Goal: Task Accomplishment & Management: Complete application form

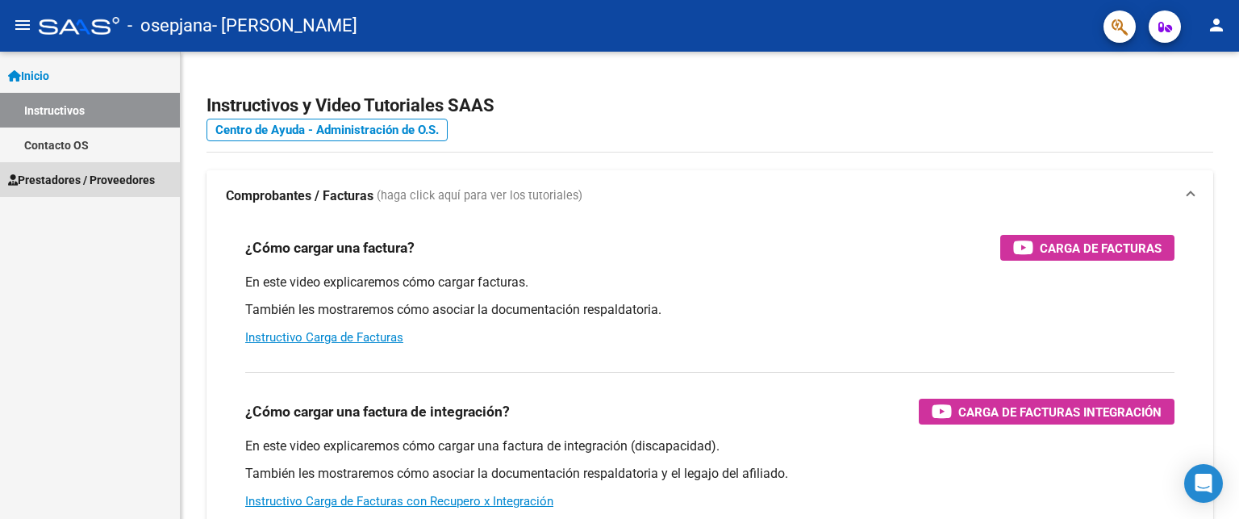
click at [74, 176] on span "Prestadores / Proveedores" at bounding box center [81, 180] width 147 height 18
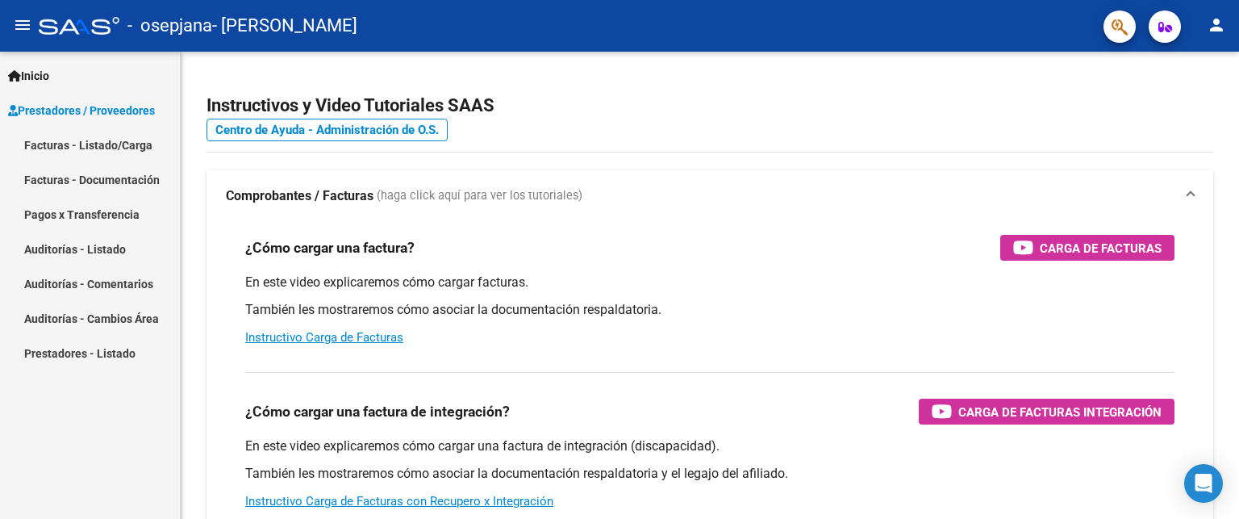
click at [90, 148] on link "Facturas - Listado/Carga" at bounding box center [90, 144] width 180 height 35
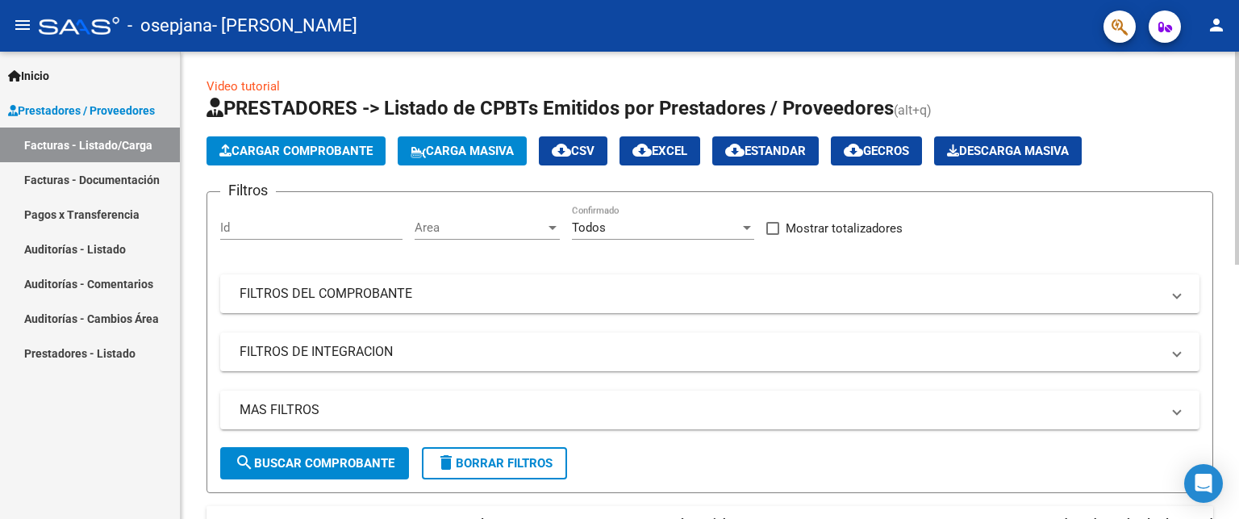
click at [325, 153] on span "Cargar Comprobante" at bounding box center [295, 151] width 153 height 15
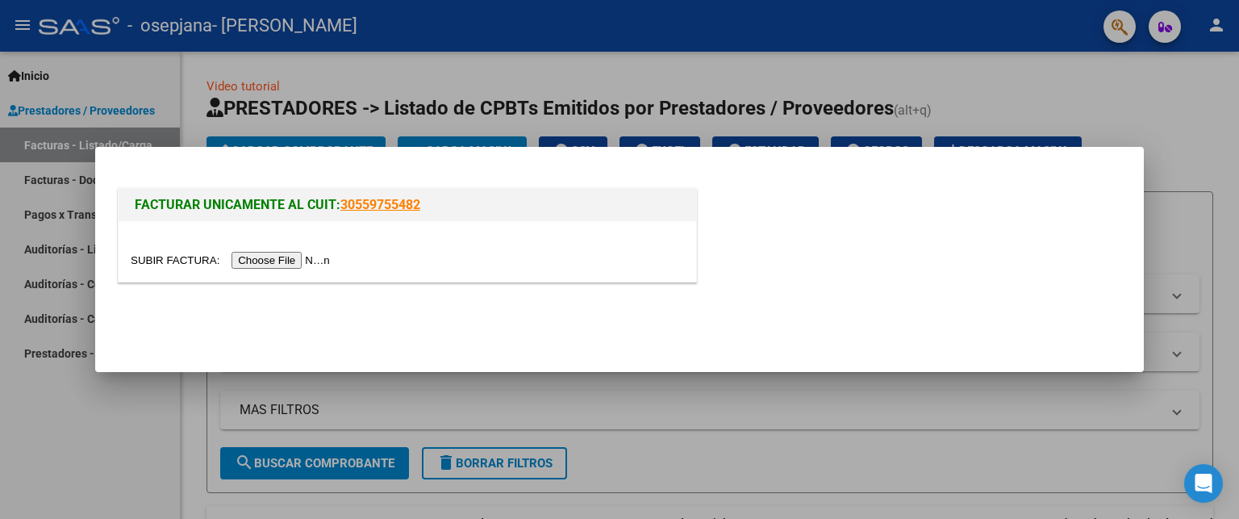
click at [302, 262] on input "file" at bounding box center [233, 260] width 204 height 17
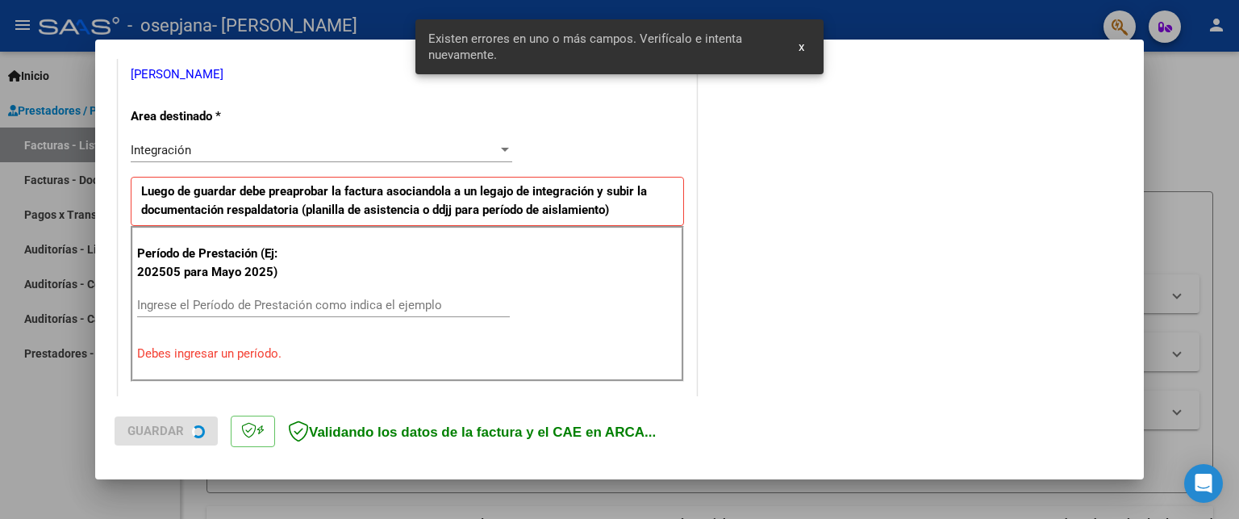
scroll to position [362, 0]
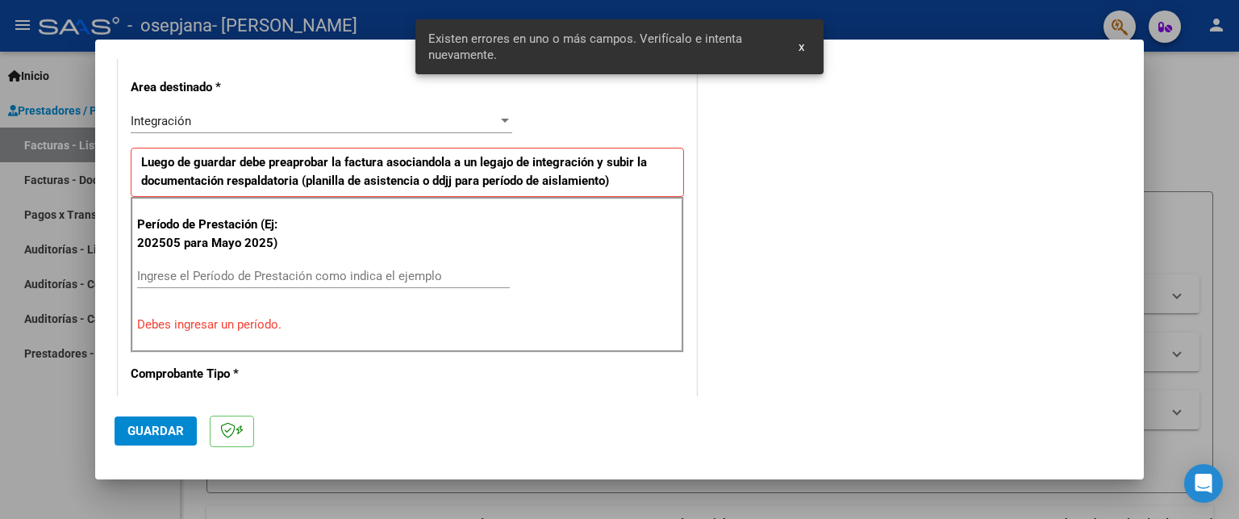
click at [219, 271] on input "Ingrese el Período de Prestación como indica el ejemplo" at bounding box center [323, 276] width 373 height 15
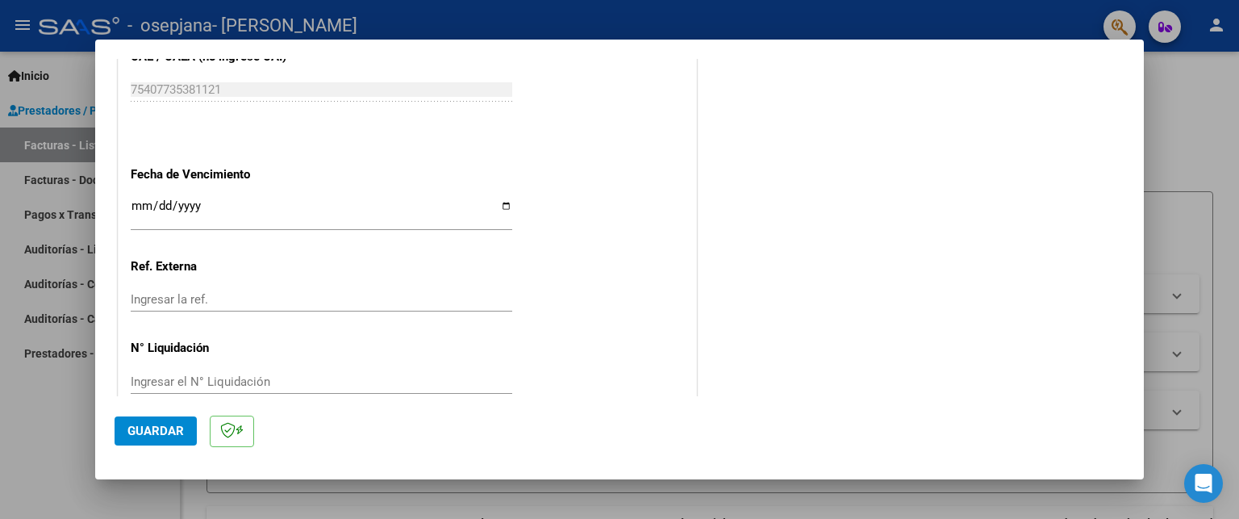
scroll to position [1080, 0]
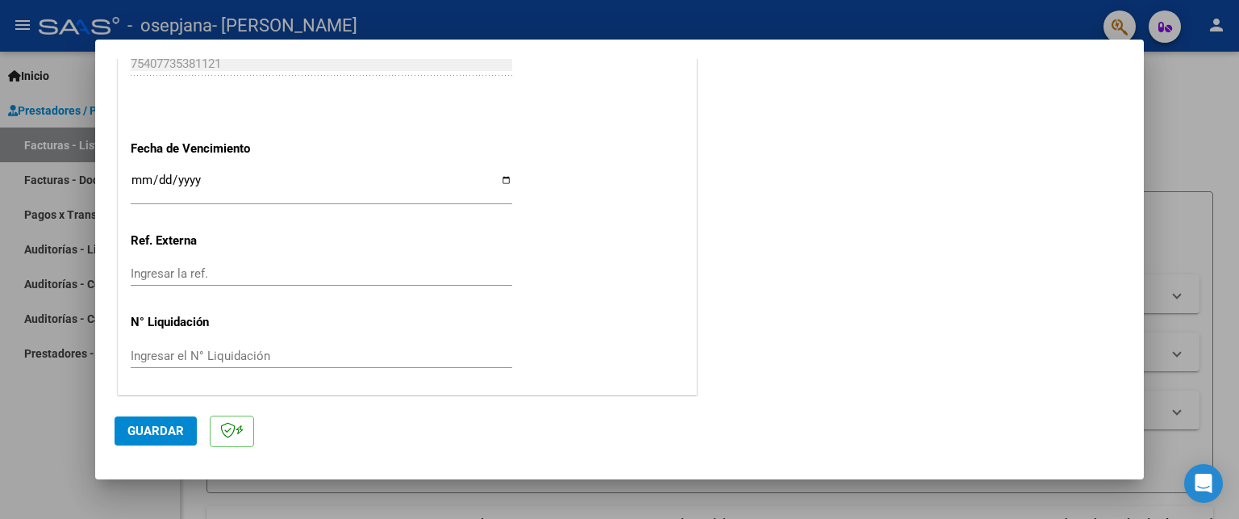
type input "202509"
click at [146, 180] on input "Ingresar la fecha" at bounding box center [322, 186] width 382 height 26
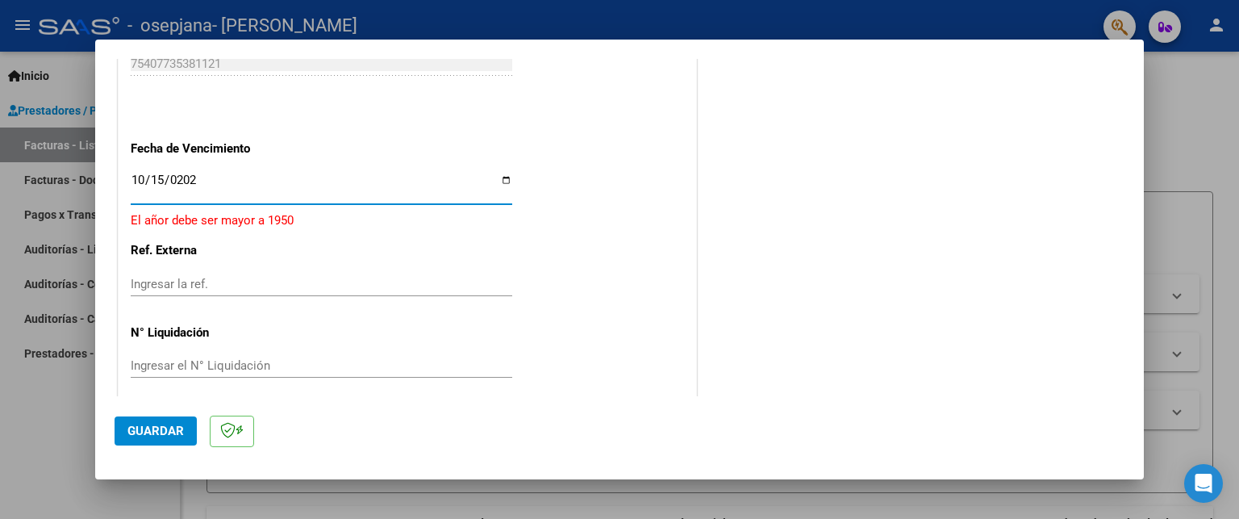
type input "[DATE]"
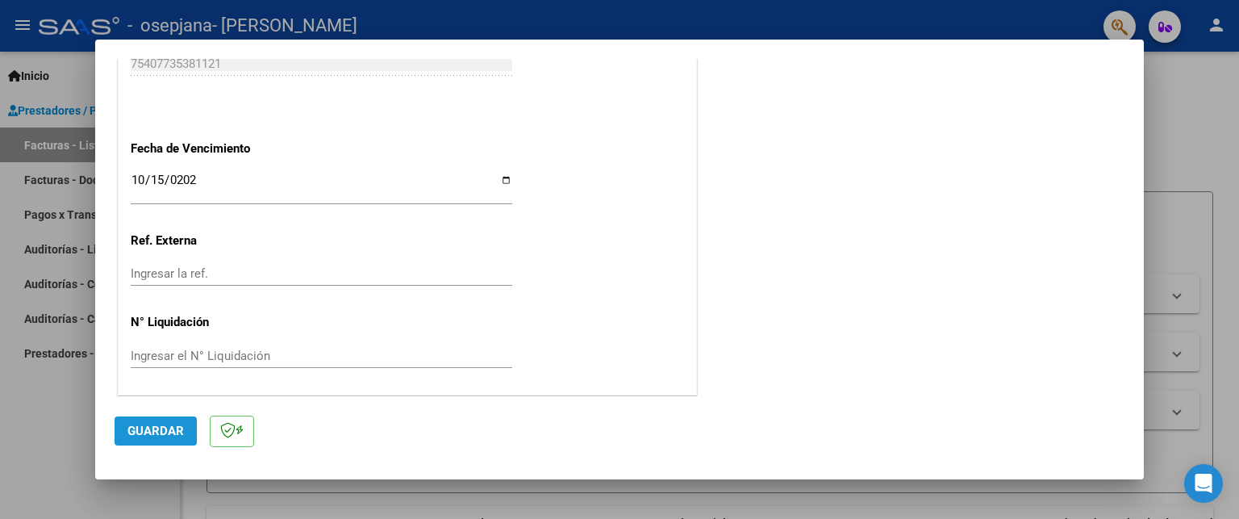
click at [144, 432] on span "Guardar" at bounding box center [155, 431] width 56 height 15
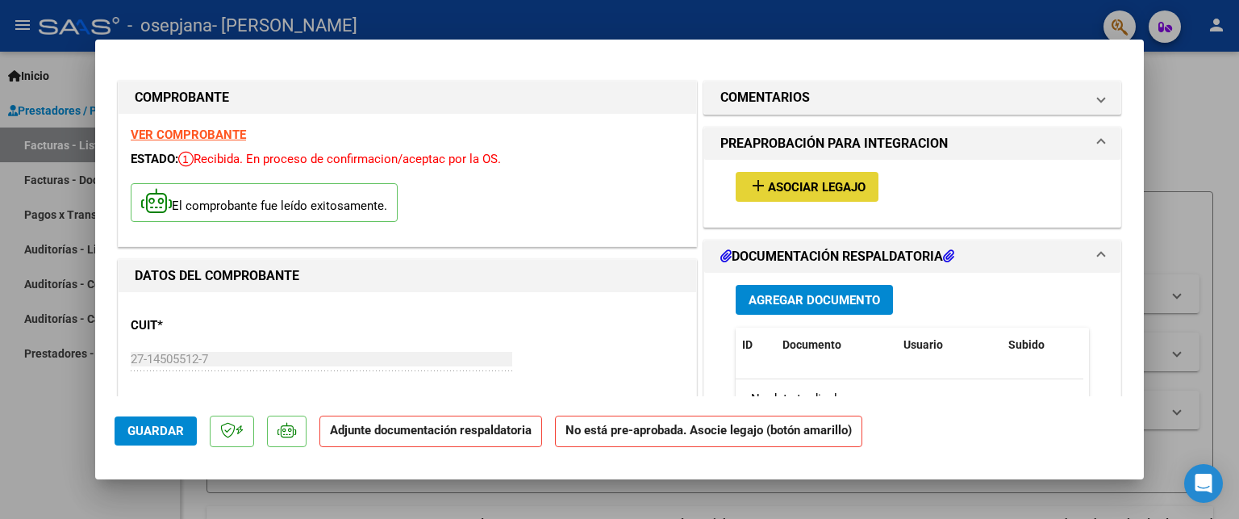
click at [783, 187] on span "Asociar Legajo" at bounding box center [817, 187] width 98 height 15
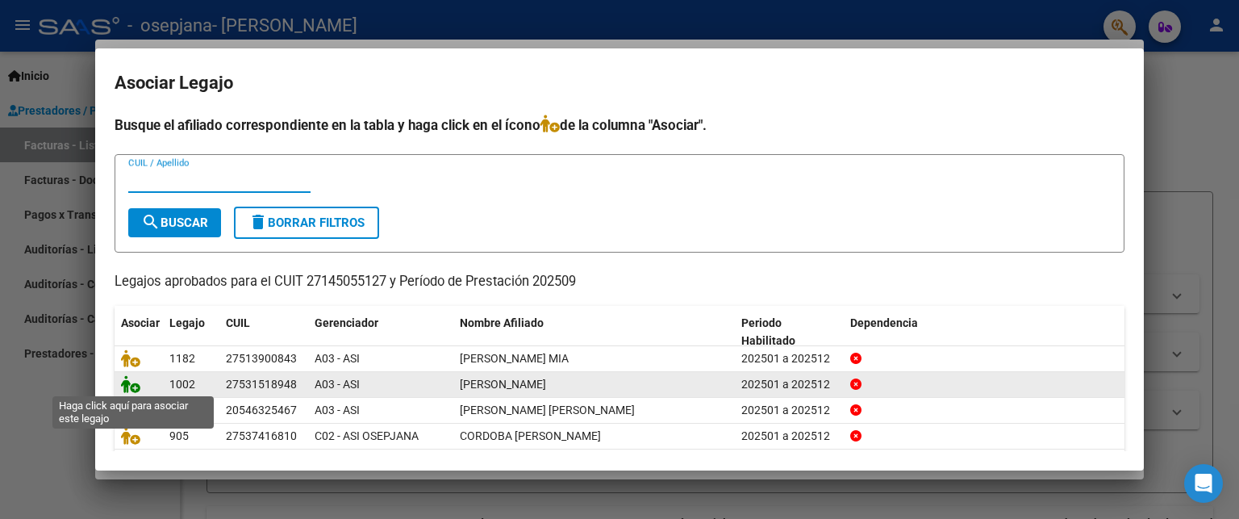
click at [132, 387] on icon at bounding box center [130, 384] width 19 height 18
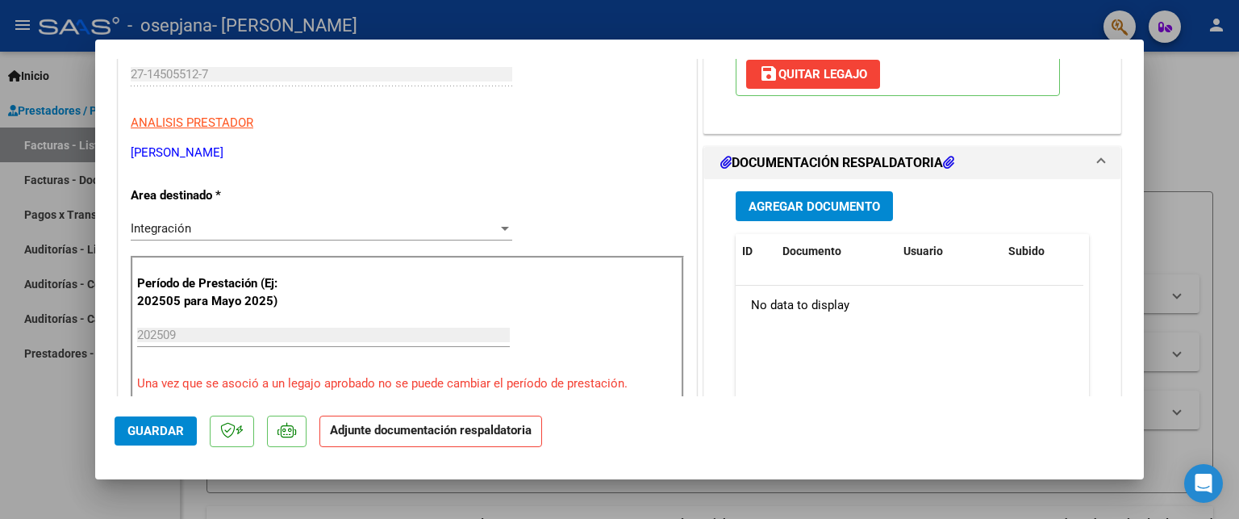
scroll to position [323, 0]
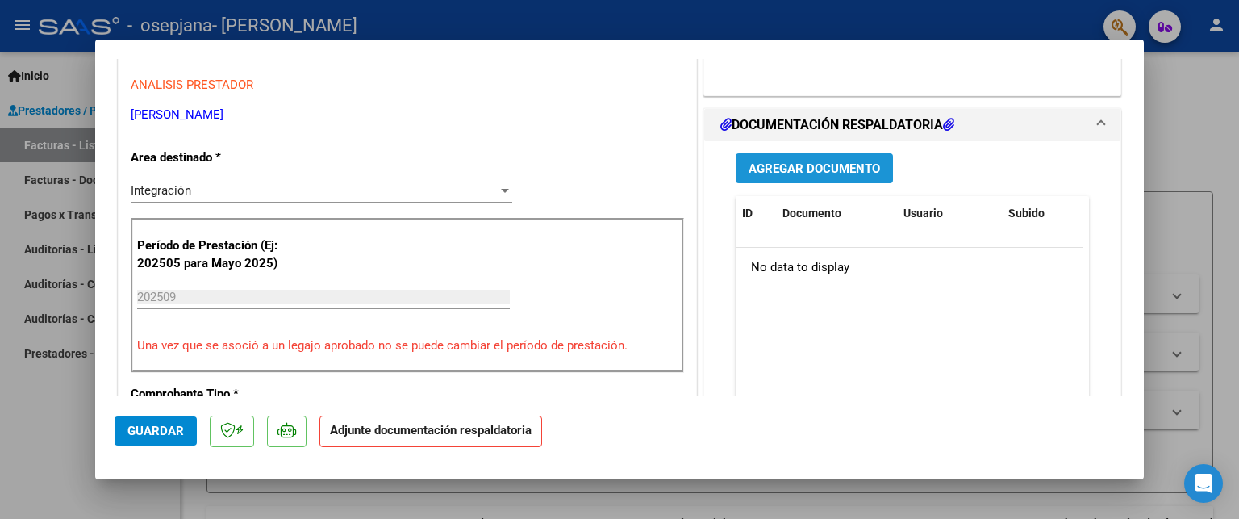
click at [833, 174] on span "Agregar Documento" at bounding box center [815, 168] width 132 height 15
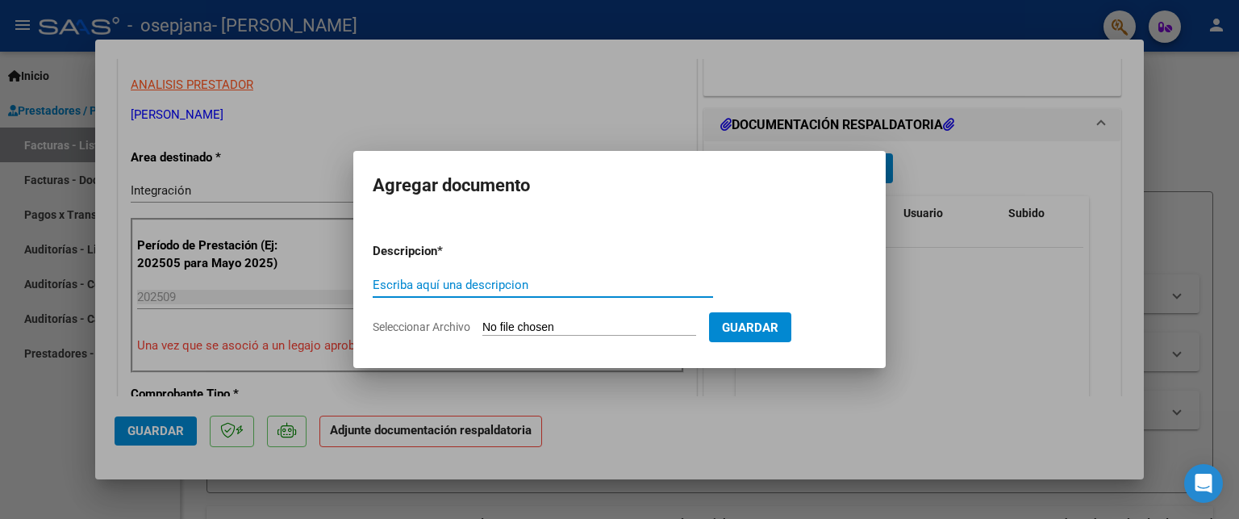
click at [506, 284] on input "Escriba aquí una descripcion" at bounding box center [543, 285] width 341 height 15
click at [529, 285] on input "Asistencia + CAE" at bounding box center [543, 285] width 341 height 15
type input "Asistencia + CAE septiembre"
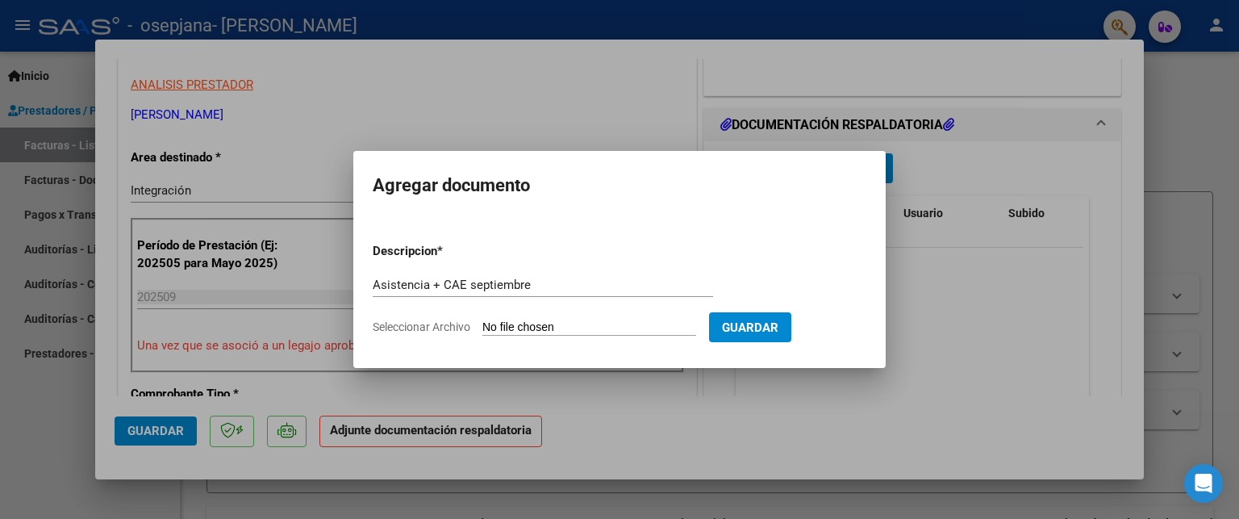
click at [445, 324] on span "Seleccionar Archivo" at bounding box center [422, 326] width 98 height 13
click at [483, 324] on input "Seleccionar Archivo" at bounding box center [590, 327] width 214 height 15
type input "C:\fakepath\[PERSON_NAME] CAE +asistencia septiembre.pdf"
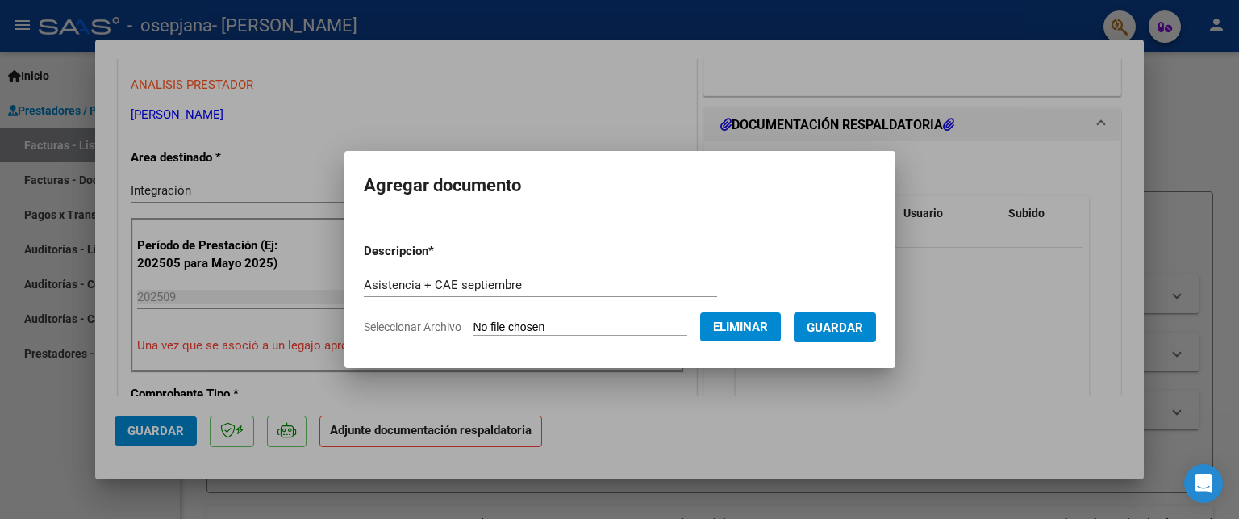
click at [863, 328] on span "Guardar" at bounding box center [835, 327] width 56 height 15
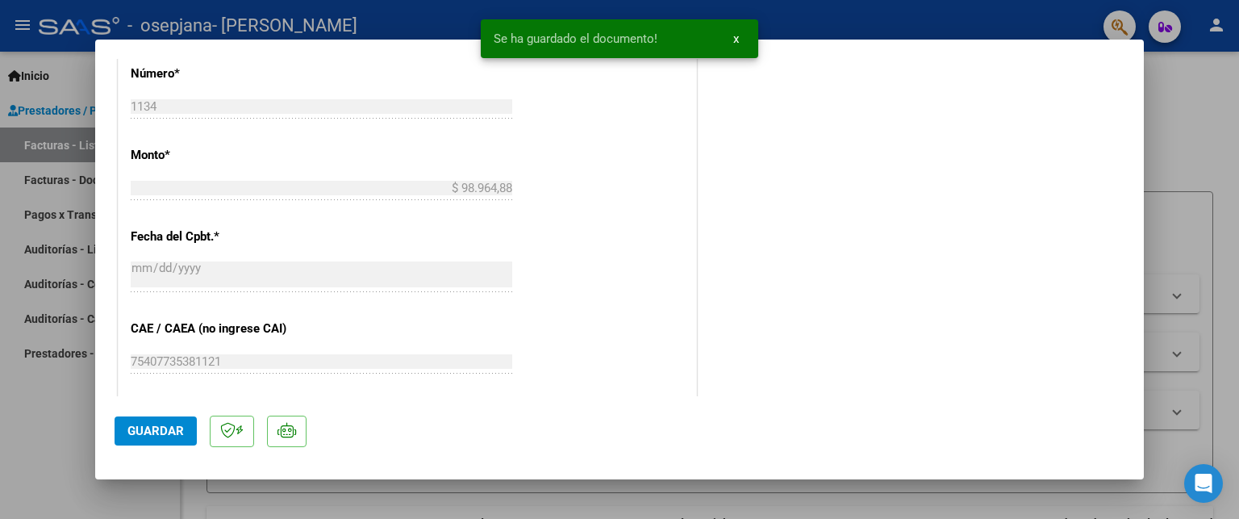
scroll to position [1105, 0]
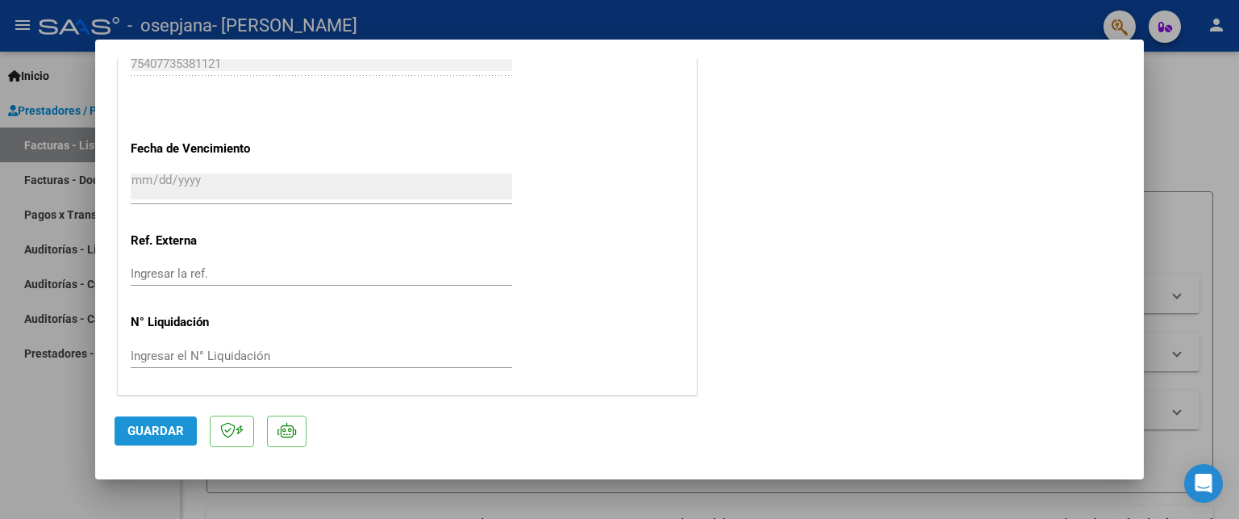
click at [165, 428] on span "Guardar" at bounding box center [155, 431] width 56 height 15
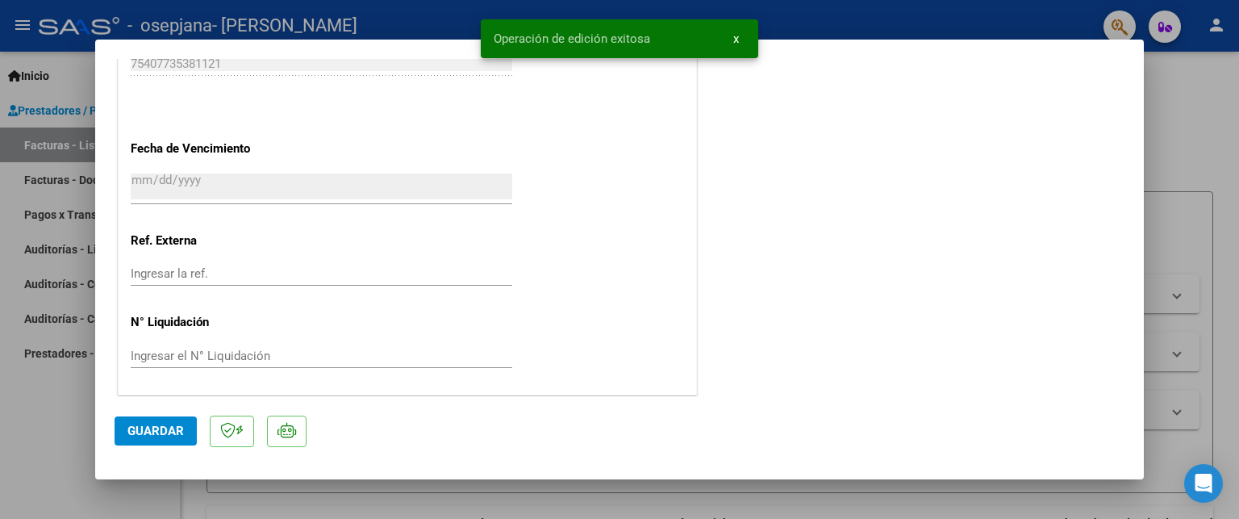
click at [65, 435] on div at bounding box center [619, 259] width 1239 height 519
type input "$ 0,00"
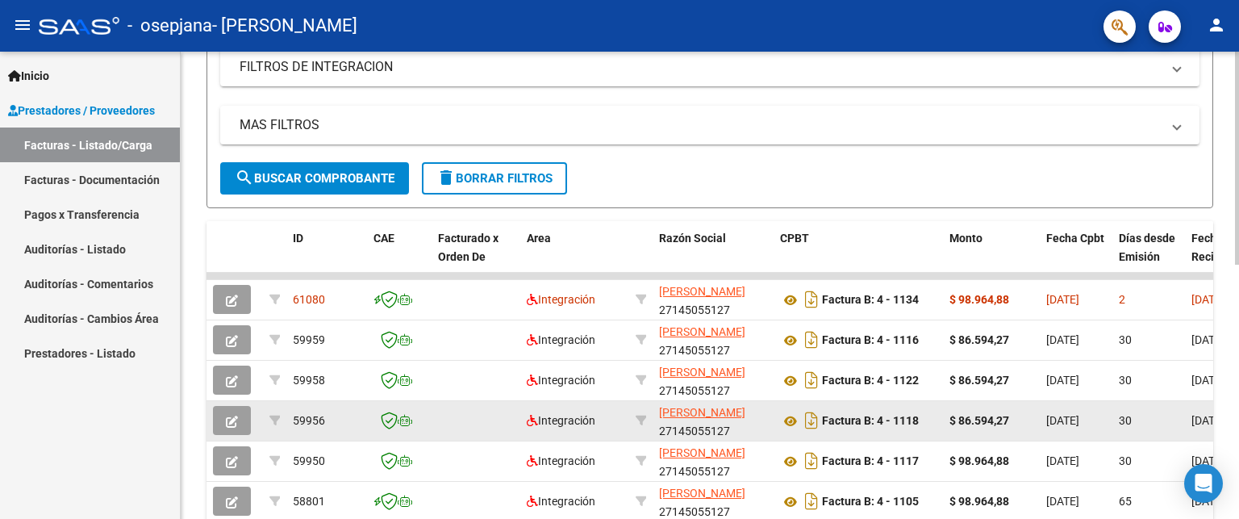
scroll to position [0, 0]
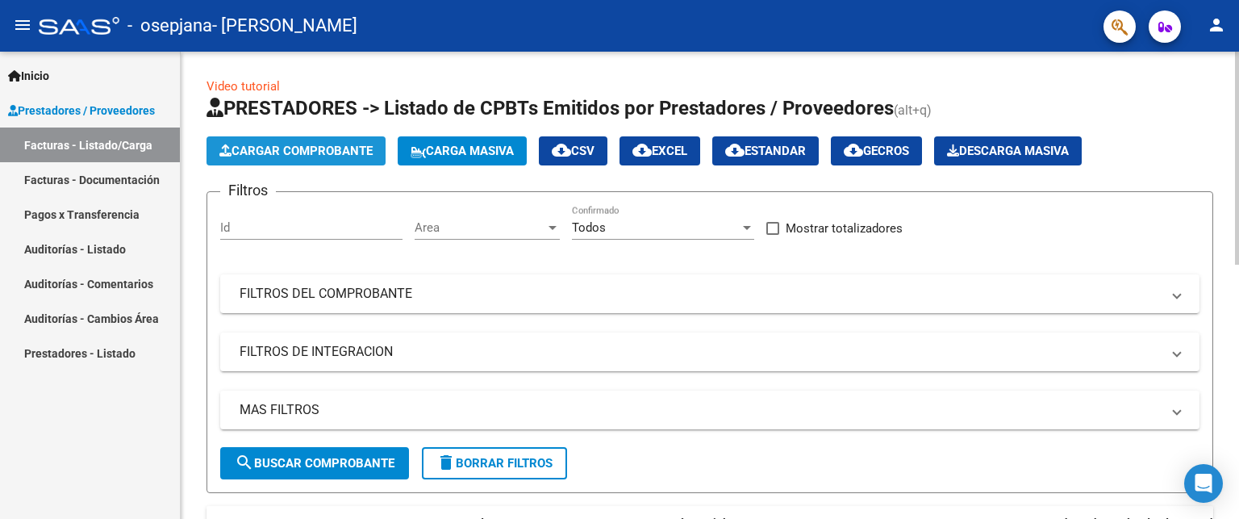
click at [335, 148] on span "Cargar Comprobante" at bounding box center [295, 151] width 153 height 15
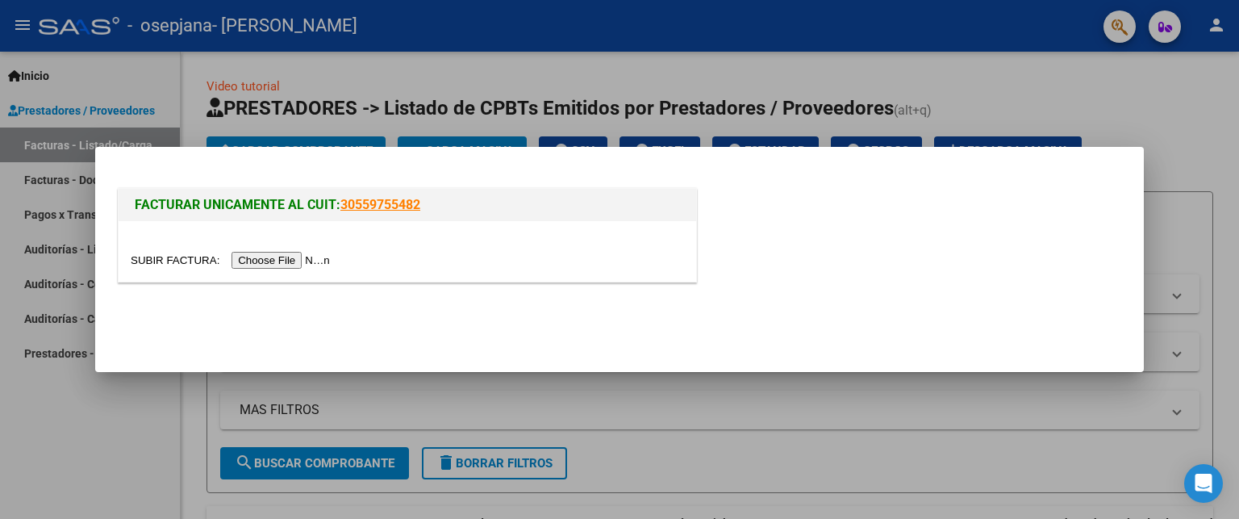
click at [310, 263] on input "file" at bounding box center [233, 260] width 204 height 17
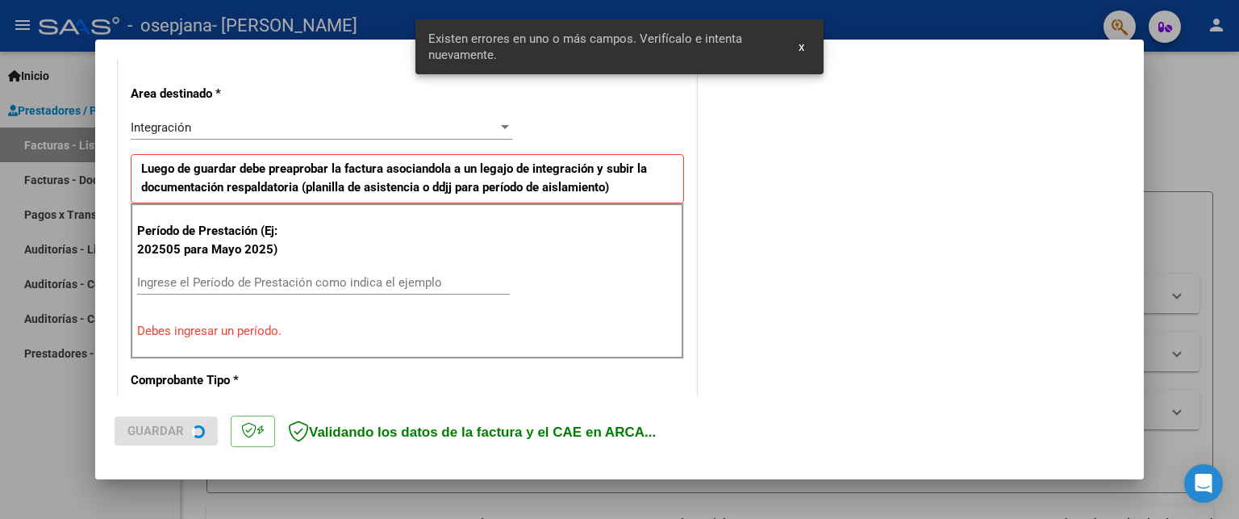
scroll to position [391, 0]
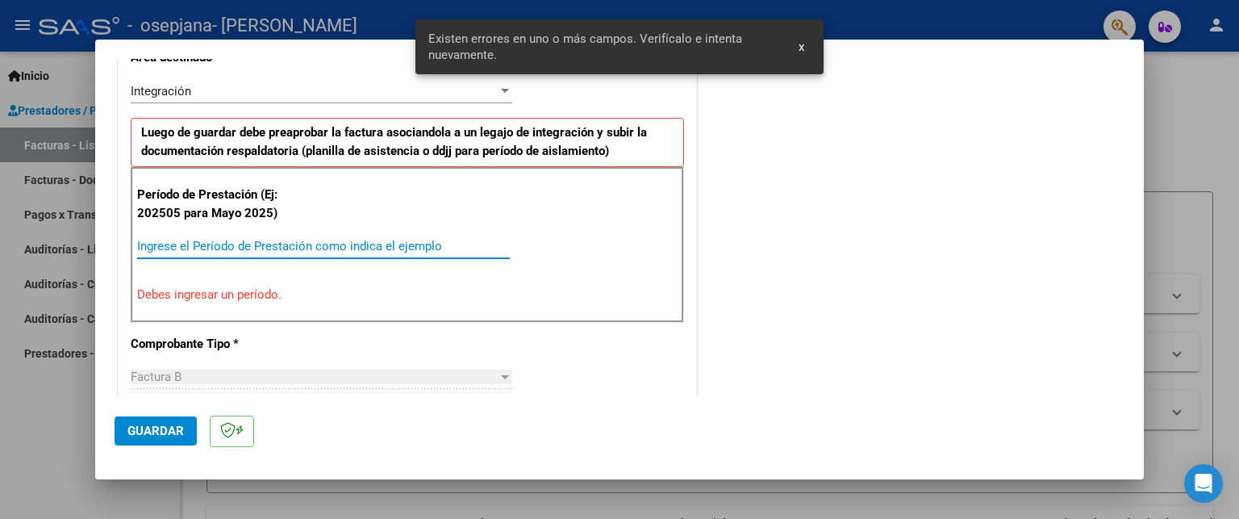
click at [270, 246] on input "Ingrese el Período de Prestación como indica el ejemplo" at bounding box center [323, 246] width 373 height 15
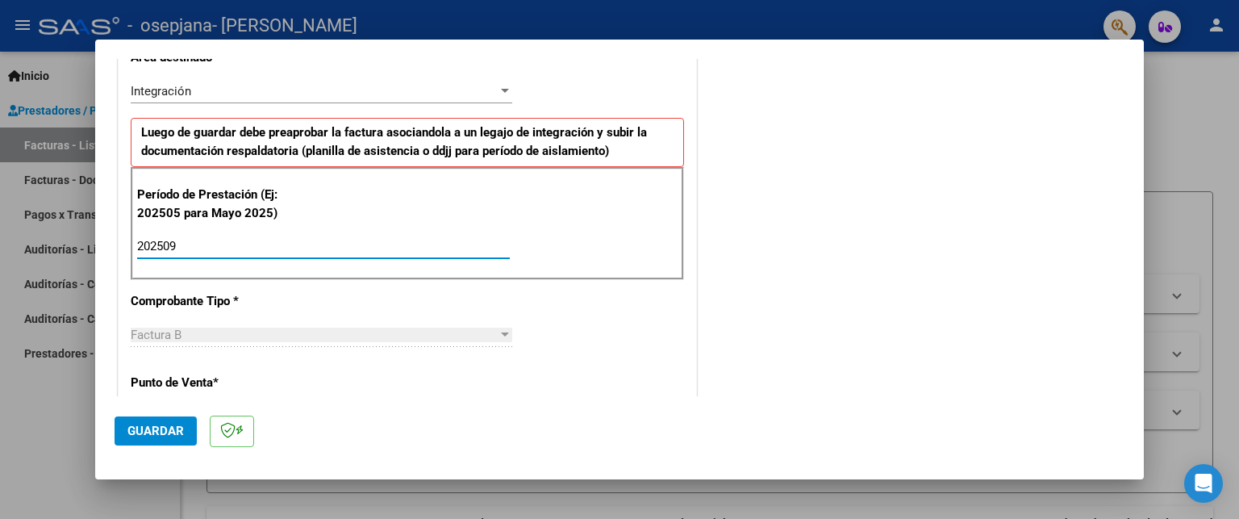
type input "202509"
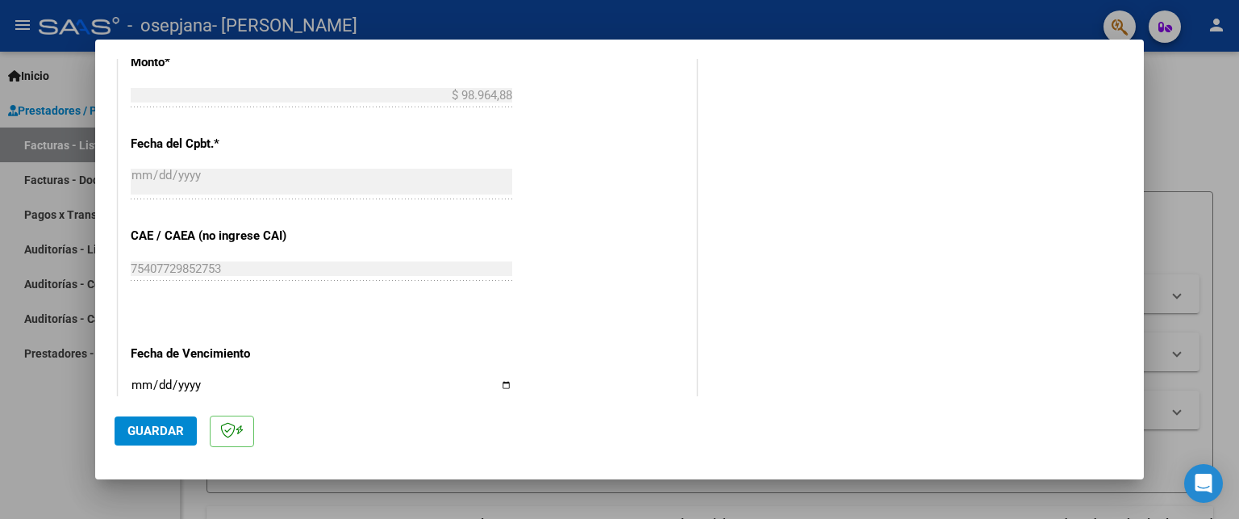
scroll to position [1037, 0]
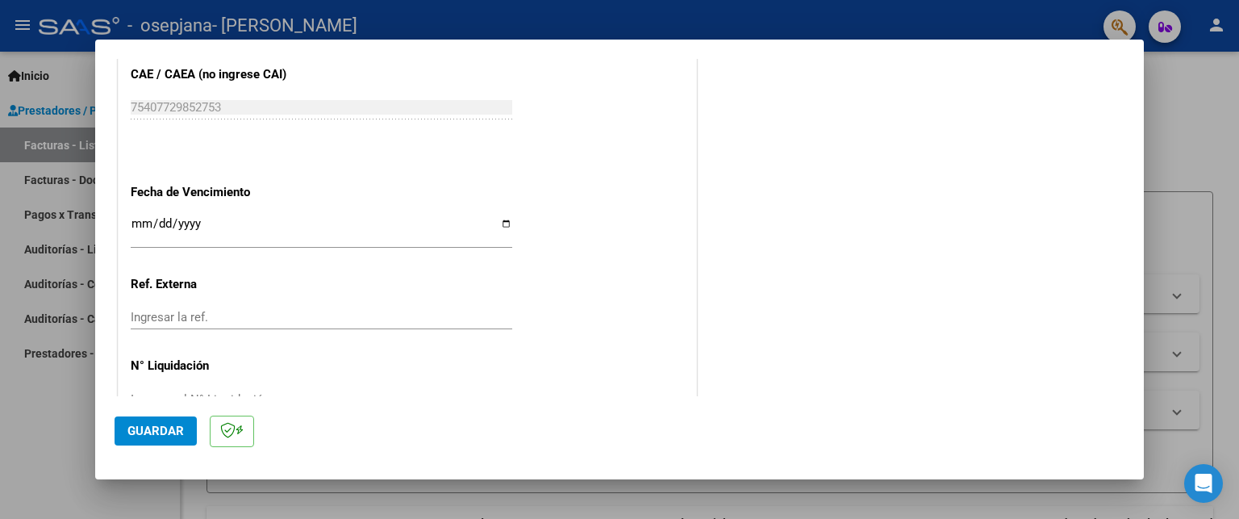
click at [171, 222] on input "Ingresar la fecha" at bounding box center [322, 230] width 382 height 26
click at [140, 225] on input "Ingresar la fecha" at bounding box center [322, 230] width 382 height 26
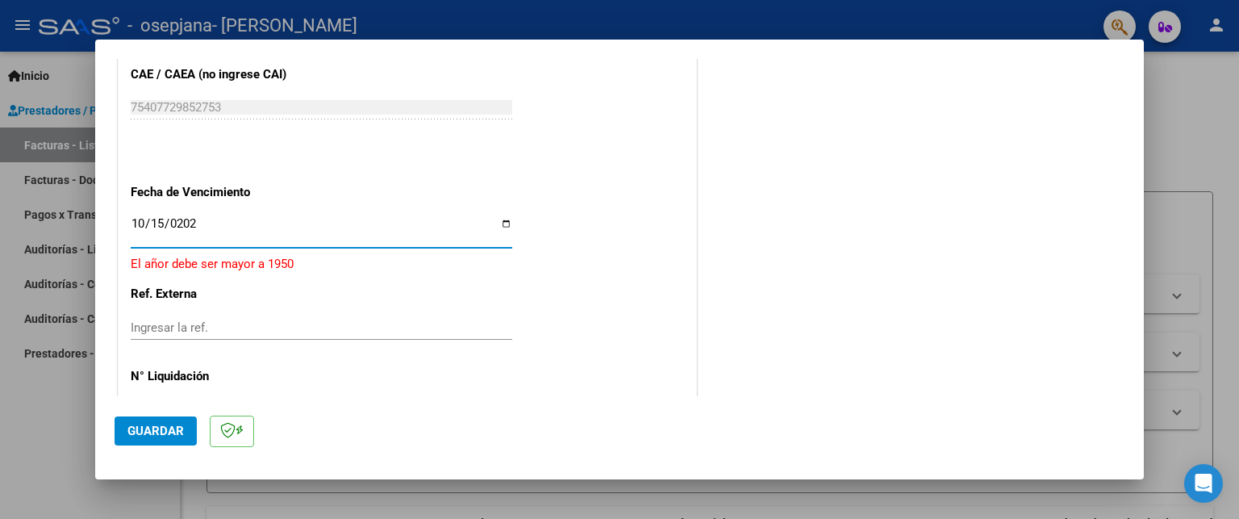
type input "[DATE]"
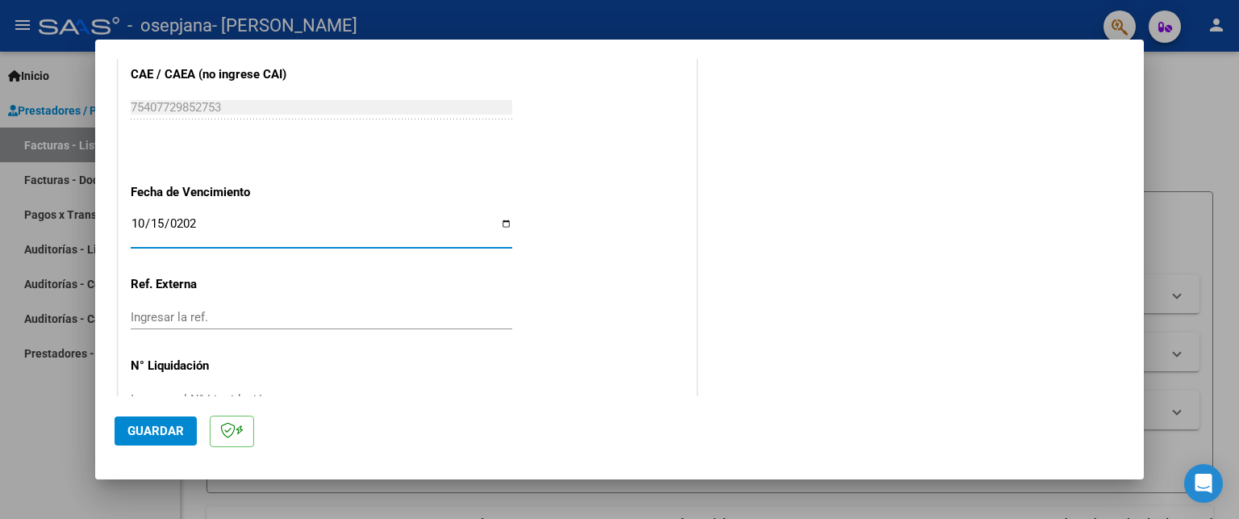
scroll to position [1080, 0]
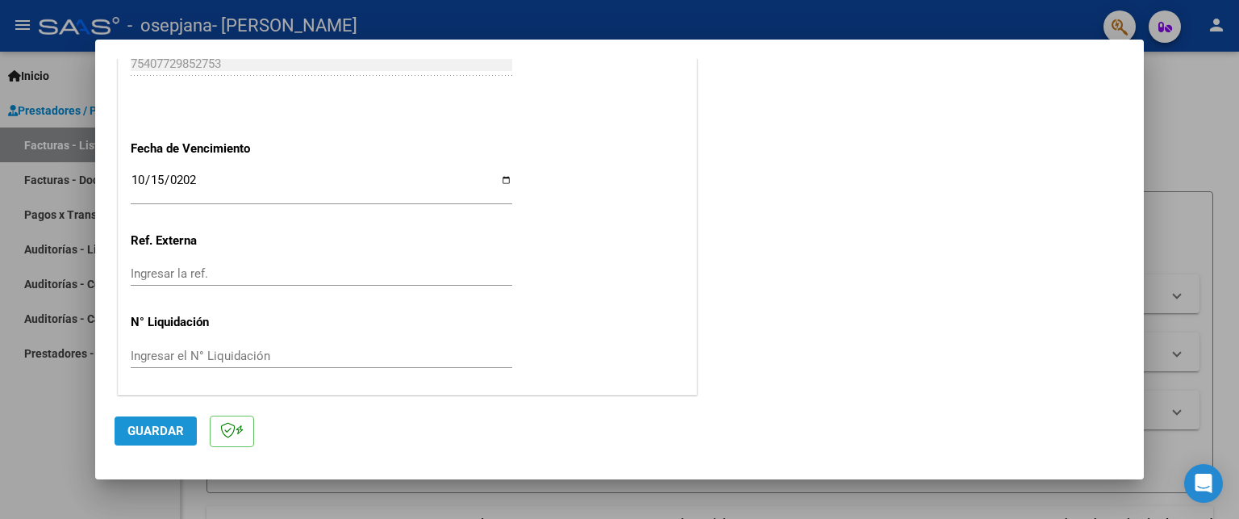
click at [154, 428] on span "Guardar" at bounding box center [155, 431] width 56 height 15
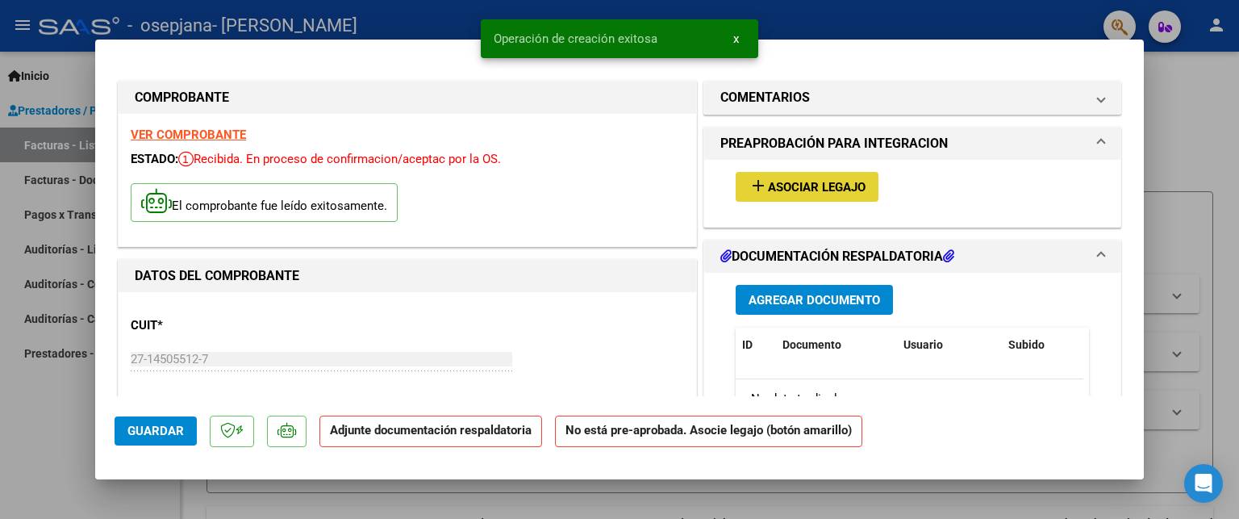
click at [813, 183] on span "Asociar Legajo" at bounding box center [817, 187] width 98 height 15
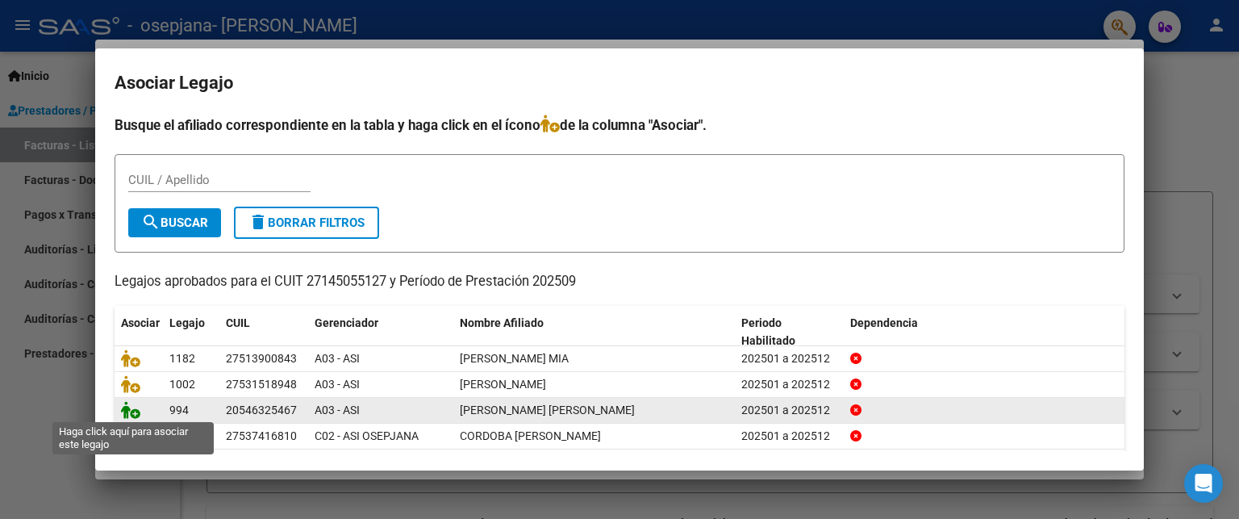
click at [136, 410] on icon at bounding box center [130, 410] width 19 height 18
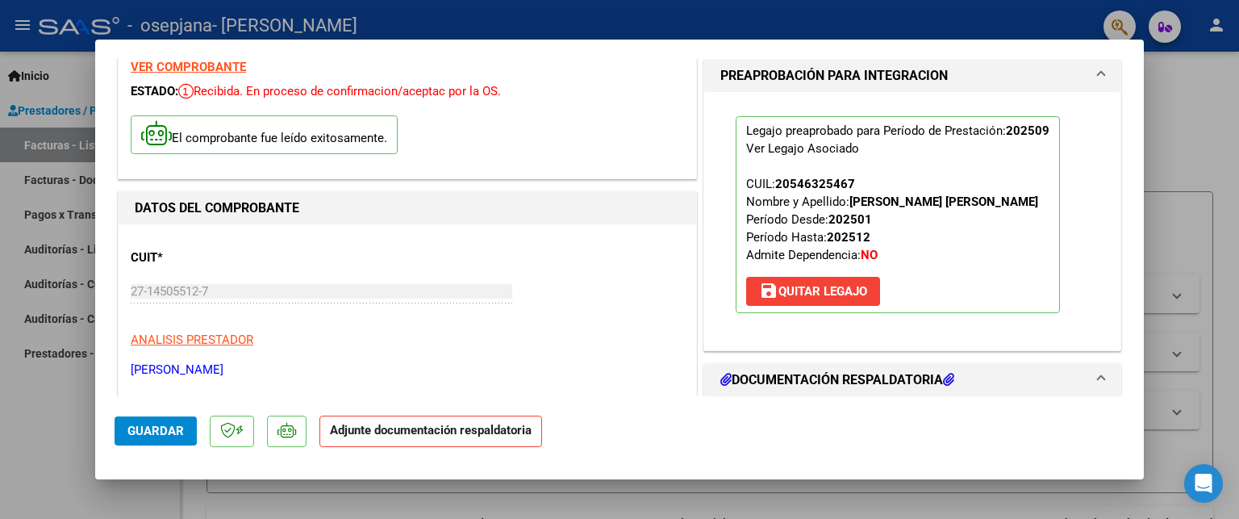
scroll to position [161, 0]
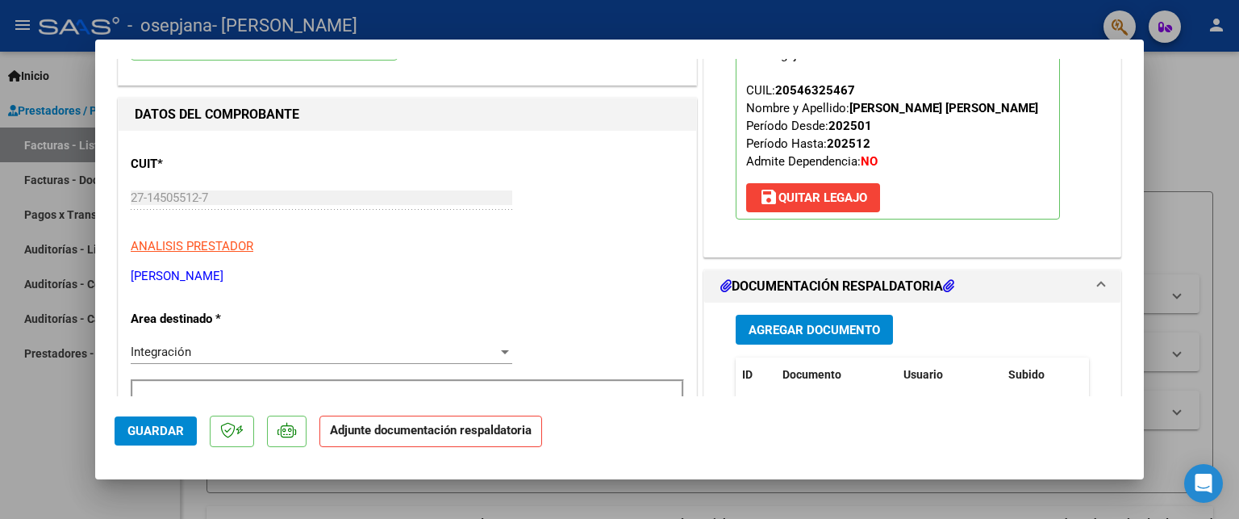
click at [799, 337] on span "Agregar Documento" at bounding box center [815, 330] width 132 height 15
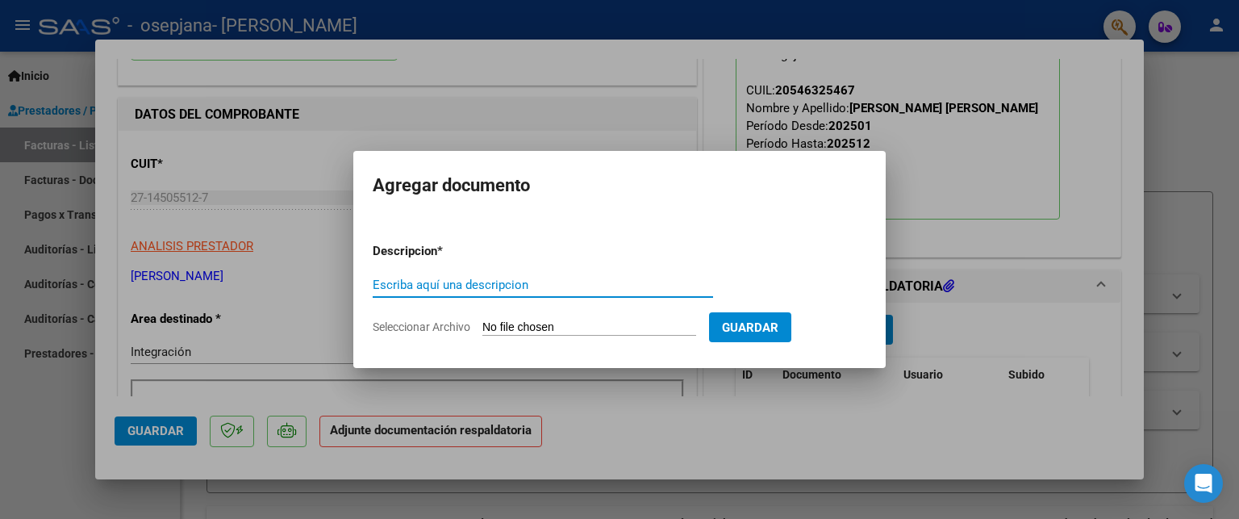
click at [471, 282] on input "Escriba aquí una descripcion" at bounding box center [543, 285] width 341 height 15
type input "Asistencia + CAE [DATE]"
click at [415, 331] on span "Seleccionar Archivo" at bounding box center [422, 326] width 98 height 13
click at [483, 331] on input "Seleccionar Archivo" at bounding box center [590, 327] width 214 height 15
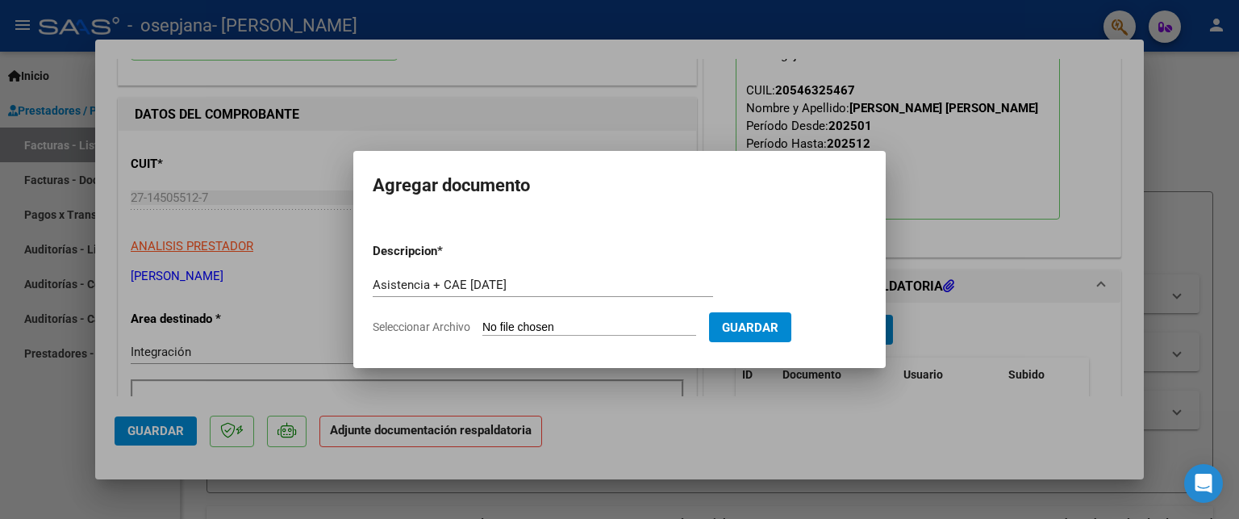
type input "C:\fakepath\[PERSON_NAME] CAE+asistencia septiembre.pdf"
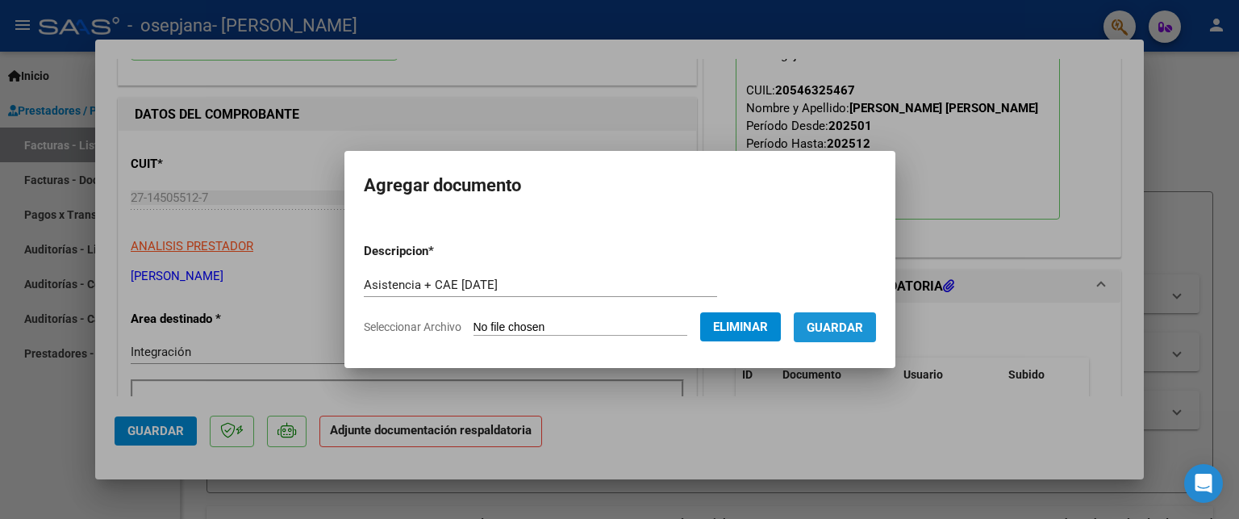
click at [863, 332] on span "Guardar" at bounding box center [835, 327] width 56 height 15
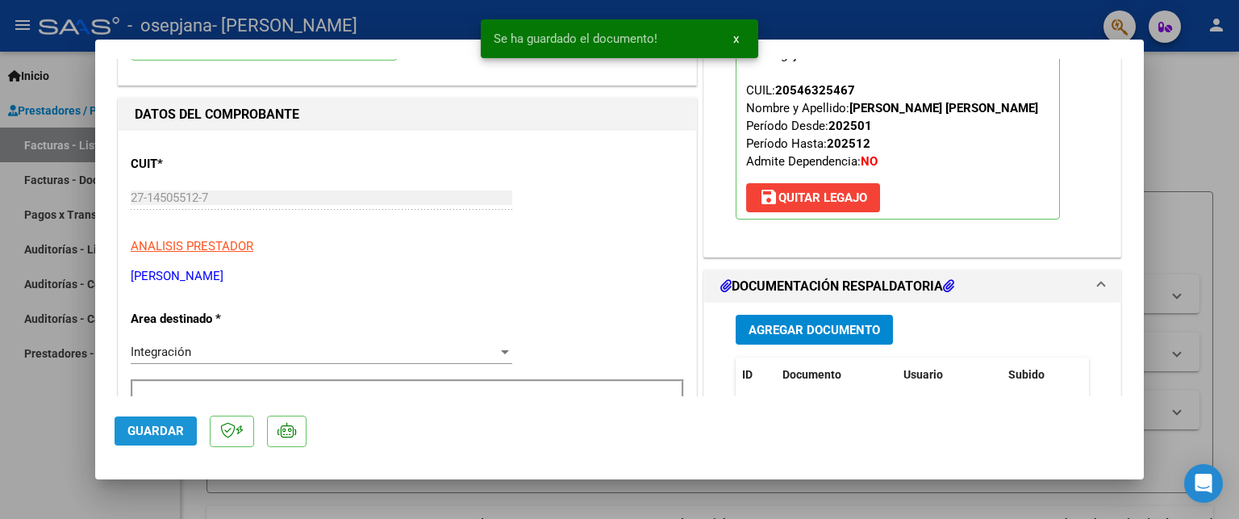
click at [151, 437] on span "Guardar" at bounding box center [155, 431] width 56 height 15
click at [61, 429] on div at bounding box center [619, 259] width 1239 height 519
type input "$ 0,00"
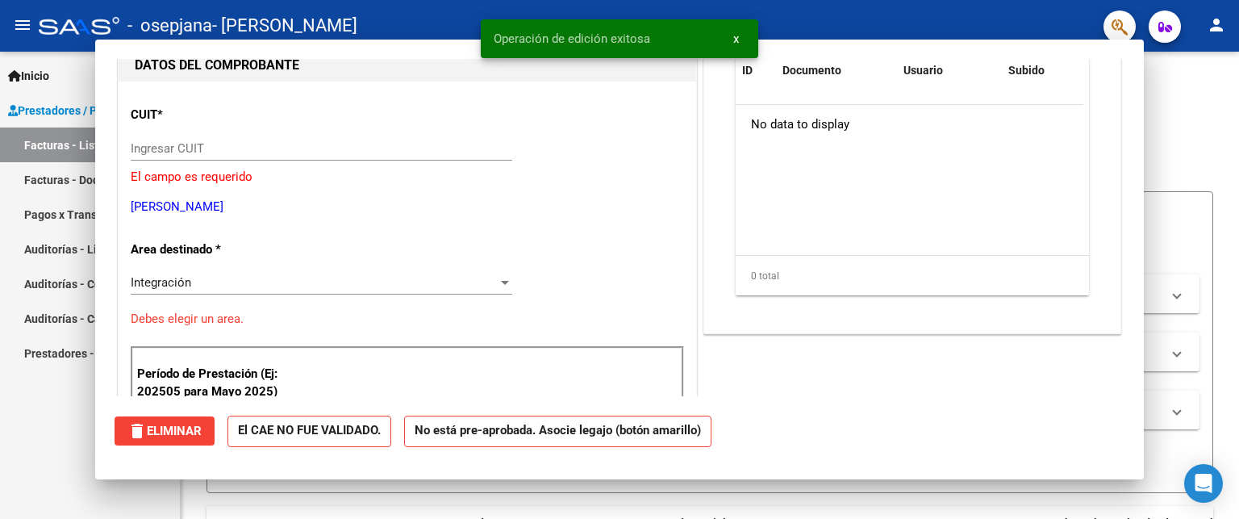
scroll to position [0, 0]
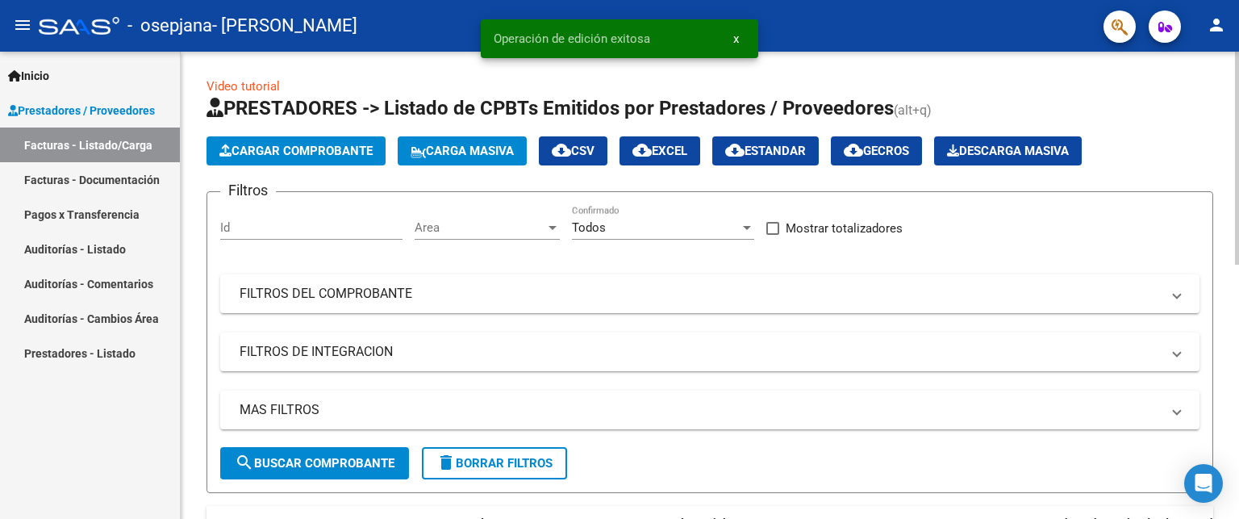
click at [306, 151] on span "Cargar Comprobante" at bounding box center [295, 151] width 153 height 15
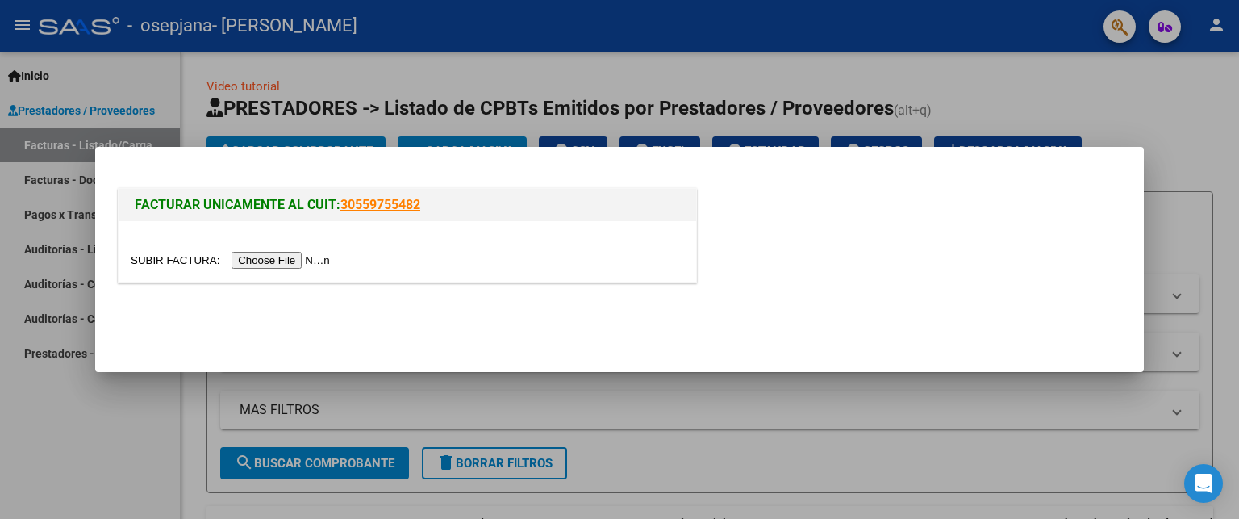
click at [258, 265] on input "file" at bounding box center [233, 260] width 204 height 17
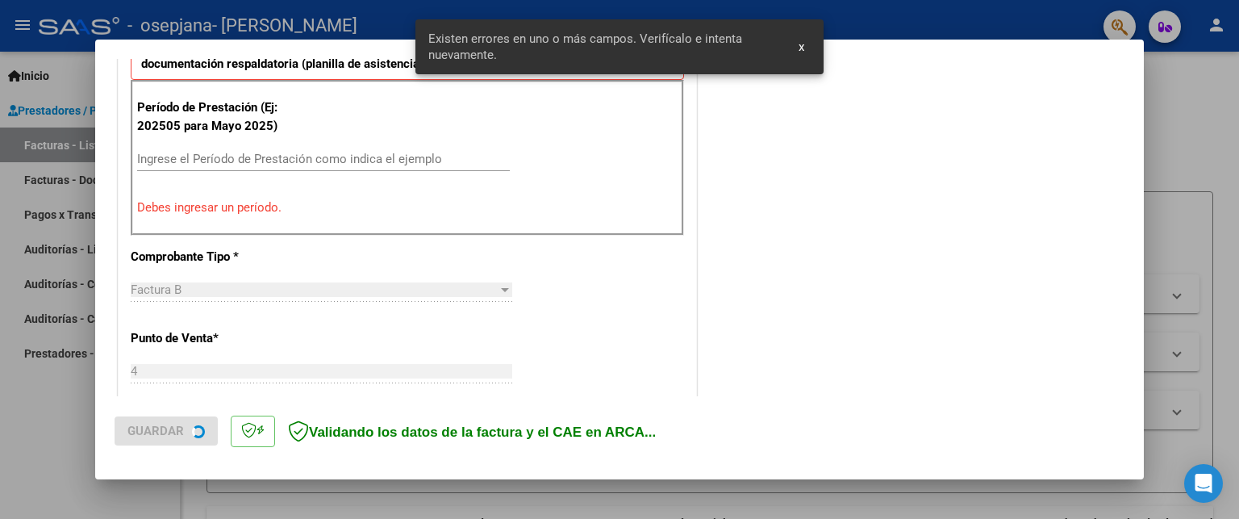
scroll to position [514, 0]
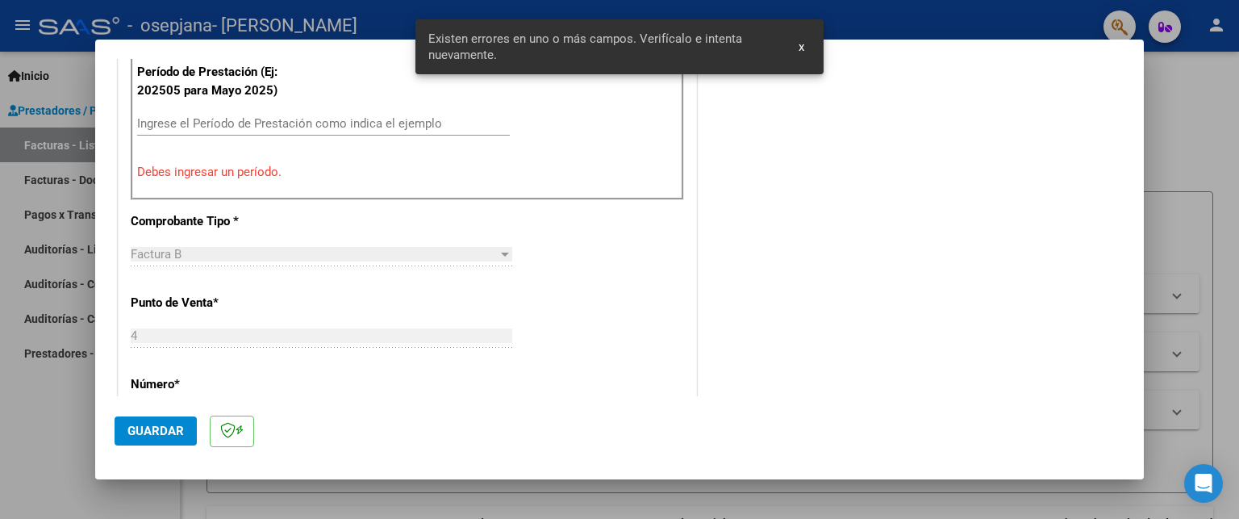
click at [226, 165] on p "Debes ingresar un período." at bounding box center [407, 172] width 541 height 19
click at [218, 112] on div "Ingrese el Período de Prestación como indica el ejemplo" at bounding box center [323, 123] width 373 height 24
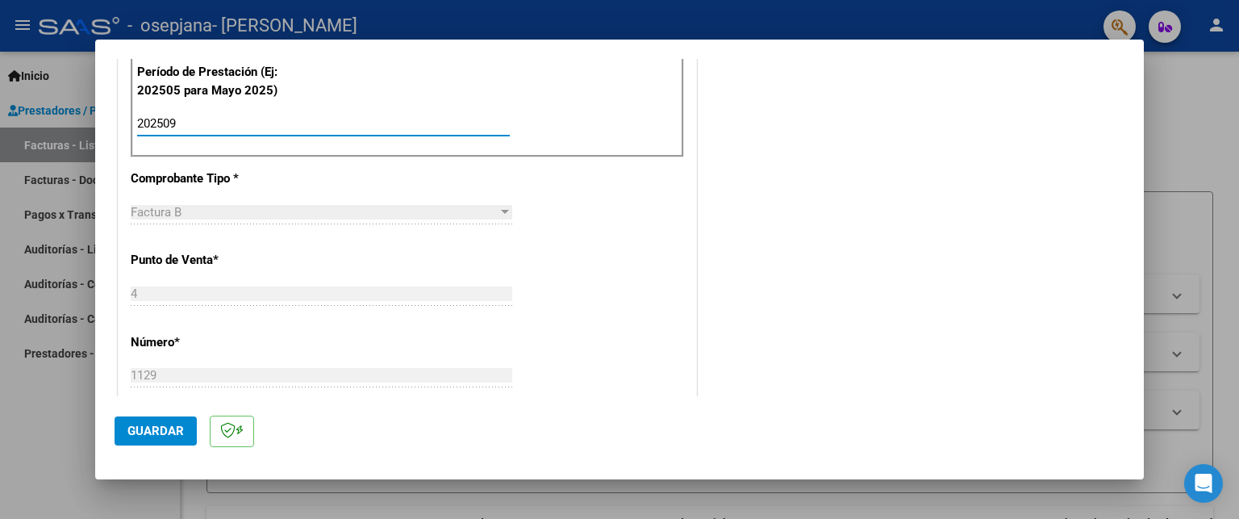
type input "202509"
click at [160, 437] on span "Guardar" at bounding box center [155, 431] width 56 height 15
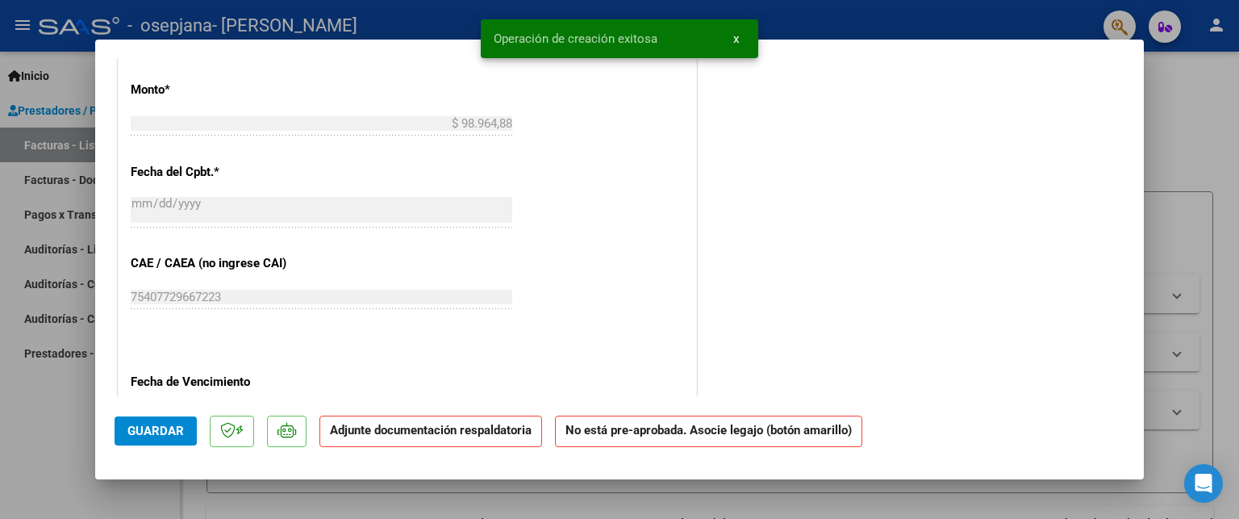
scroll to position [968, 0]
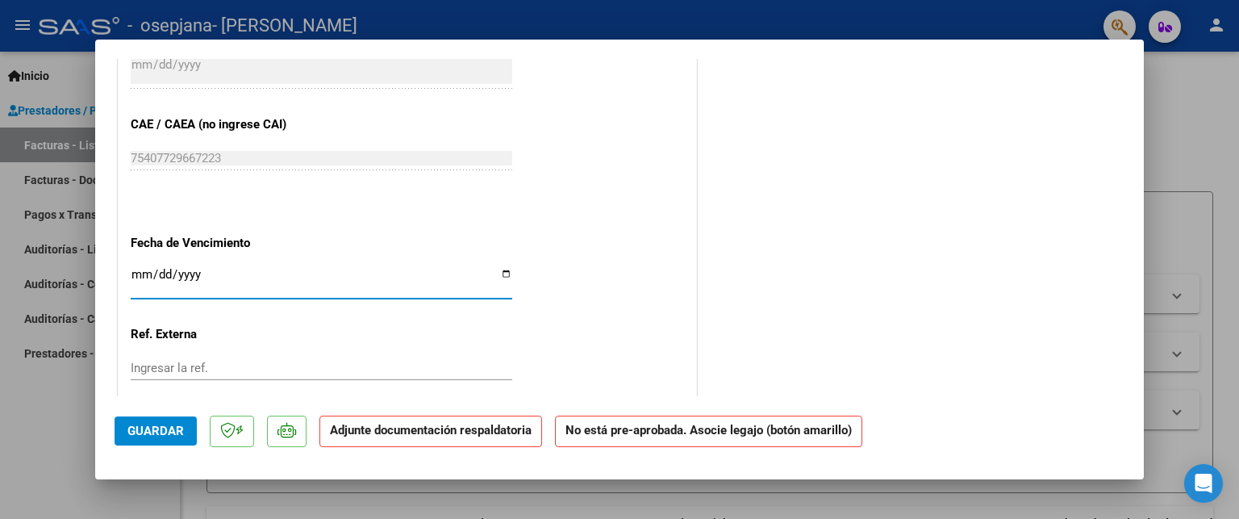
click at [142, 268] on input "Ingresar la fecha" at bounding box center [322, 281] width 382 height 26
type input "[DATE]"
click at [159, 428] on span "Guardar" at bounding box center [155, 431] width 56 height 15
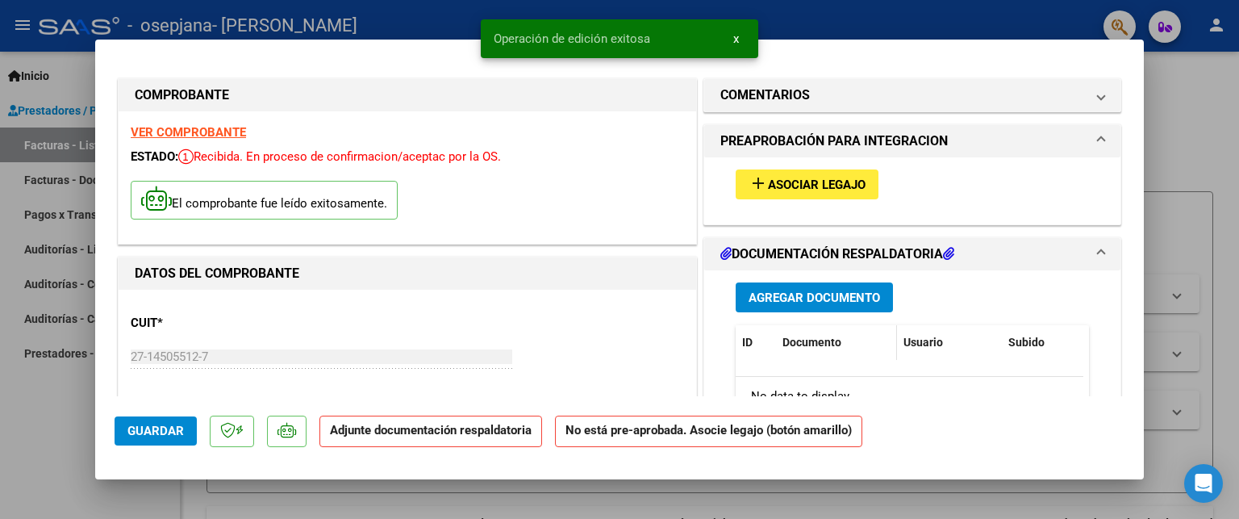
scroll to position [0, 0]
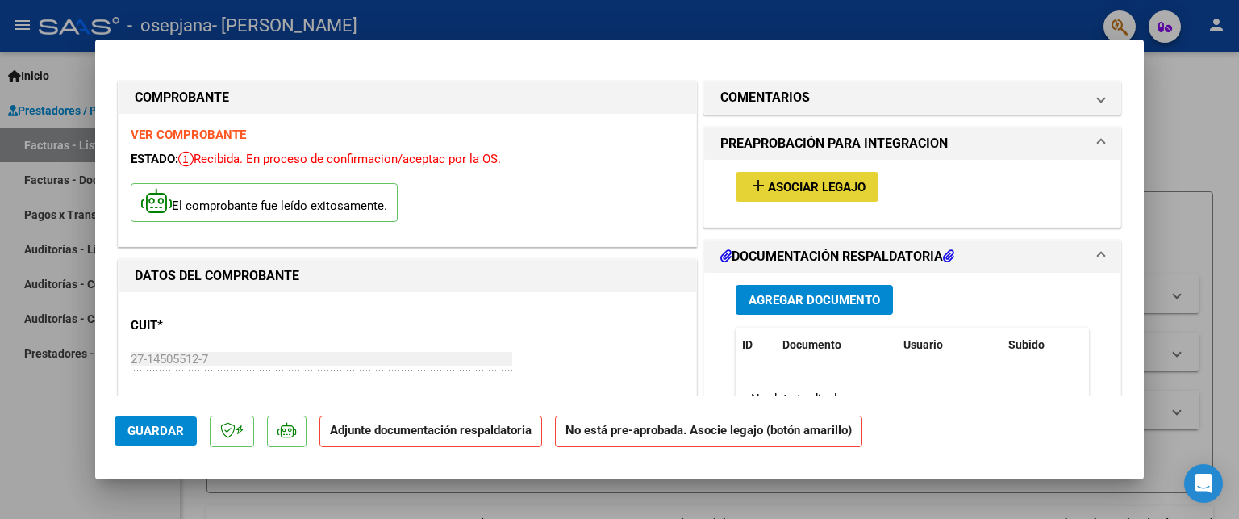
click at [813, 185] on span "Asociar Legajo" at bounding box center [817, 187] width 98 height 15
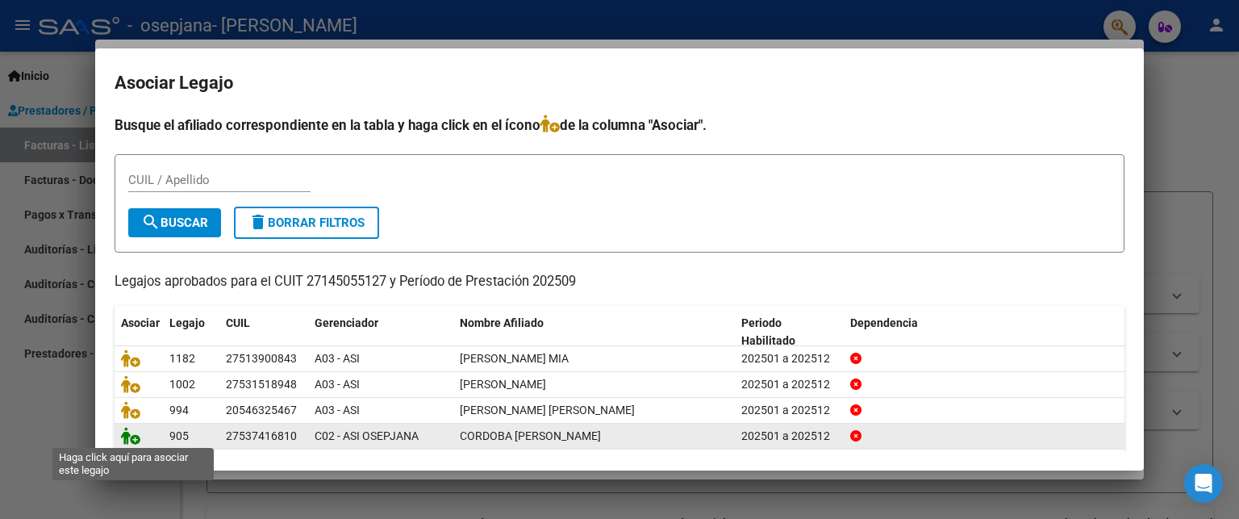
click at [136, 439] on icon at bounding box center [130, 436] width 19 height 18
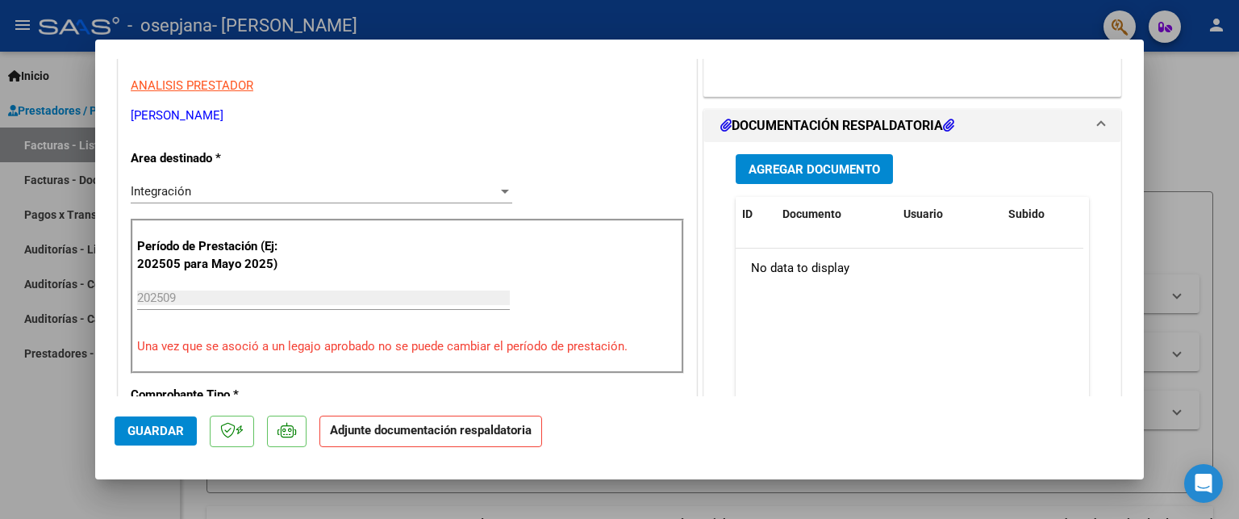
scroll to position [323, 0]
click at [842, 170] on span "Agregar Documento" at bounding box center [815, 168] width 132 height 15
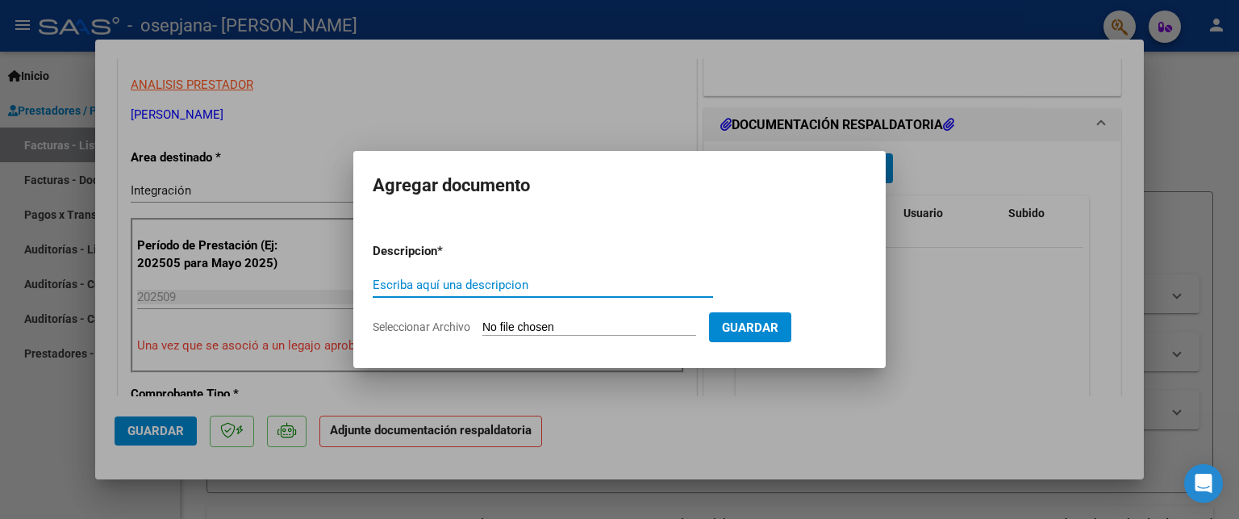
click at [458, 281] on input "Escriba aquí una descripcion" at bounding box center [543, 285] width 341 height 15
drag, startPoint x: 575, startPoint y: 283, endPoint x: 368, endPoint y: 303, distance: 207.5
click at [368, 303] on mat-dialog-content "Descripcion * Asistencia + CAE [DATE] Escriba aquí una descripcion Seleccionar …" at bounding box center [619, 282] width 533 height 131
type input "Asistencia + CAE [DATE]"
click at [426, 323] on span "Seleccionar Archivo" at bounding box center [422, 326] width 98 height 13
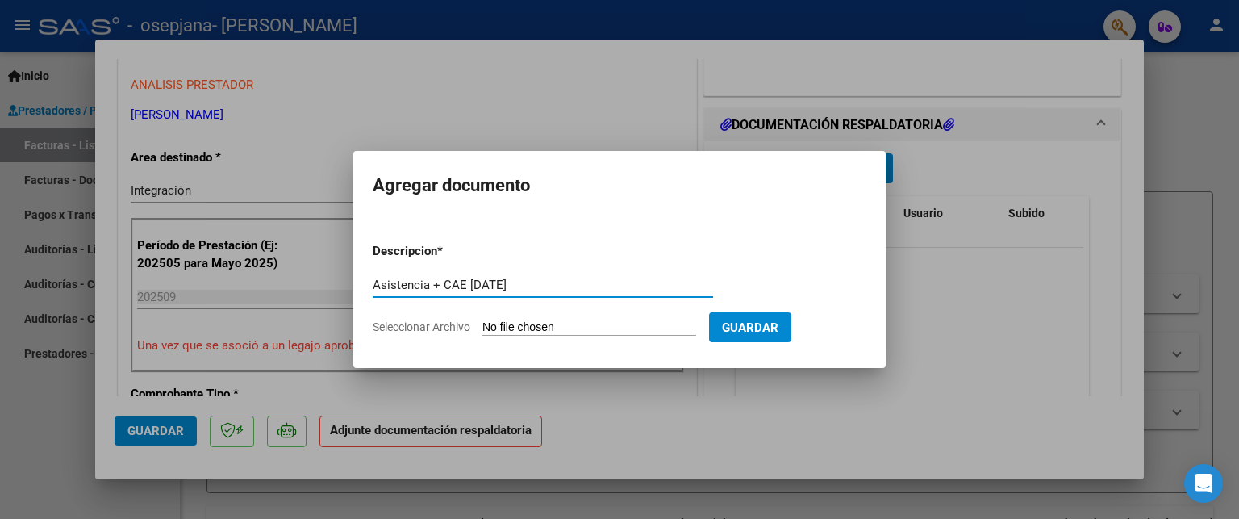
click at [483, 323] on input "Seleccionar Archivo" at bounding box center [590, 327] width 214 height 15
type input "C:\fakepath\[PERSON_NAME] CAE +asistencia septiembre.pdf"
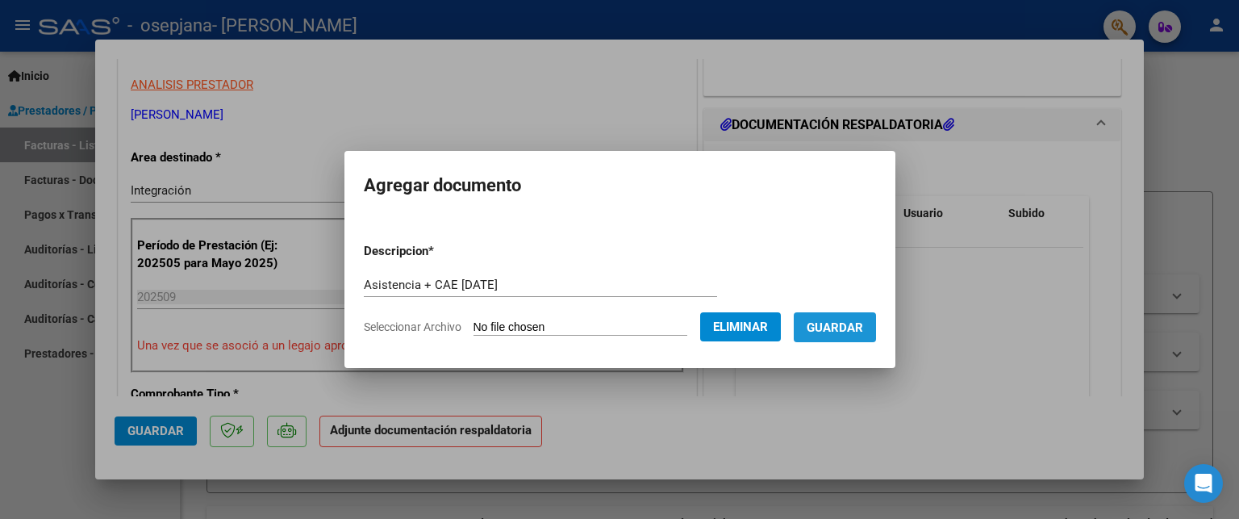
click at [849, 332] on span "Guardar" at bounding box center [835, 327] width 56 height 15
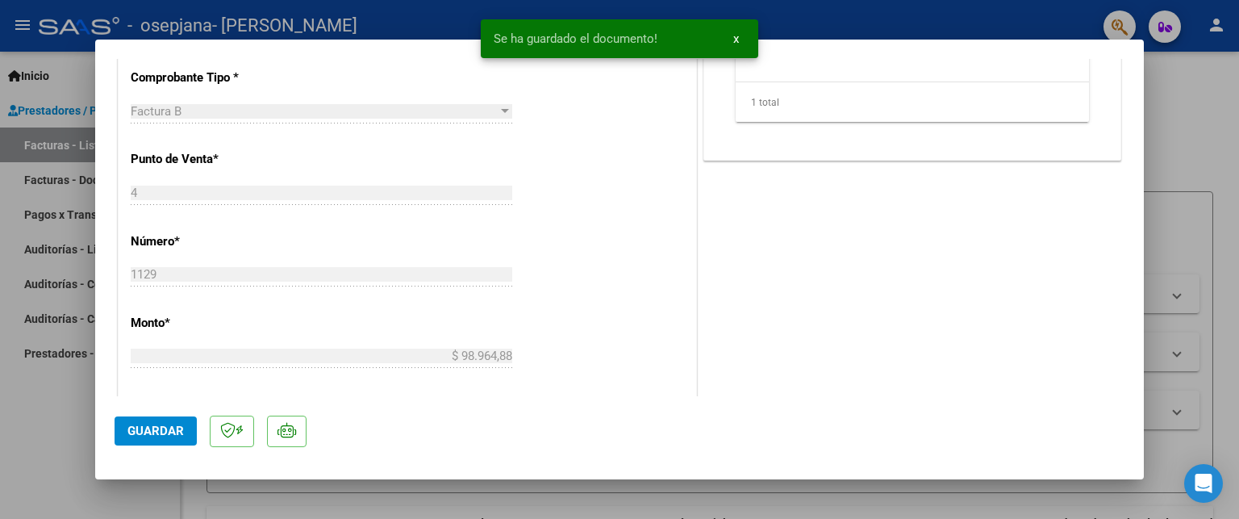
scroll to position [646, 0]
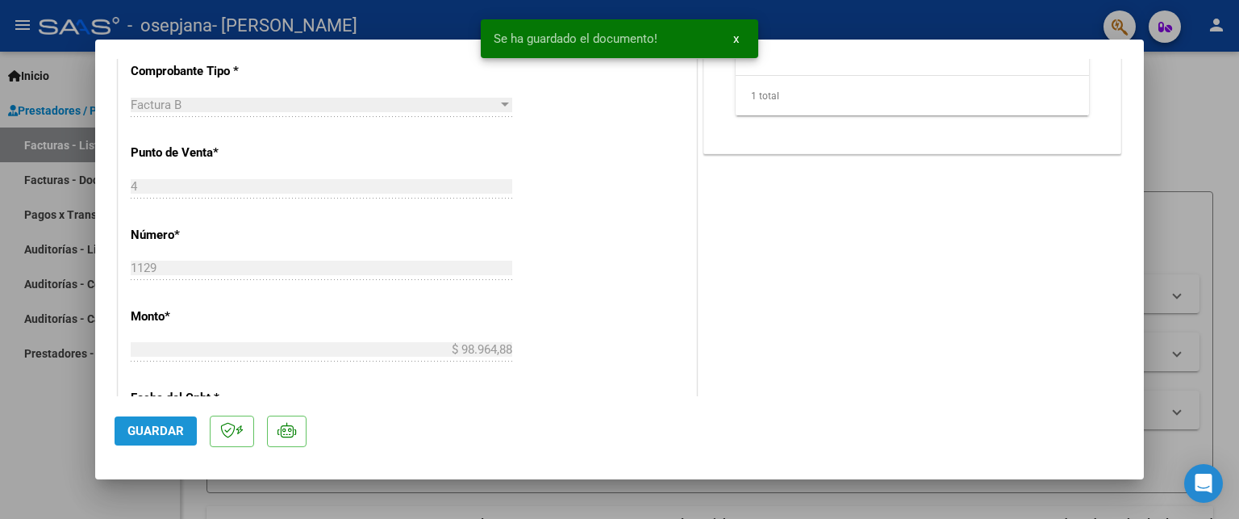
click at [165, 439] on button "Guardar" at bounding box center [156, 430] width 82 height 29
click at [74, 432] on div at bounding box center [619, 259] width 1239 height 519
type input "$ 0,00"
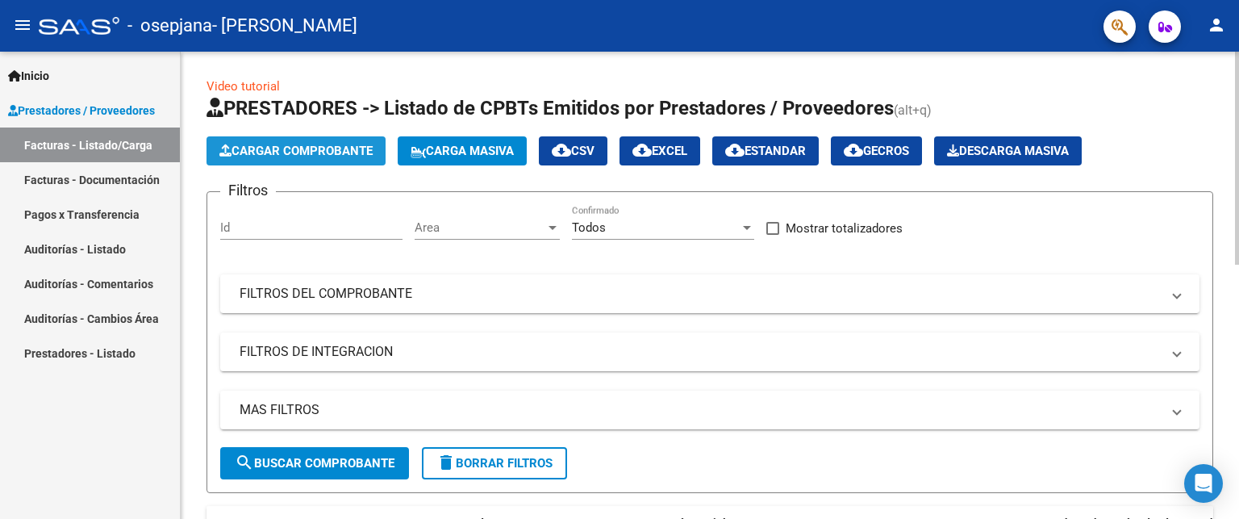
click at [327, 156] on span "Cargar Comprobante" at bounding box center [295, 151] width 153 height 15
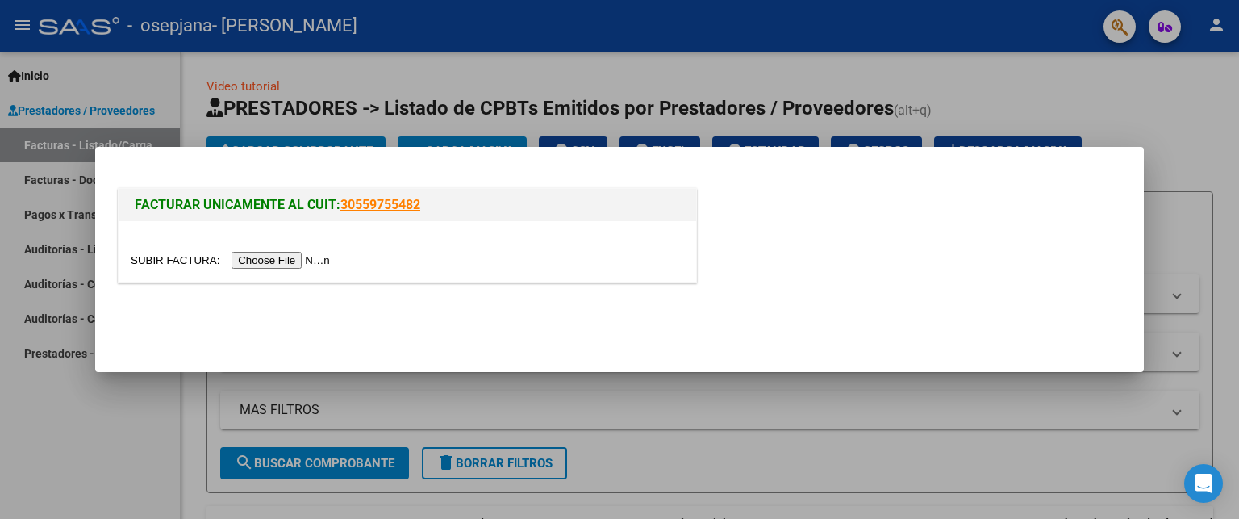
click at [297, 265] on input "file" at bounding box center [233, 260] width 204 height 17
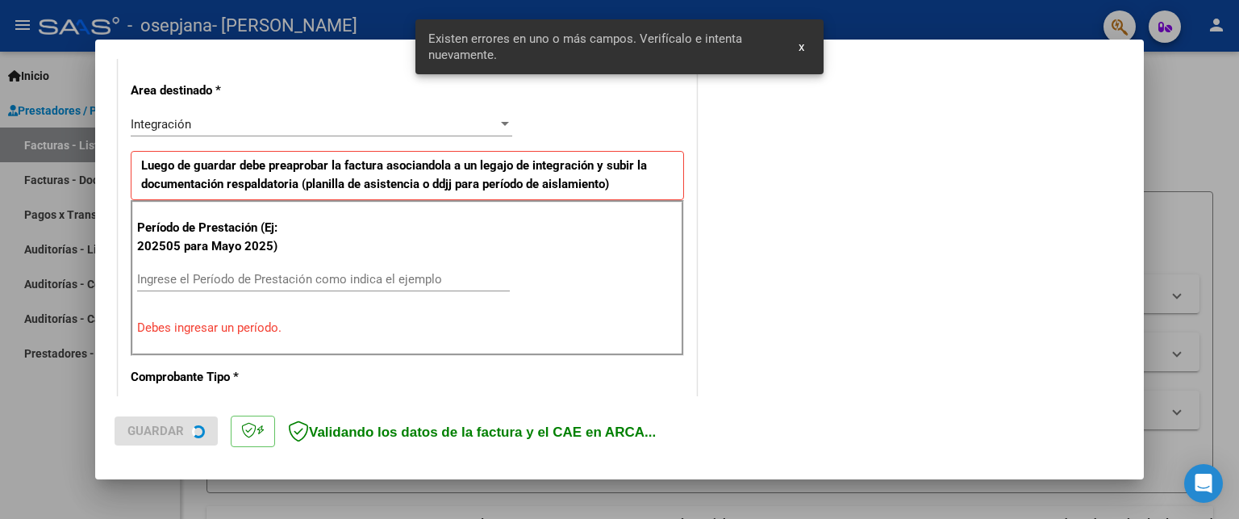
scroll to position [362, 0]
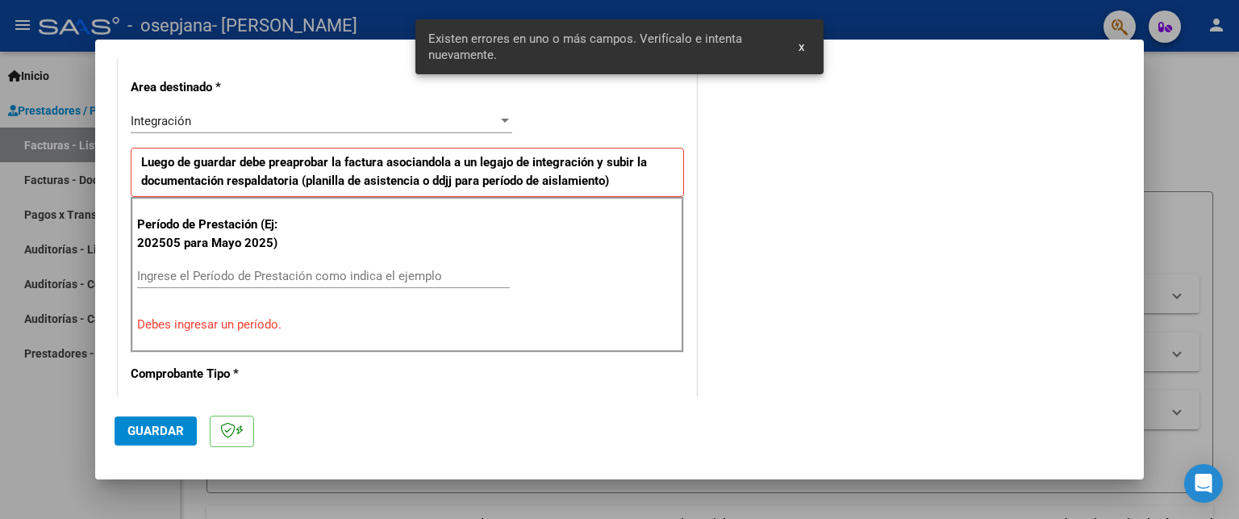
click at [212, 278] on input "Ingrese el Período de Prestación como indica el ejemplo" at bounding box center [323, 276] width 373 height 15
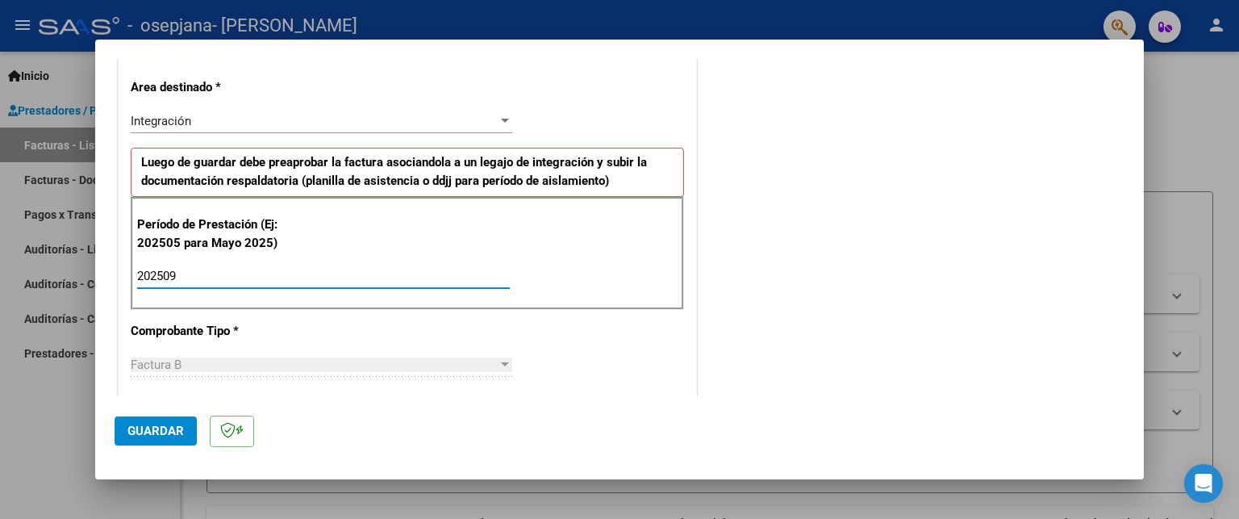
type input "202509"
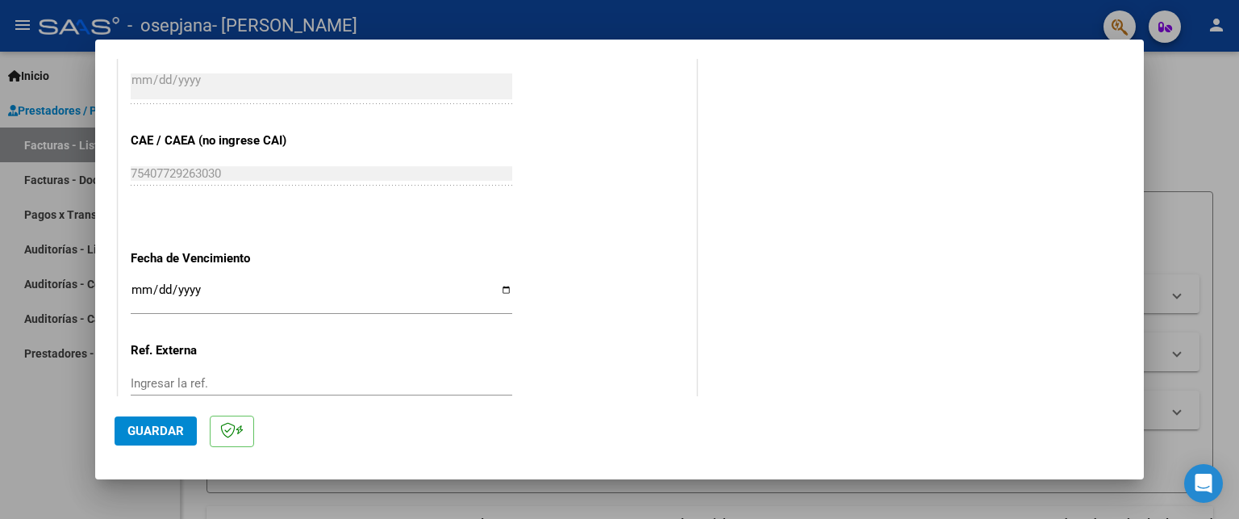
scroll to position [1080, 0]
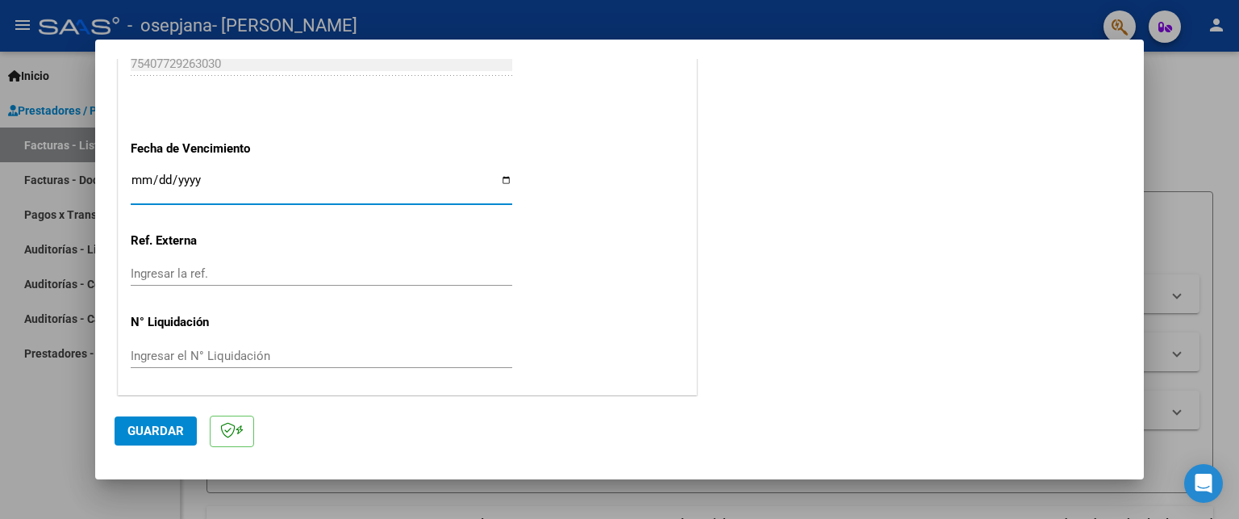
click at [158, 177] on input "Ingresar la fecha" at bounding box center [322, 186] width 382 height 26
click at [136, 179] on input "Ingresar la fecha" at bounding box center [322, 186] width 382 height 26
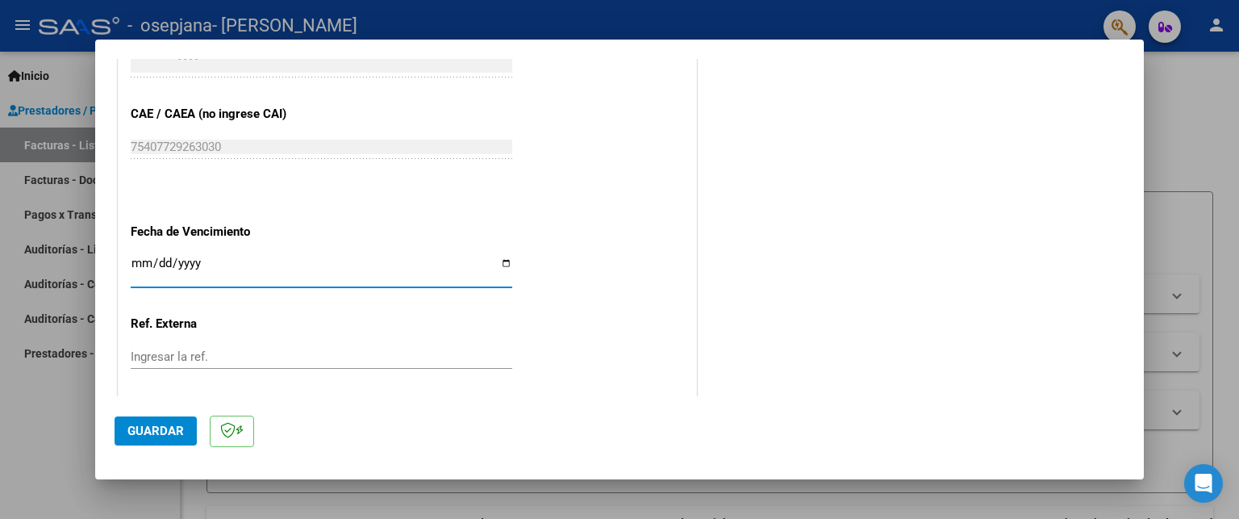
scroll to position [1000, 0]
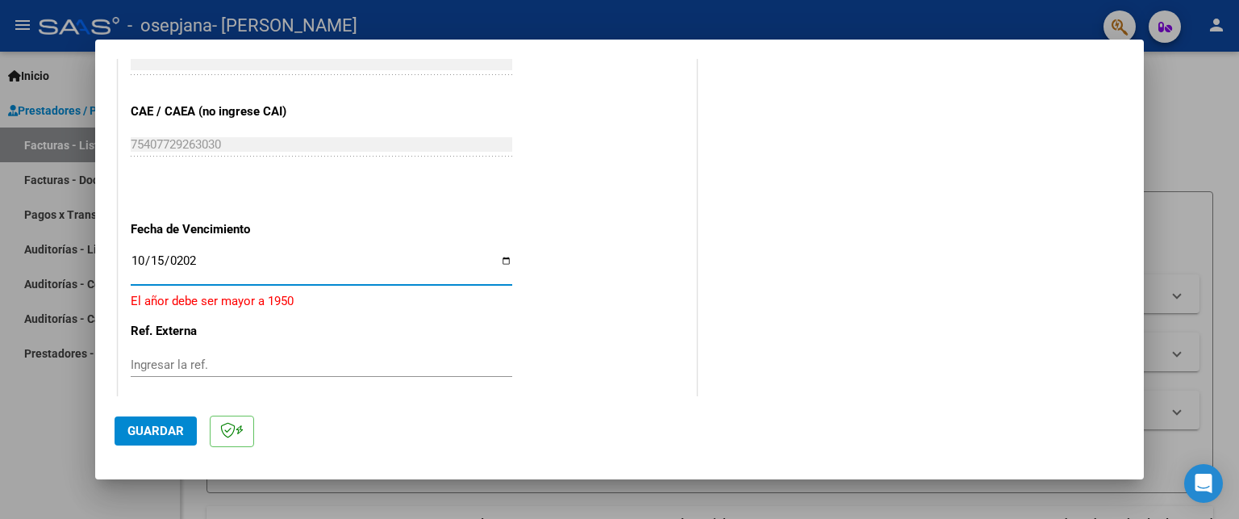
type input "[DATE]"
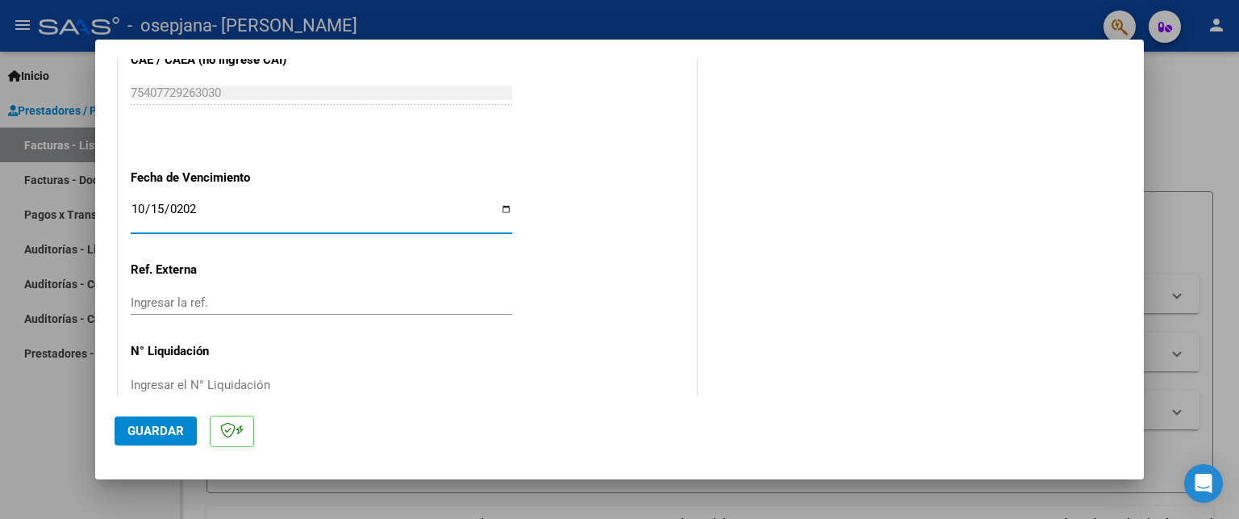
scroll to position [1080, 0]
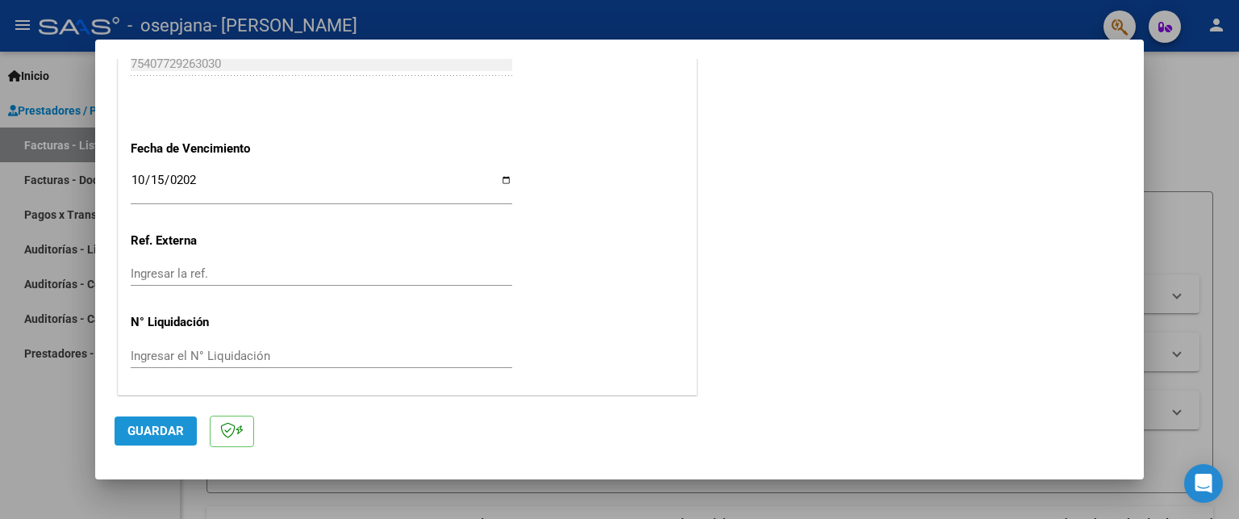
click at [156, 432] on span "Guardar" at bounding box center [155, 431] width 56 height 15
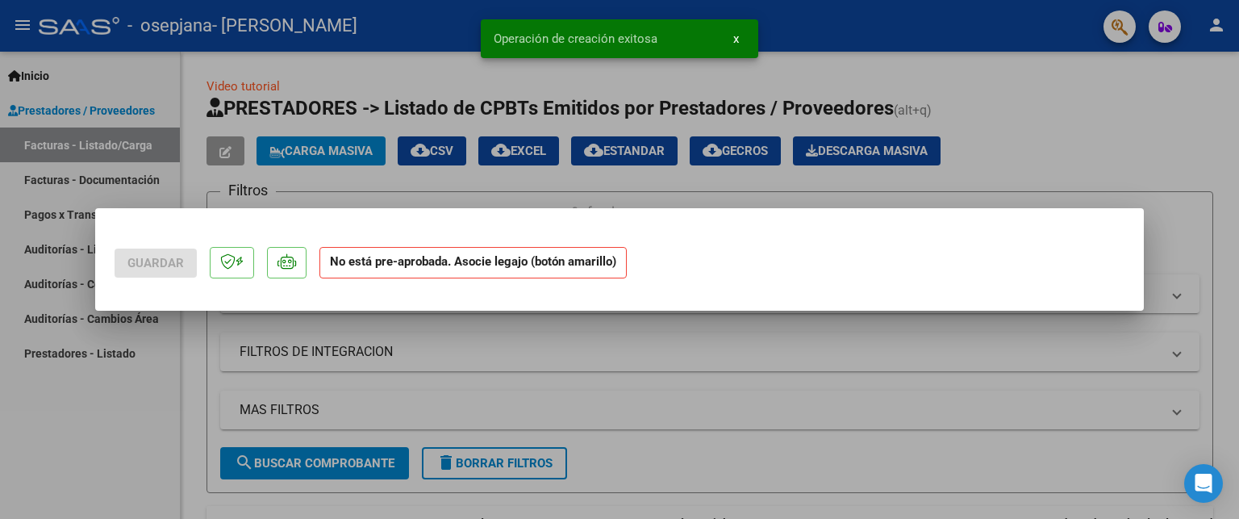
scroll to position [0, 0]
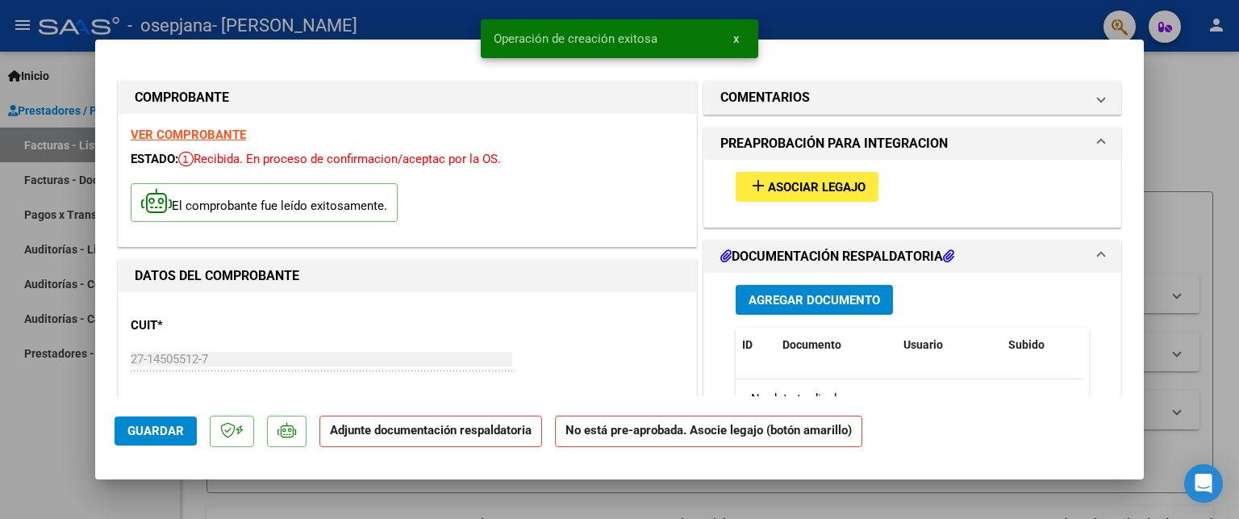
click at [832, 180] on span "Asociar Legajo" at bounding box center [817, 187] width 98 height 15
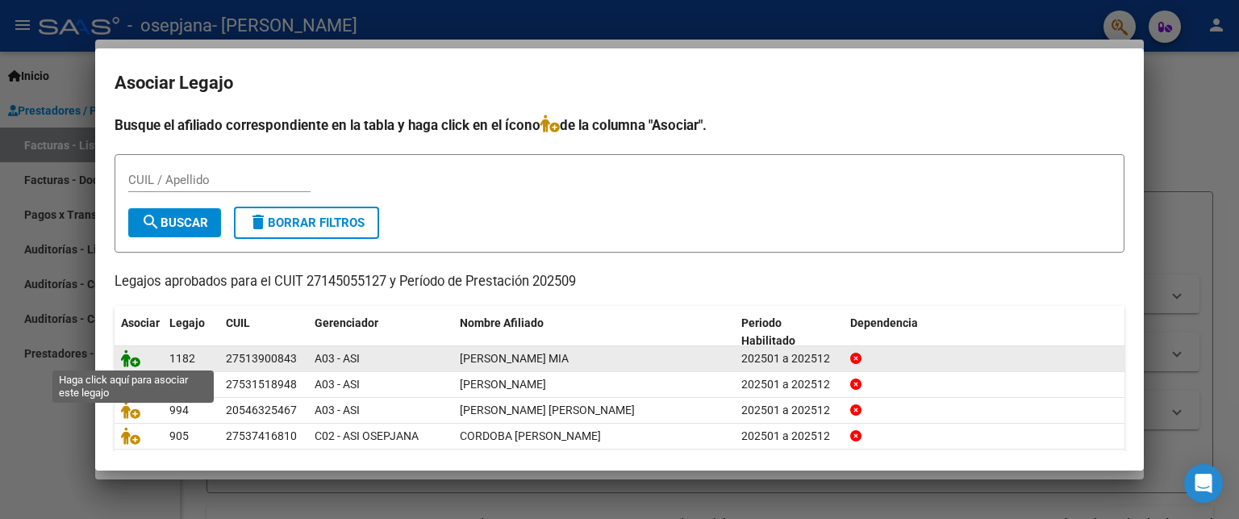
click at [135, 356] on icon at bounding box center [130, 358] width 19 height 18
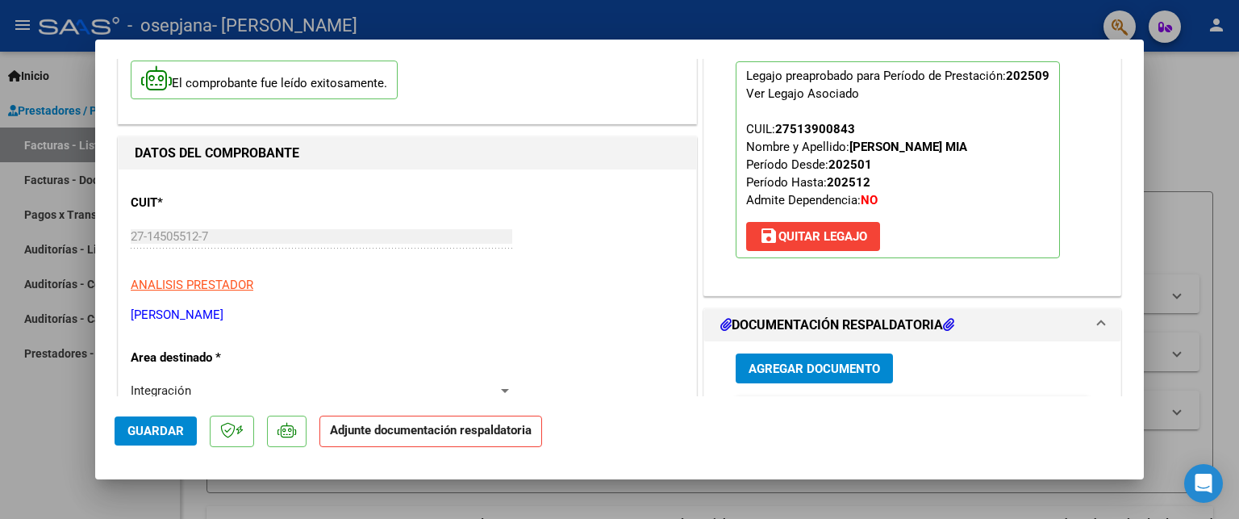
scroll to position [161, 0]
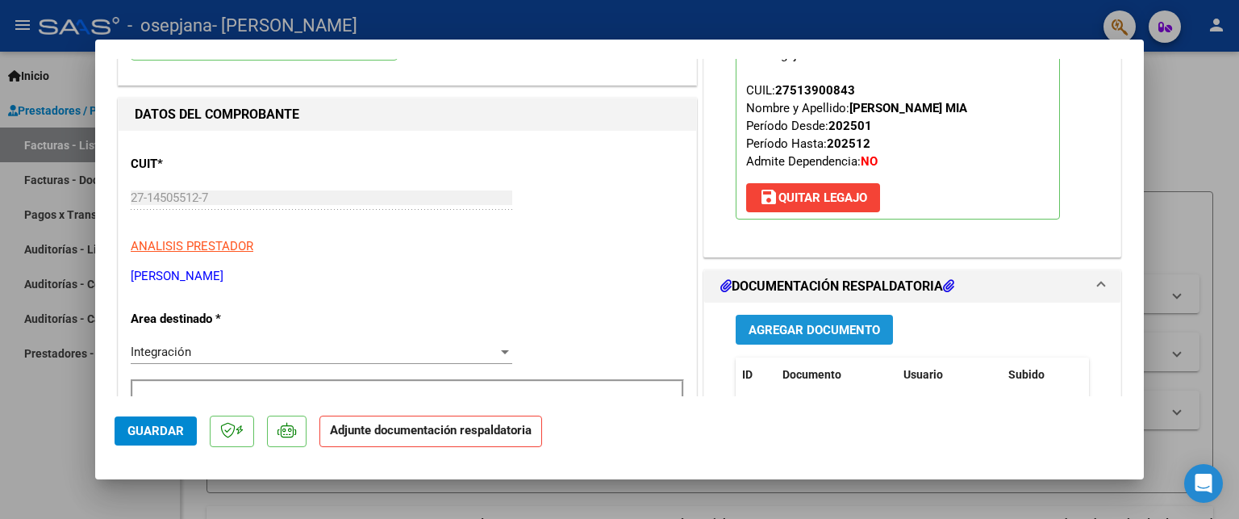
click at [817, 332] on span "Agregar Documento" at bounding box center [815, 330] width 132 height 15
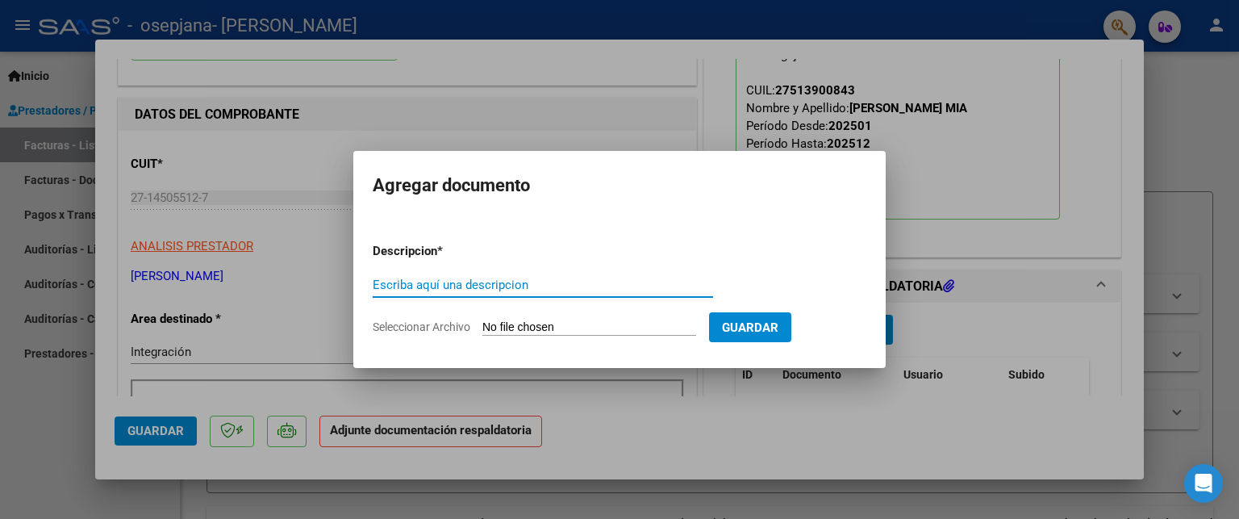
paste input "Asistencia + CAE [DATE]"
type input "Asistencia + CAE [DATE]"
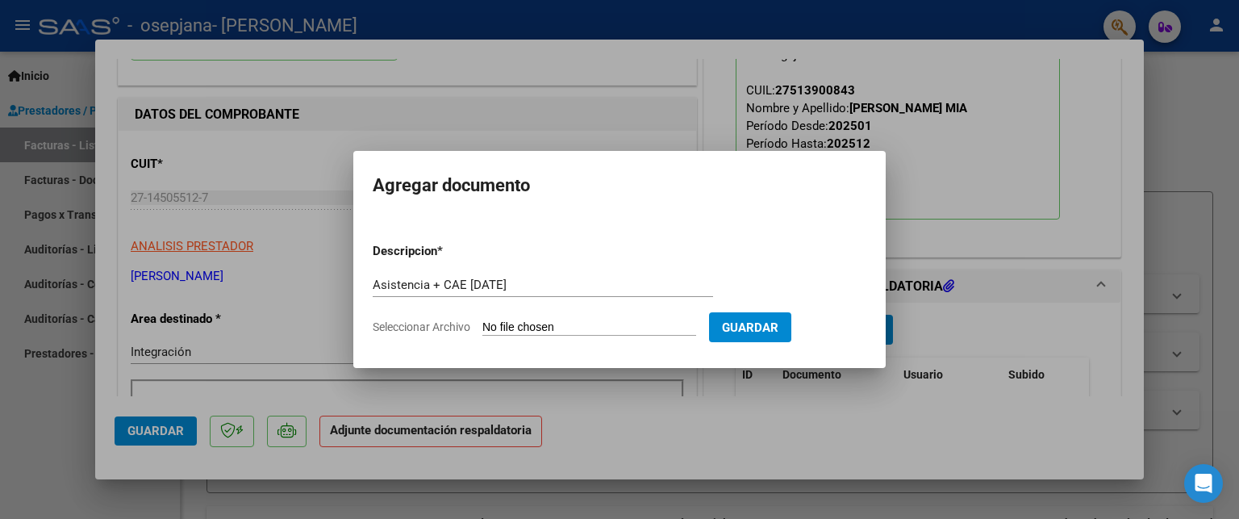
click at [460, 324] on span "Seleccionar Archivo" at bounding box center [422, 326] width 98 height 13
click at [483, 324] on input "Seleccionar Archivo" at bounding box center [590, 327] width 214 height 15
type input "C:\fakepath\[PERSON_NAME] CAE +asistencia septiembre.pdf"
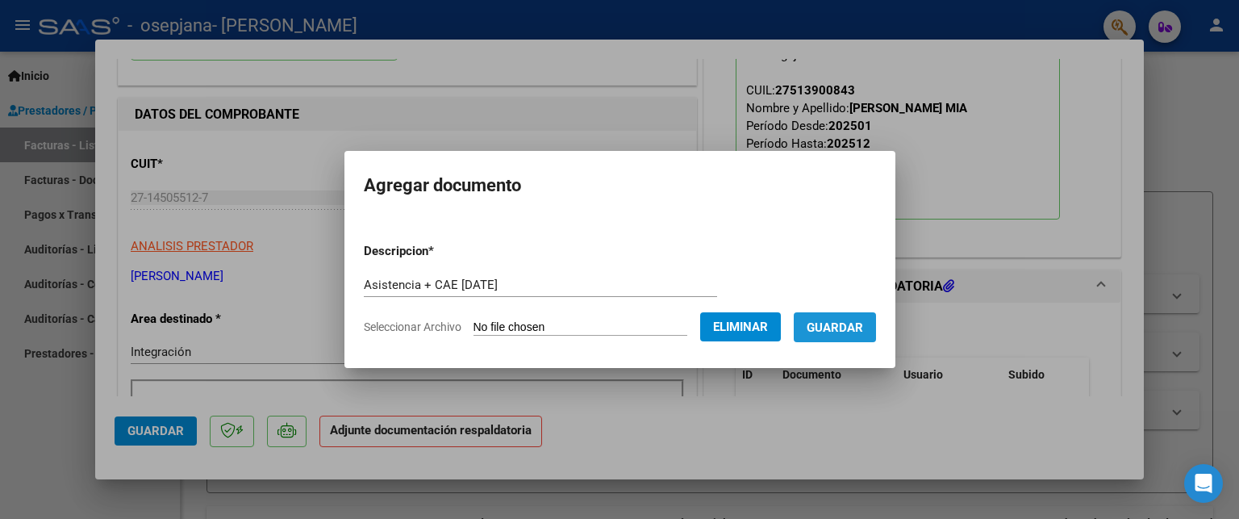
click at [849, 325] on span "Guardar" at bounding box center [835, 327] width 56 height 15
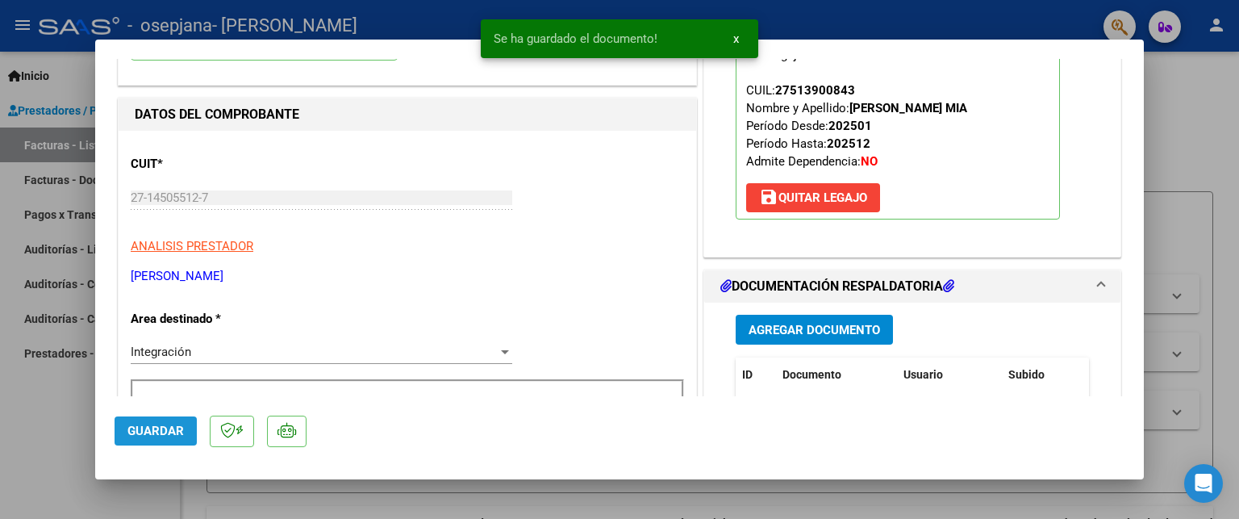
click at [160, 437] on span "Guardar" at bounding box center [155, 431] width 56 height 15
click at [69, 399] on div at bounding box center [619, 259] width 1239 height 519
type input "$ 0,00"
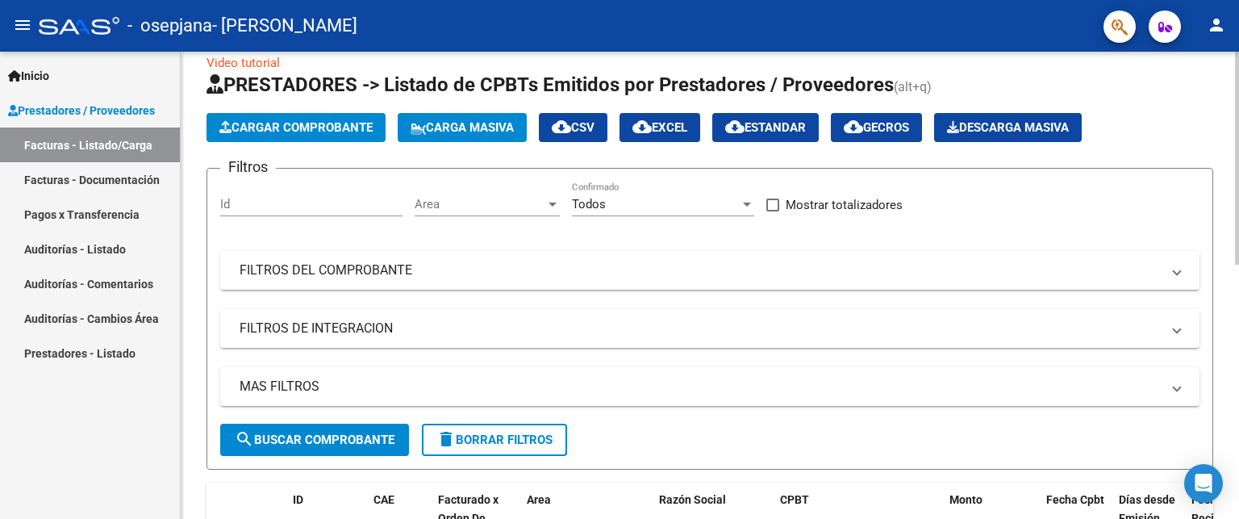
scroll to position [0, 0]
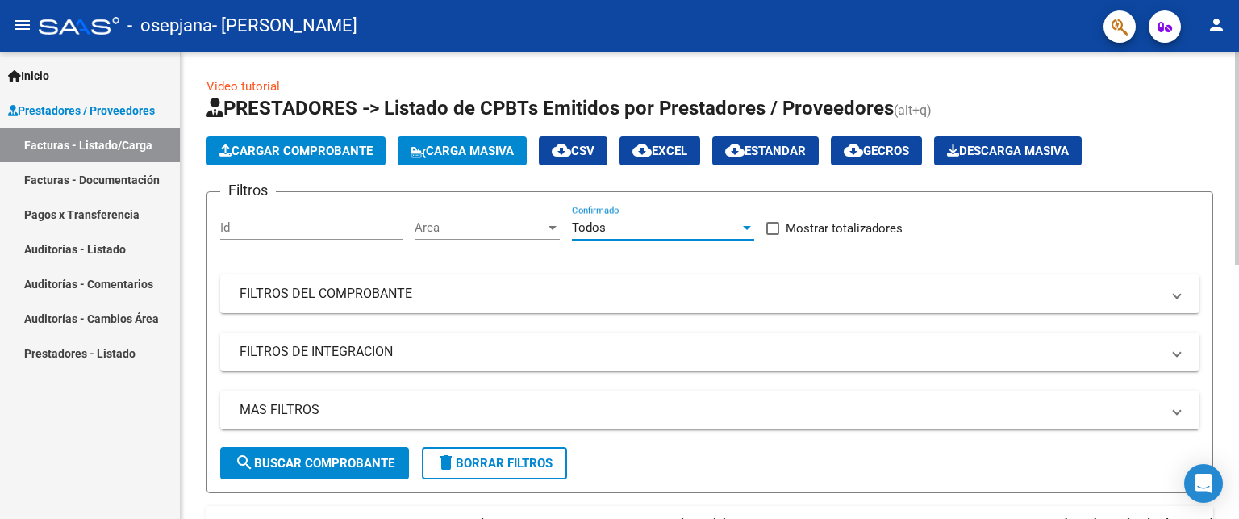
click at [745, 228] on div at bounding box center [747, 228] width 8 height 4
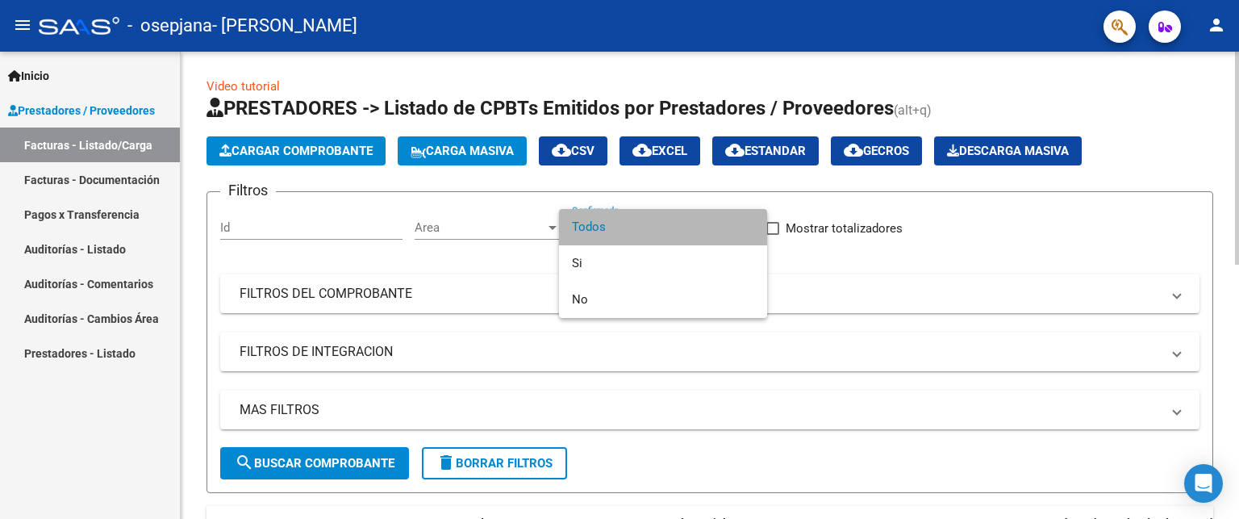
click at [745, 228] on span "Todos" at bounding box center [663, 227] width 182 height 36
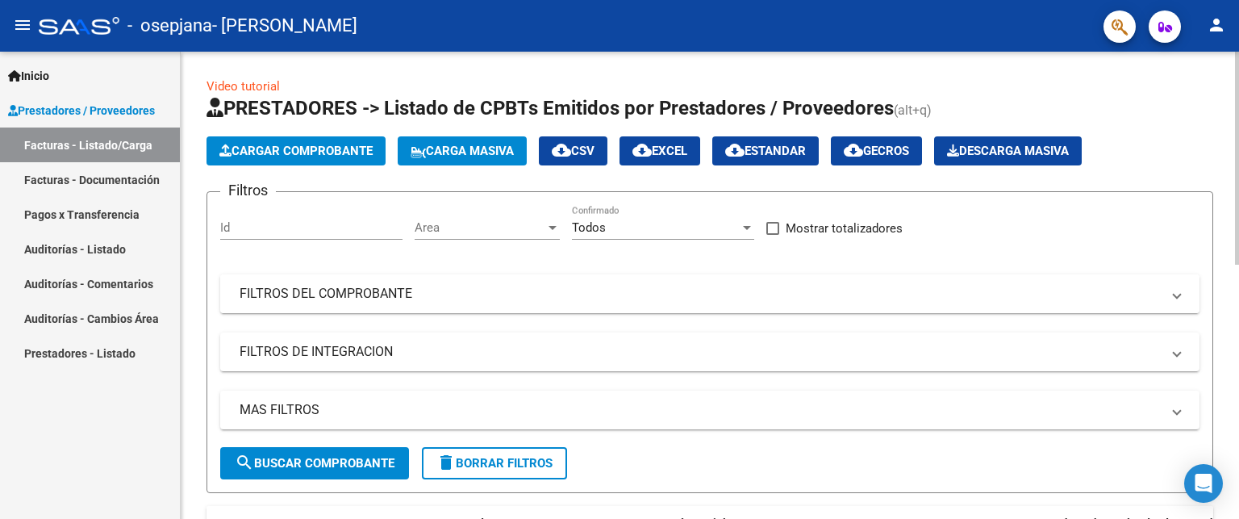
click at [1181, 299] on mat-expansion-panel-header "FILTROS DEL COMPROBANTE" at bounding box center [710, 293] width 980 height 39
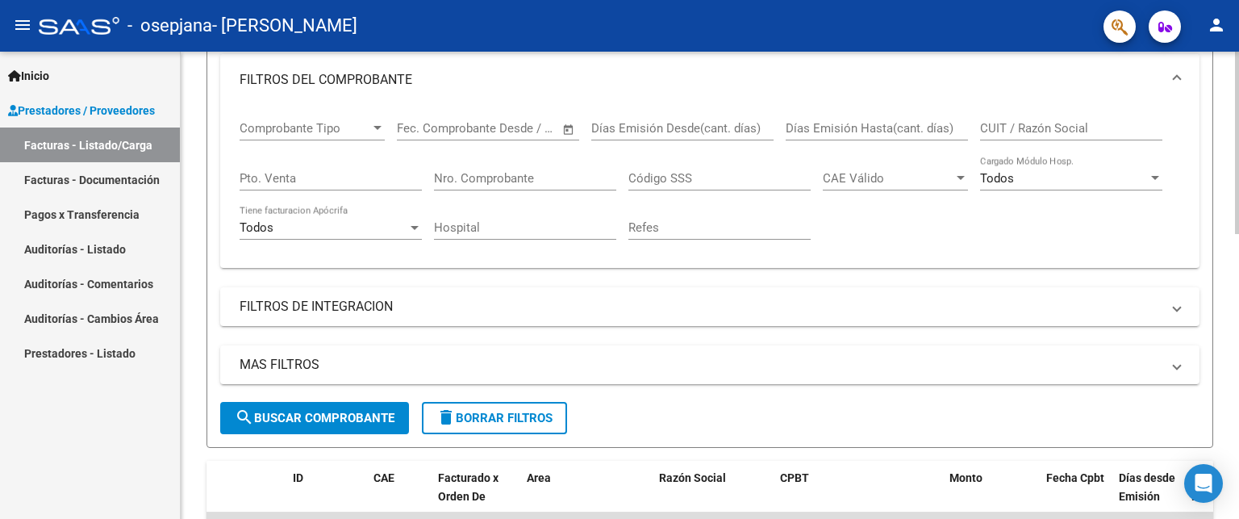
scroll to position [242, 0]
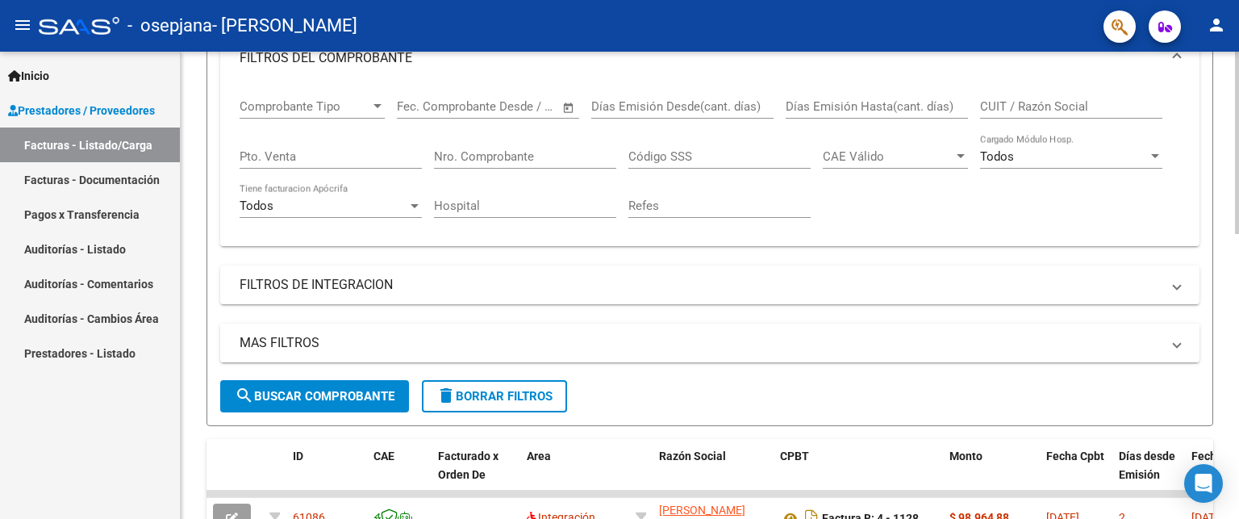
click at [1179, 338] on span at bounding box center [1177, 343] width 6 height 18
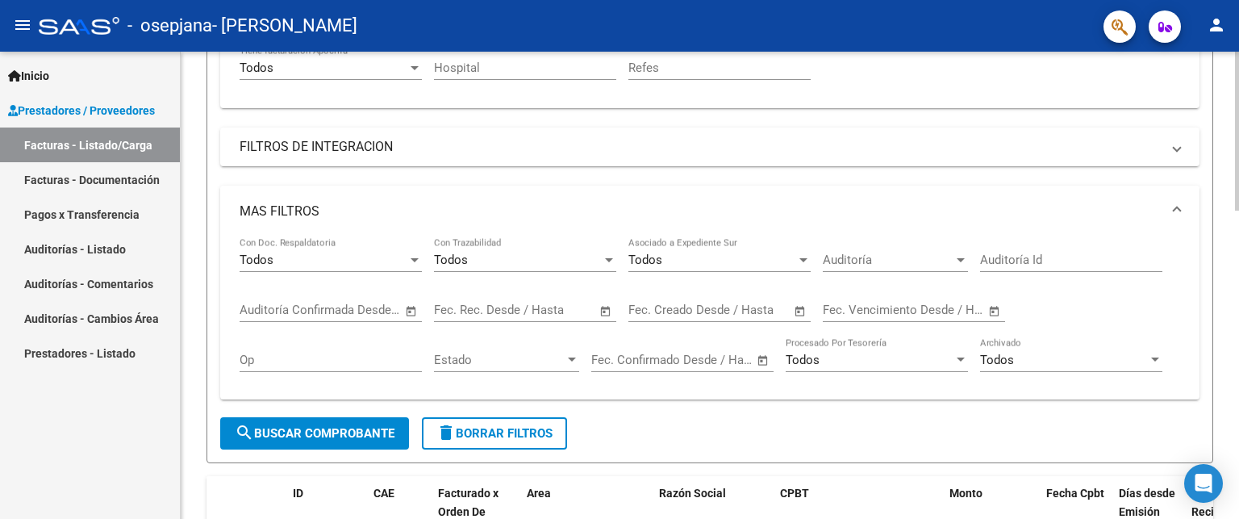
scroll to position [403, 0]
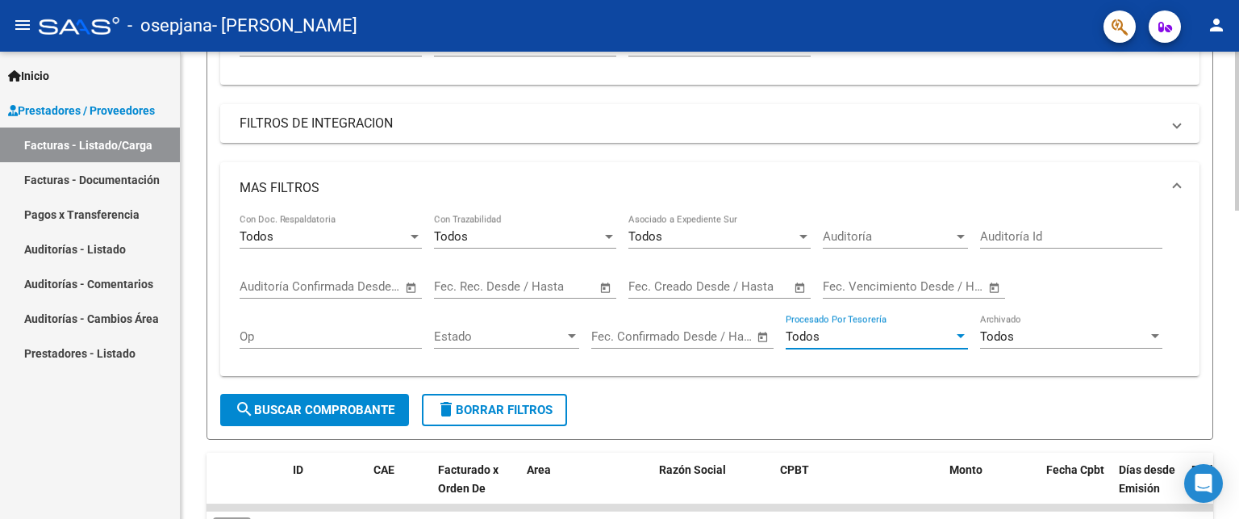
click at [952, 340] on div "Todos" at bounding box center [870, 336] width 168 height 15
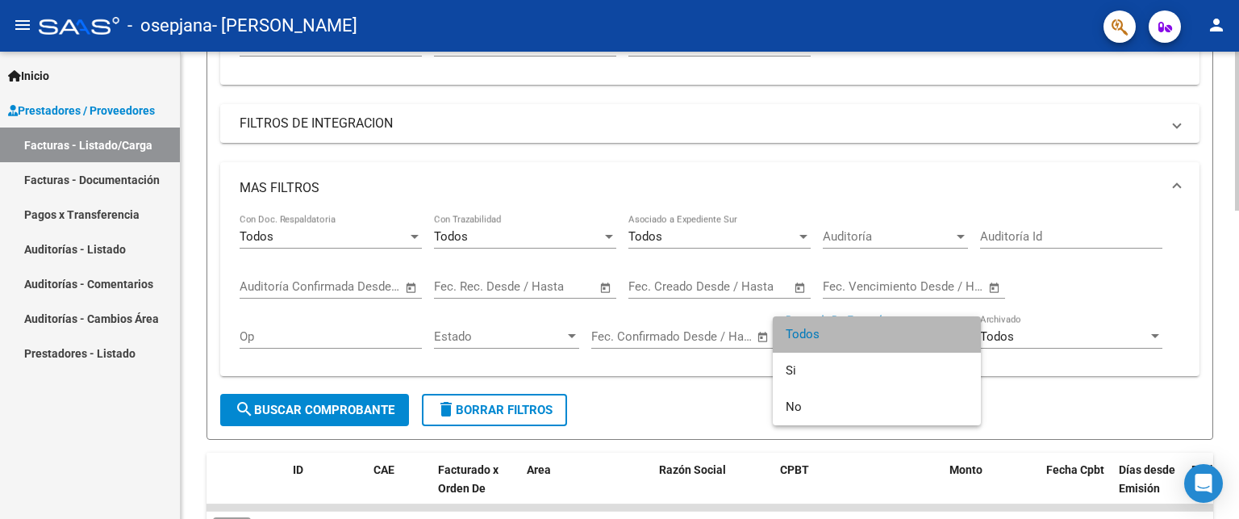
click at [952, 340] on span "Todos" at bounding box center [877, 334] width 182 height 36
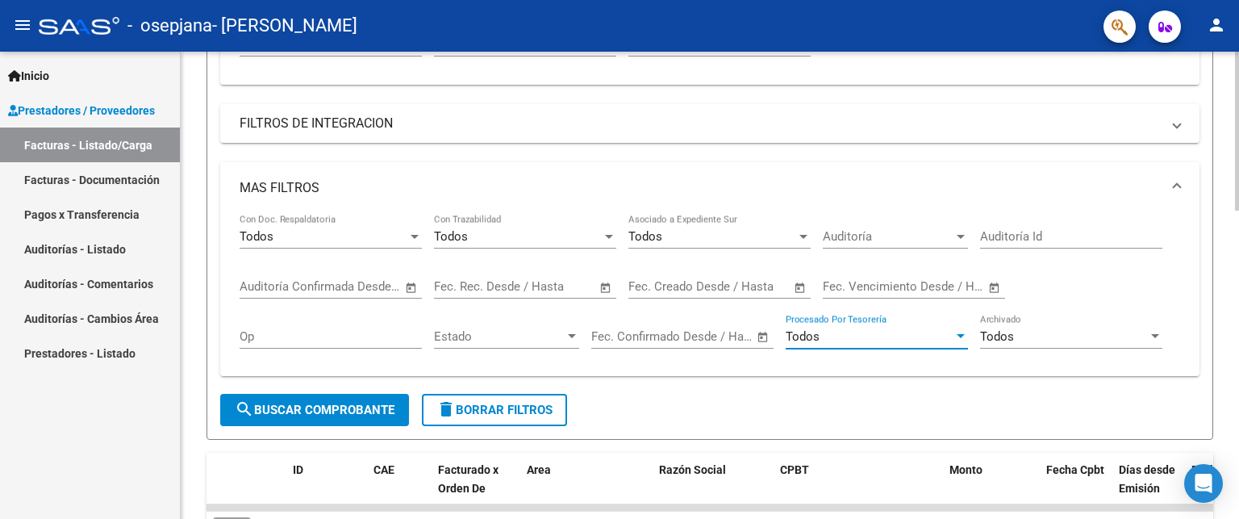
click at [1139, 331] on div "Todos" at bounding box center [1064, 336] width 168 height 15
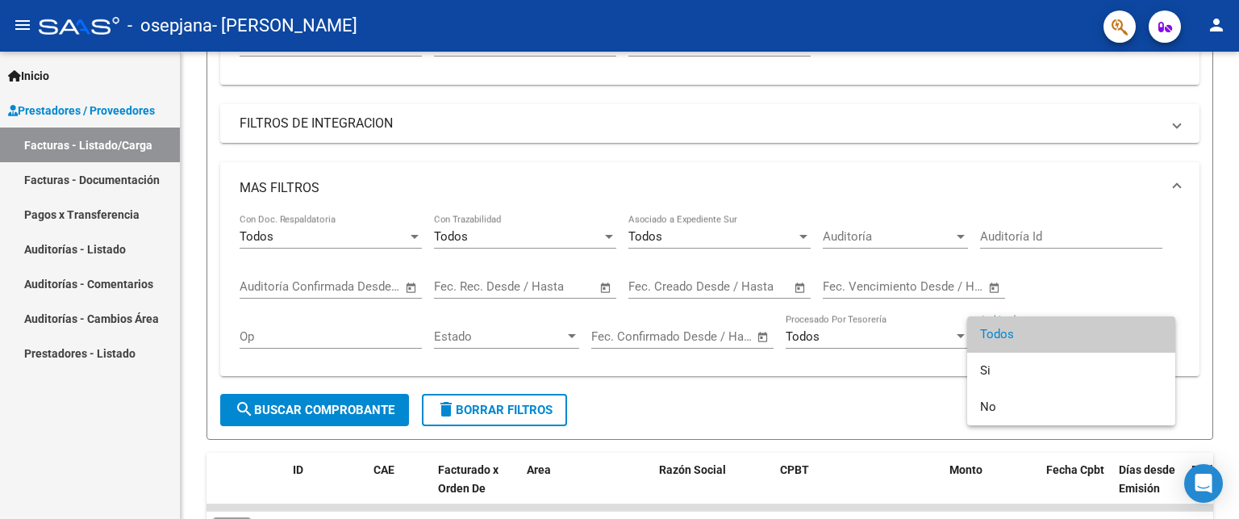
click at [1141, 333] on span "Todos" at bounding box center [1071, 334] width 182 height 36
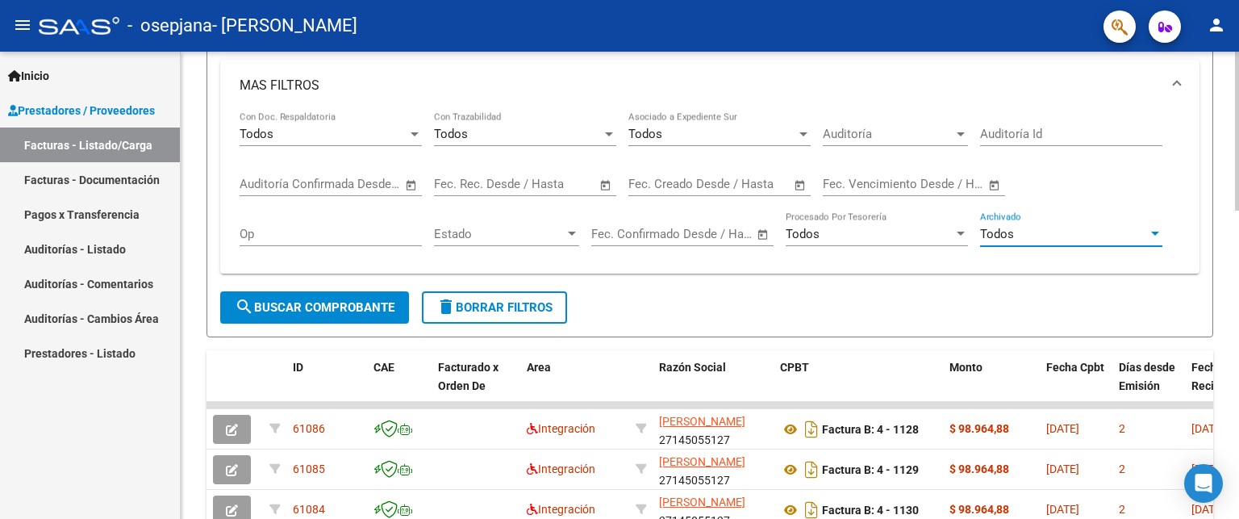
scroll to position [484, 0]
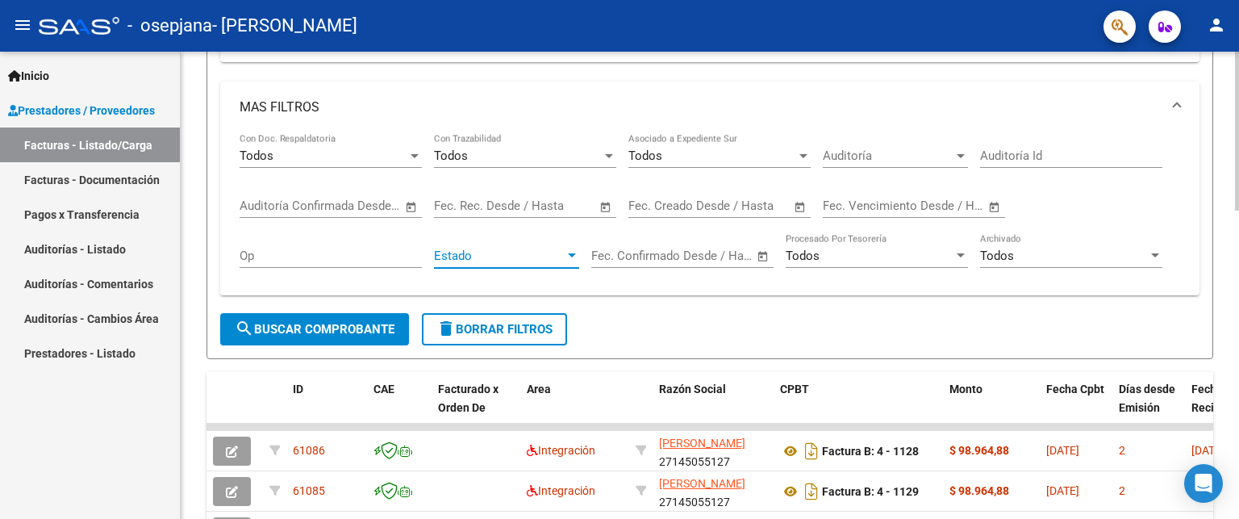
click at [566, 251] on div at bounding box center [572, 255] width 15 height 13
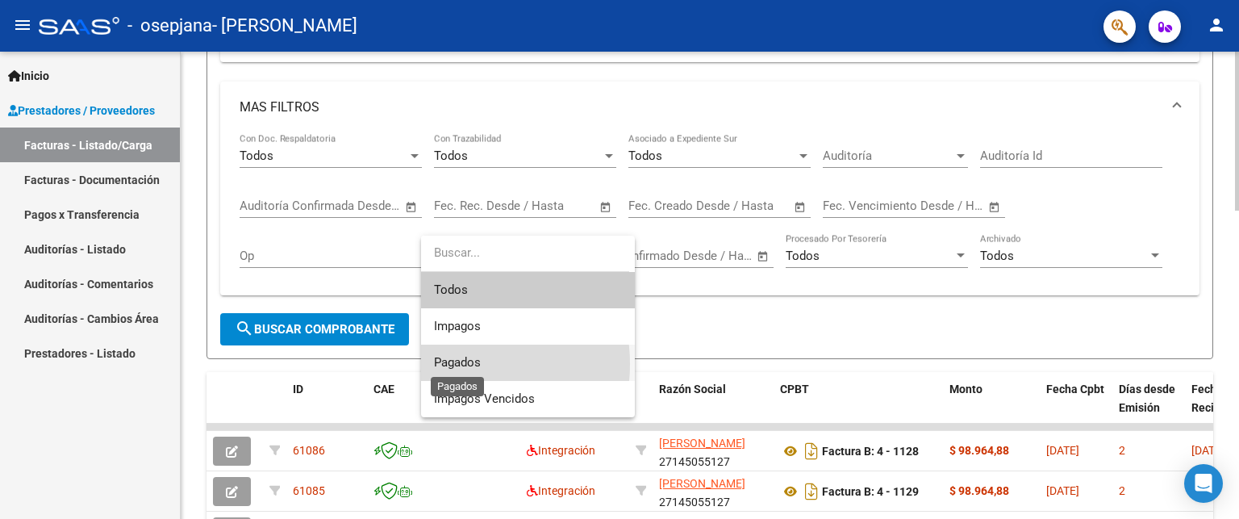
drag, startPoint x: 453, startPoint y: 364, endPoint x: 438, endPoint y: 354, distance: 18.1
click at [453, 364] on span "Pagados" at bounding box center [457, 362] width 47 height 15
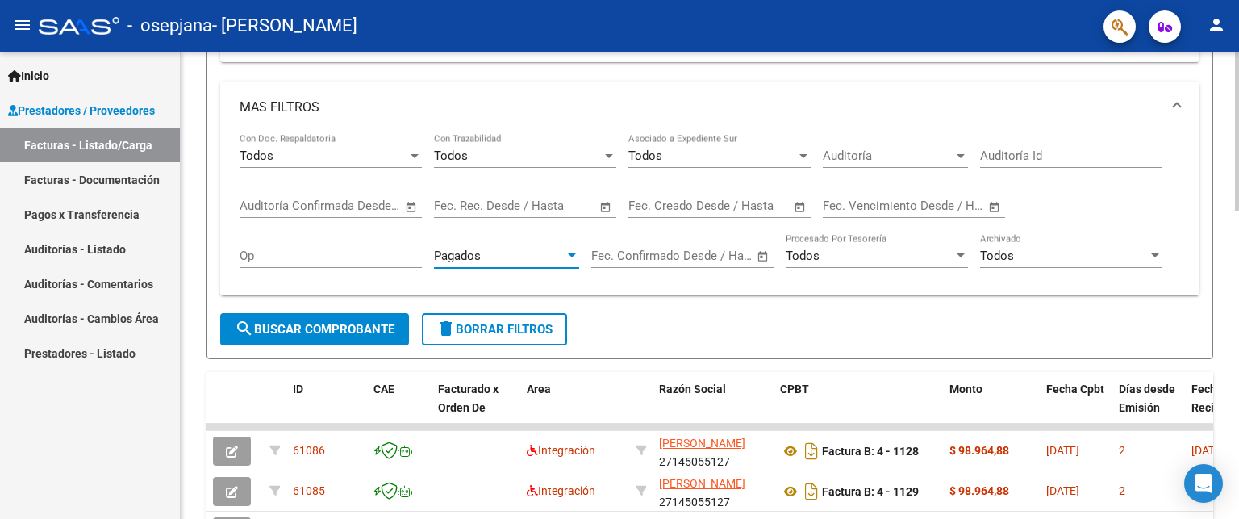
click at [351, 323] on span "search Buscar Comprobante" at bounding box center [315, 329] width 160 height 15
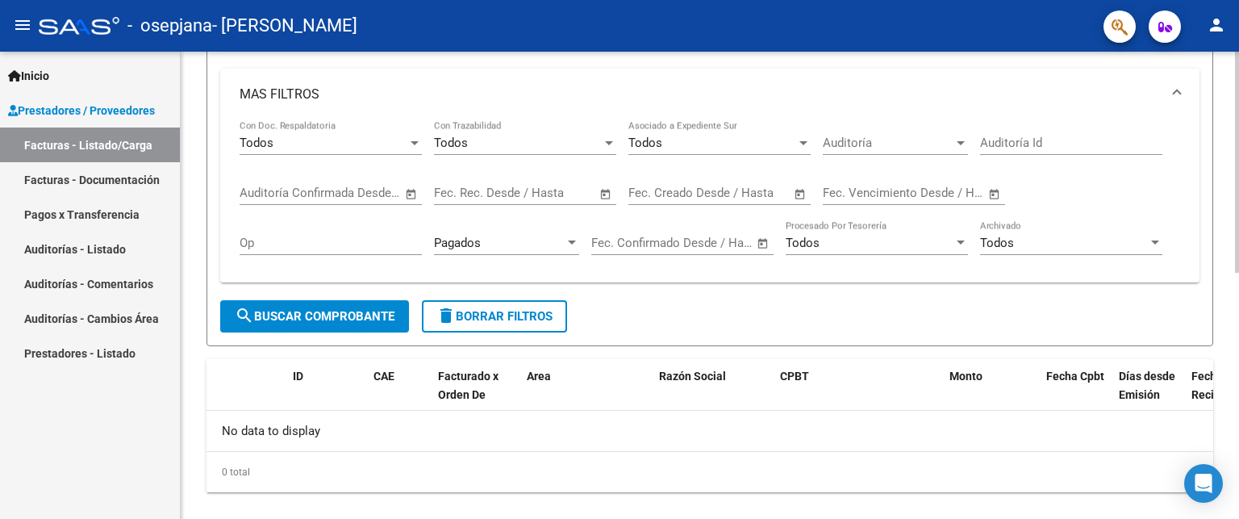
scroll to position [520, 0]
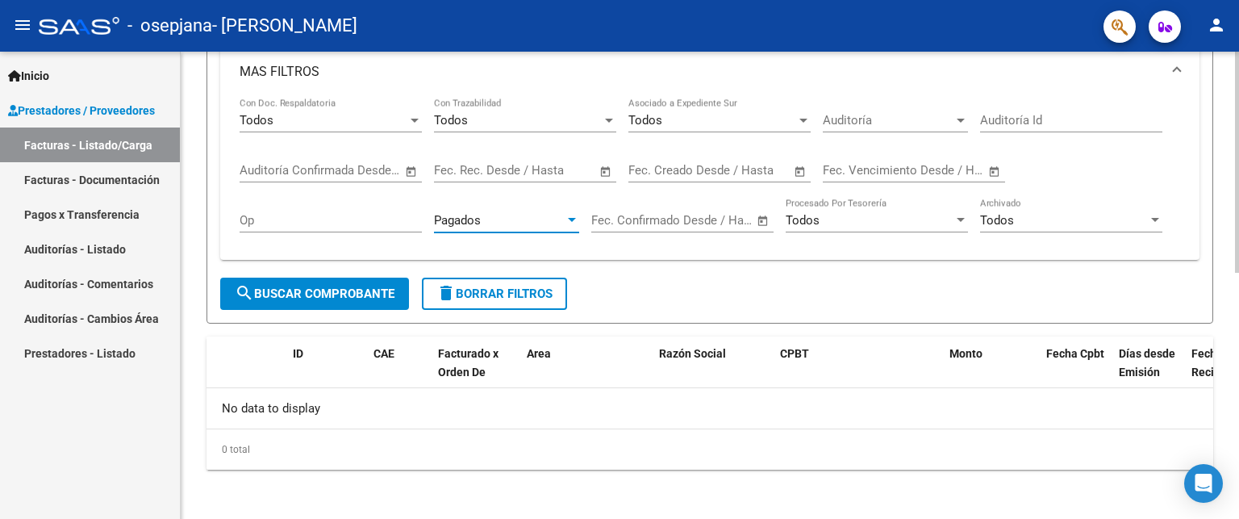
click at [566, 214] on div at bounding box center [572, 220] width 15 height 13
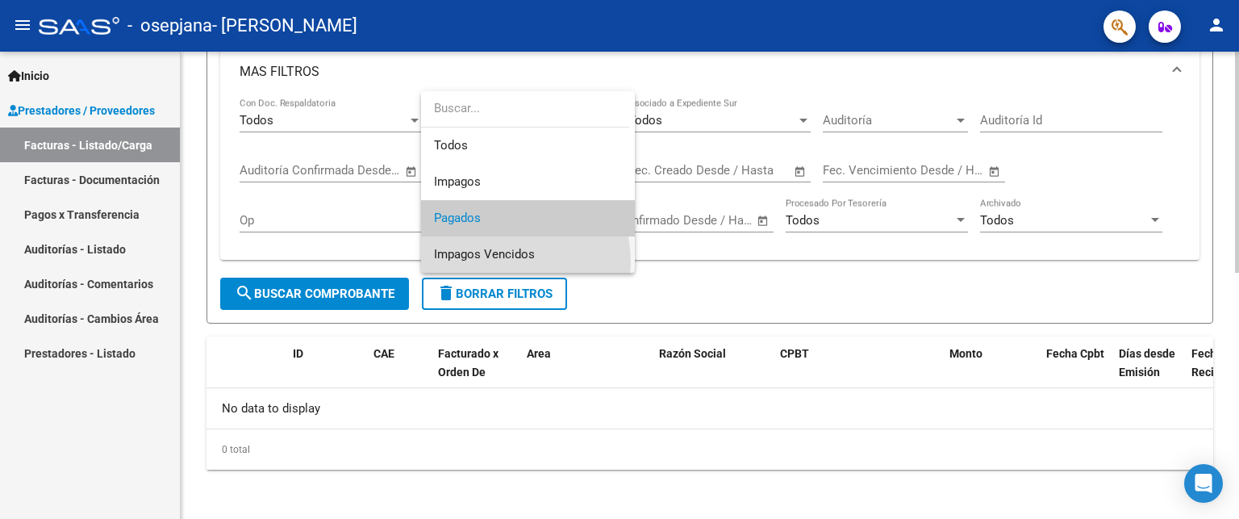
click at [481, 262] on span "Impagos Vencidos" at bounding box center [528, 254] width 188 height 36
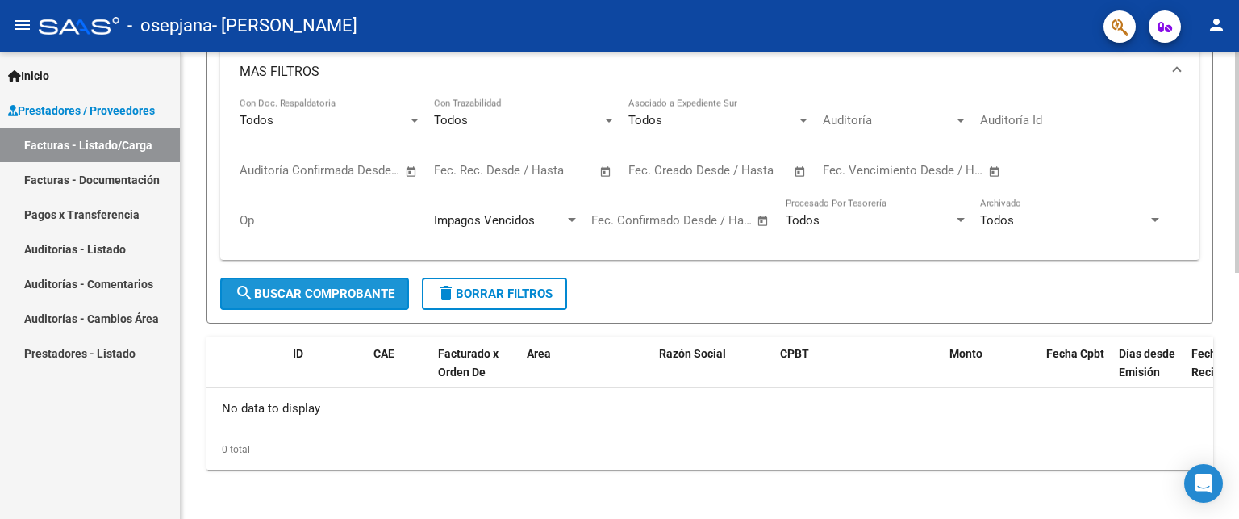
click at [367, 286] on span "search Buscar Comprobante" at bounding box center [315, 293] width 160 height 15
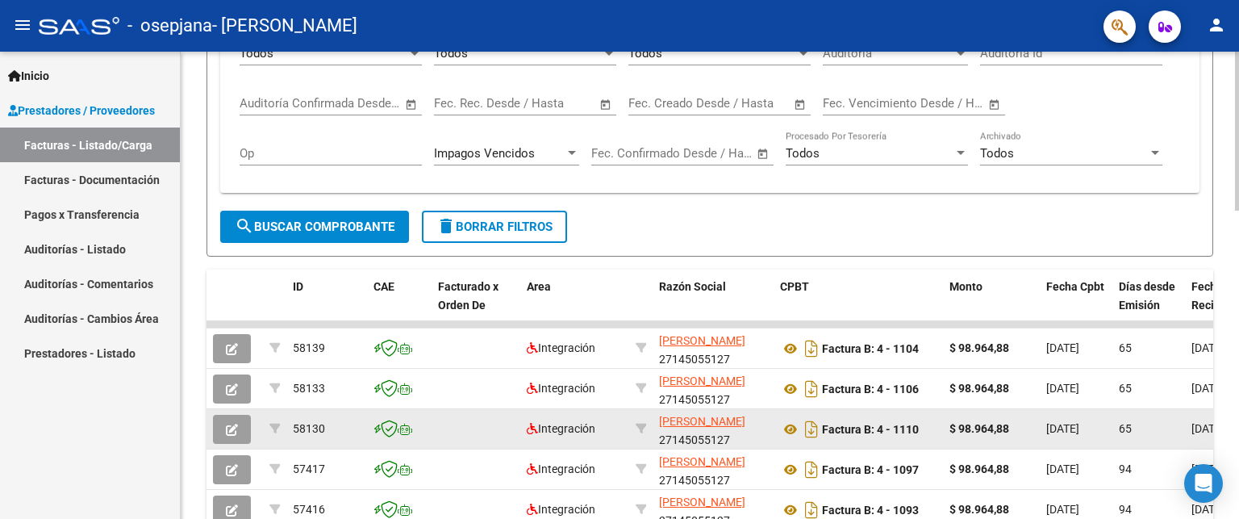
scroll to position [584, 0]
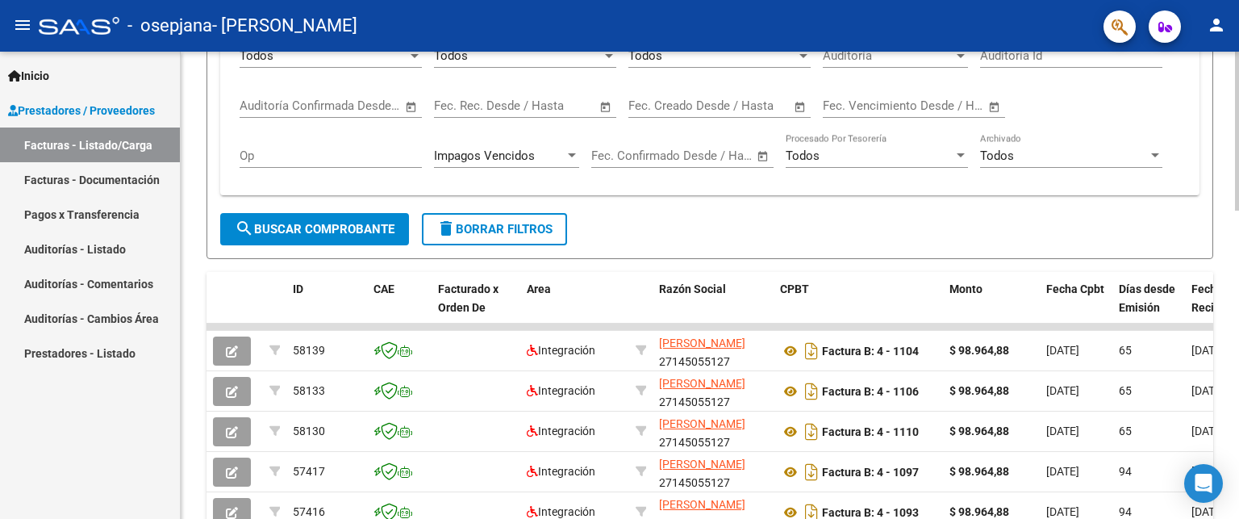
click at [562, 155] on div "Impagos Vencidos" at bounding box center [499, 155] width 131 height 15
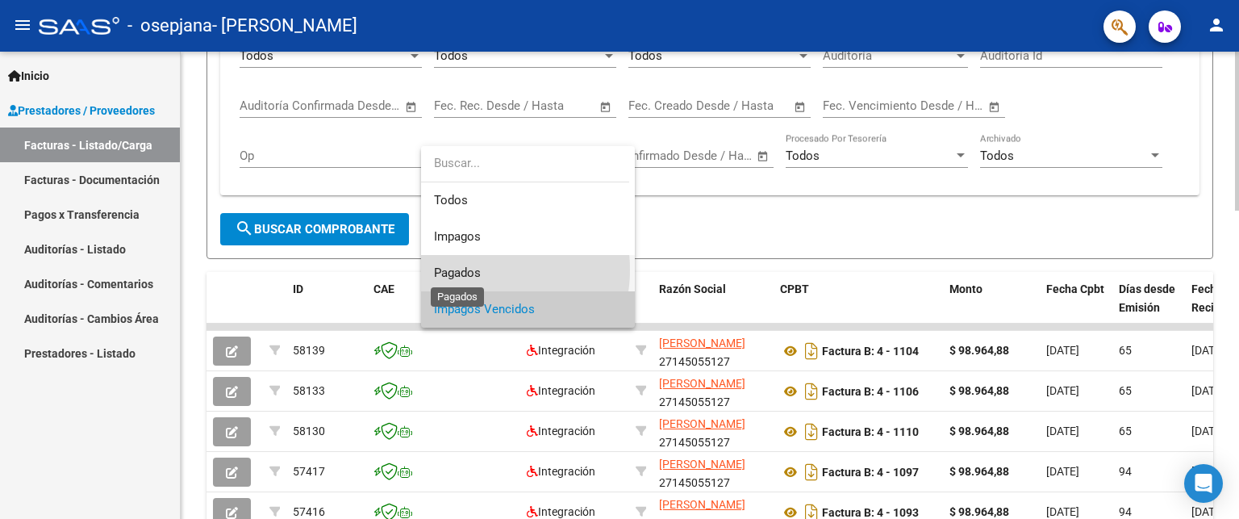
click at [468, 270] on span "Pagados" at bounding box center [457, 272] width 47 height 15
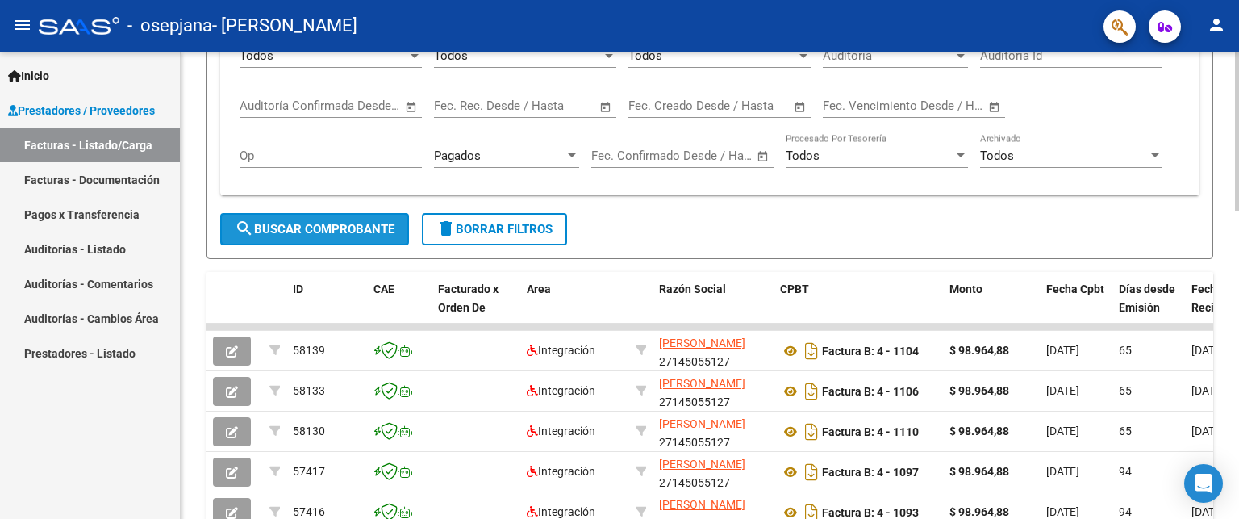
click at [381, 226] on span "search Buscar Comprobante" at bounding box center [315, 229] width 160 height 15
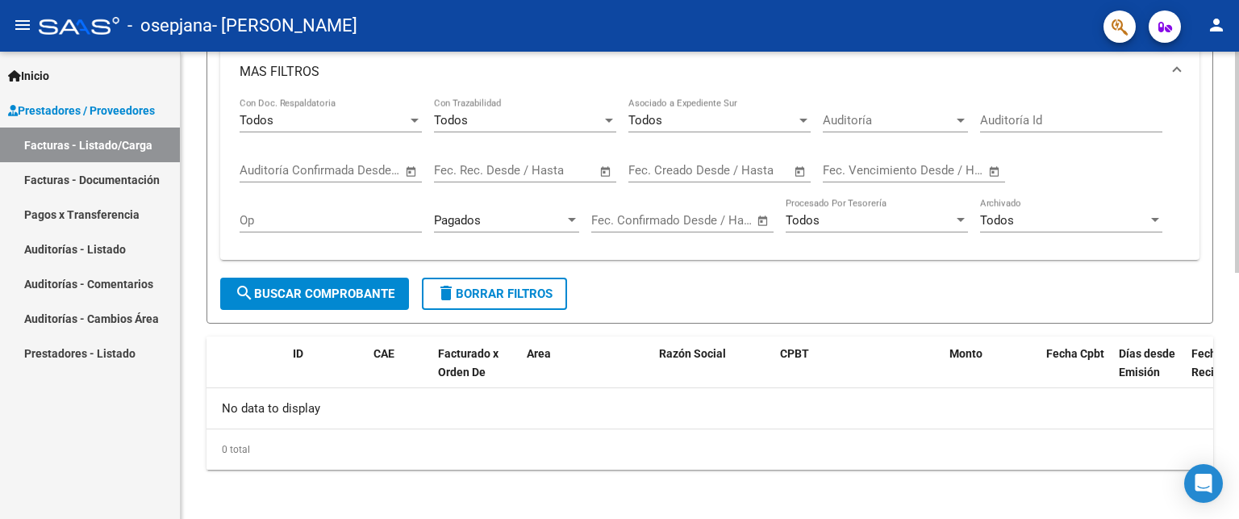
scroll to position [439, 0]
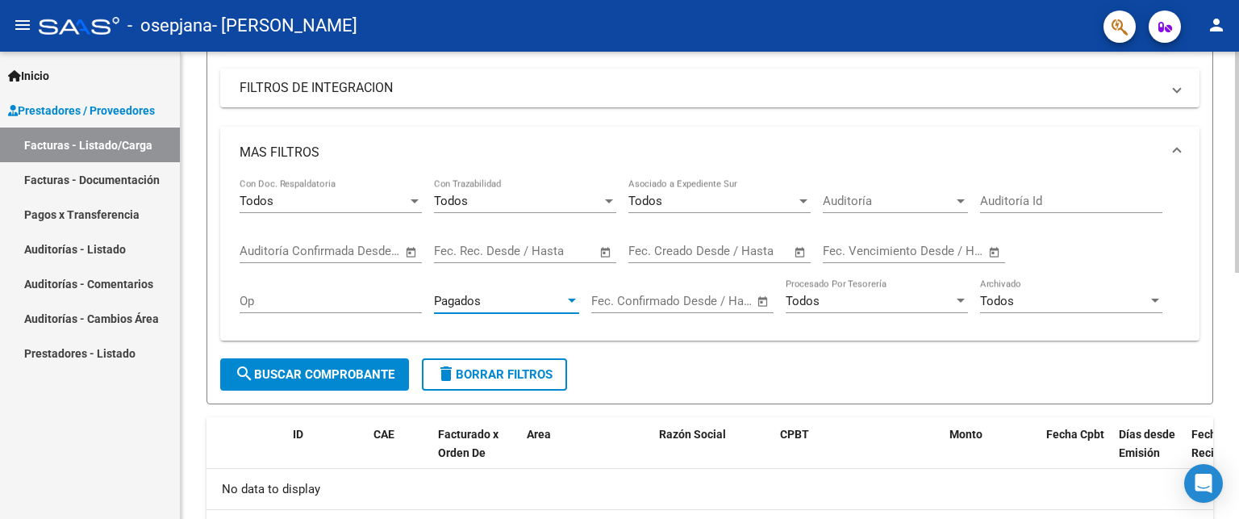
click at [561, 294] on div "Pagados" at bounding box center [499, 301] width 131 height 15
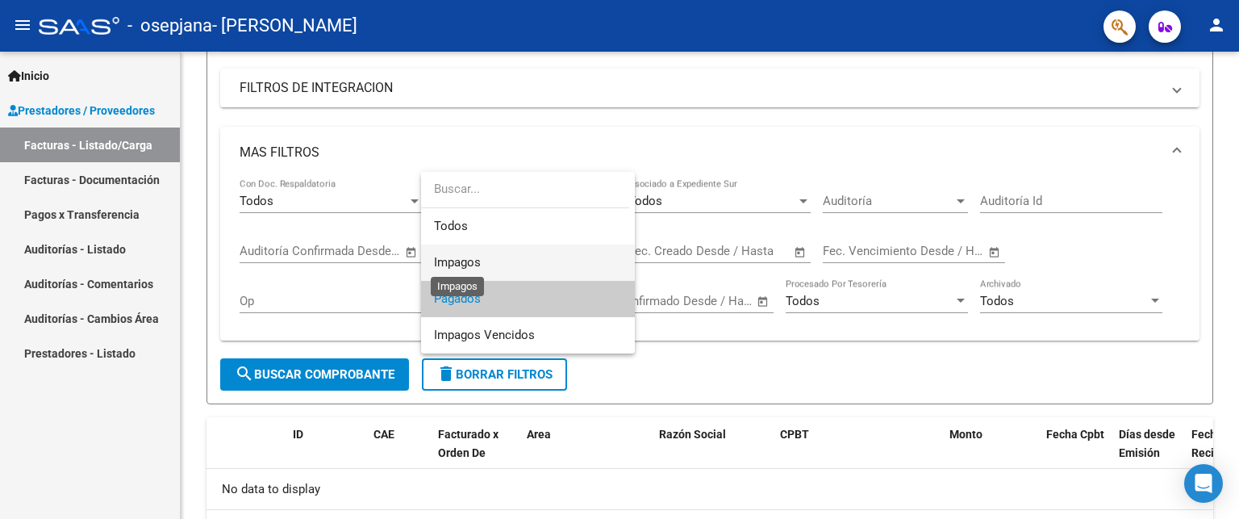
click at [471, 261] on span "Impagos" at bounding box center [457, 262] width 47 height 15
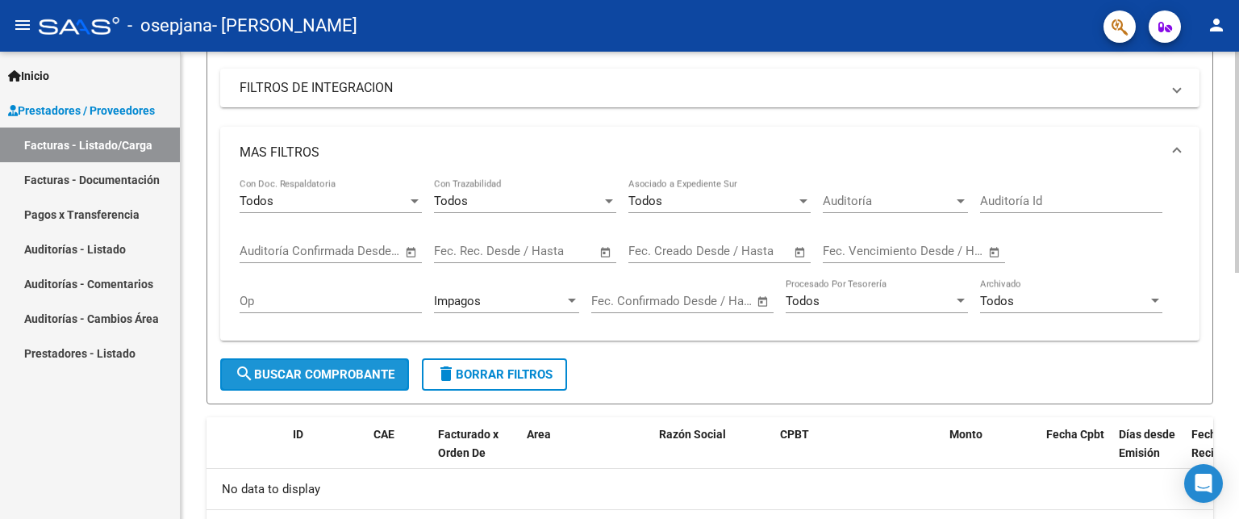
click at [361, 370] on span "search Buscar Comprobante" at bounding box center [315, 374] width 160 height 15
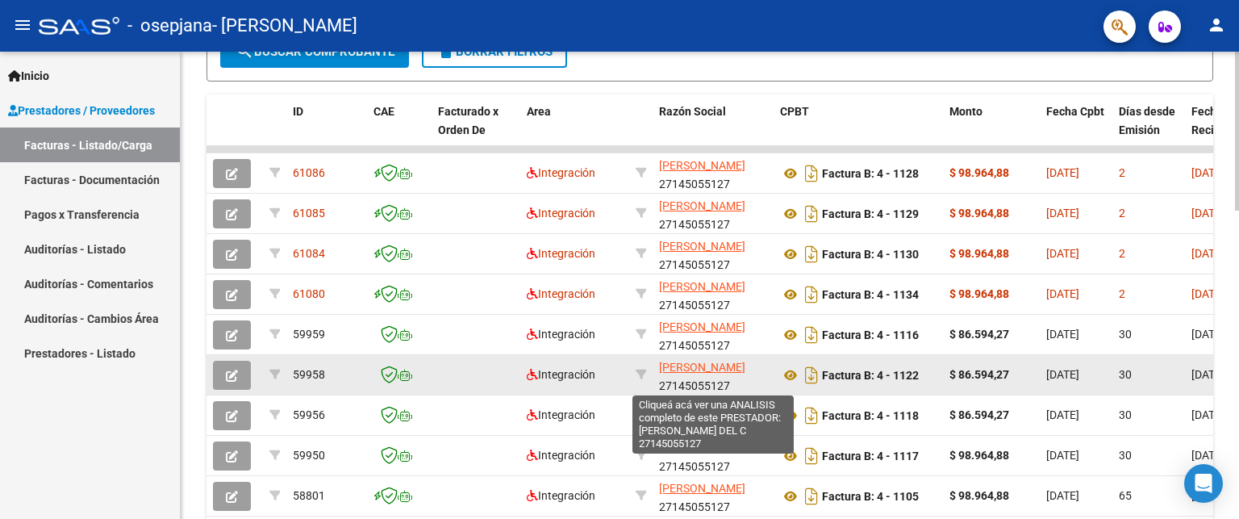
scroll to position [20, 0]
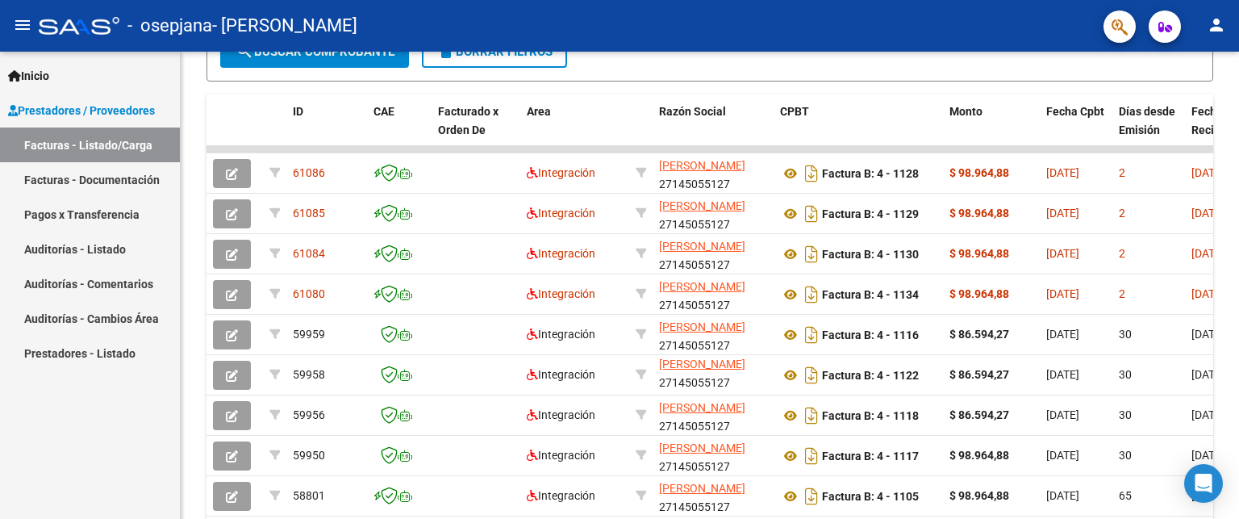
click at [142, 443] on div "Inicio Instructivos Contacto OS Prestadores / Proveedores Facturas - Listado/Ca…" at bounding box center [90, 285] width 180 height 467
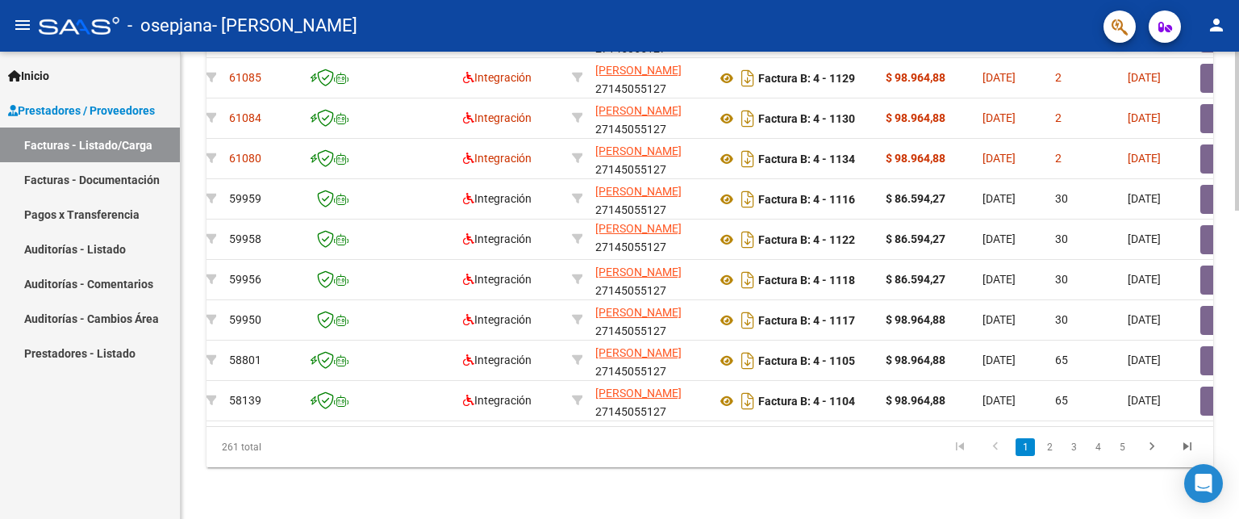
scroll to position [0, 0]
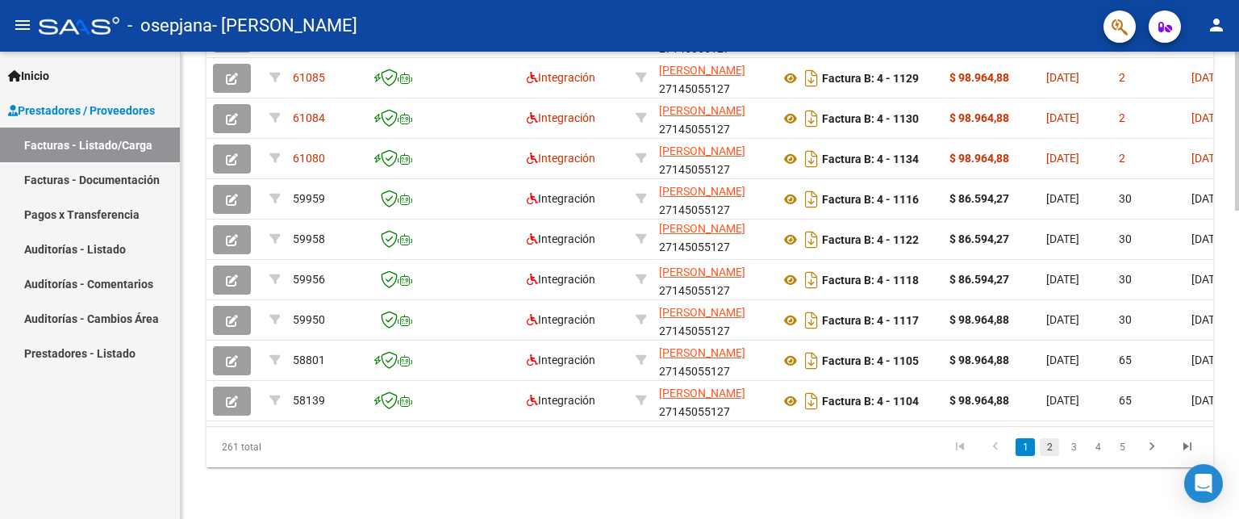
click at [1049, 445] on link "2" at bounding box center [1049, 447] width 19 height 18
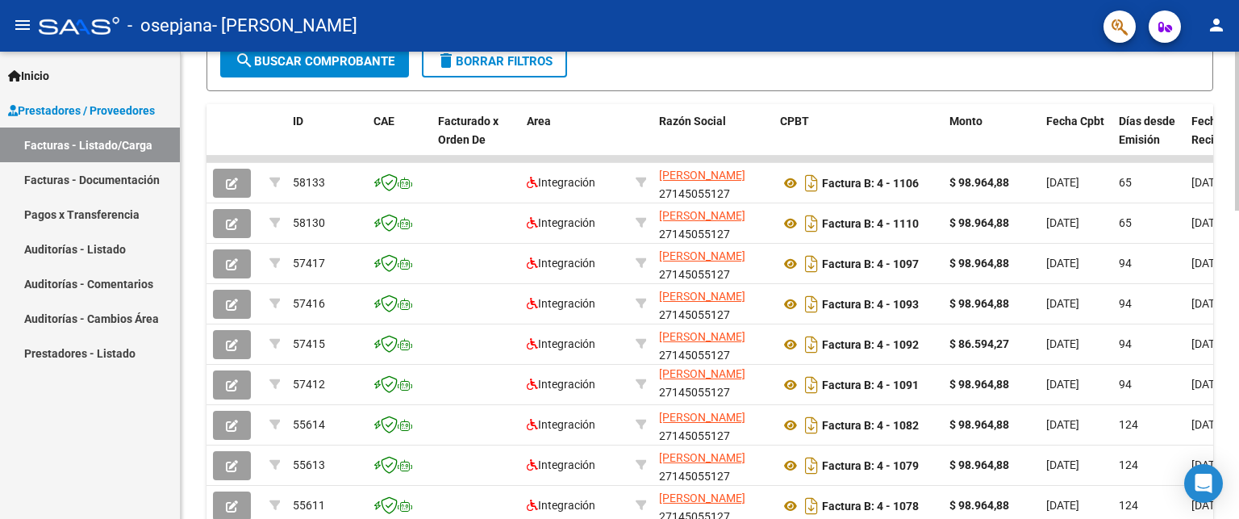
scroll to position [746, 0]
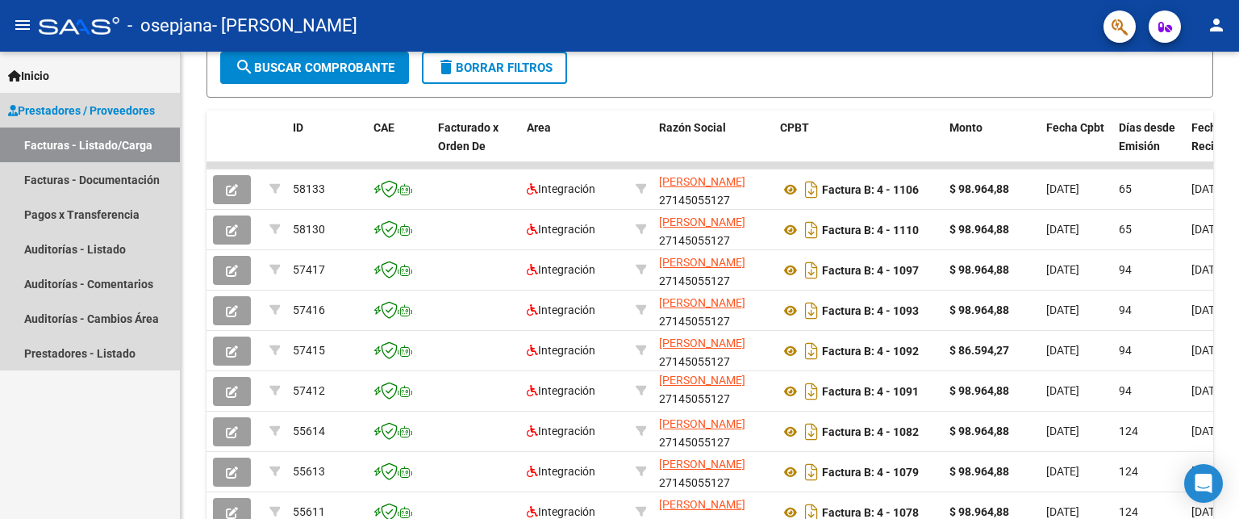
click at [53, 146] on link "Facturas - Listado/Carga" at bounding box center [90, 144] width 180 height 35
click at [73, 215] on link "Pagos x Transferencia" at bounding box center [90, 214] width 180 height 35
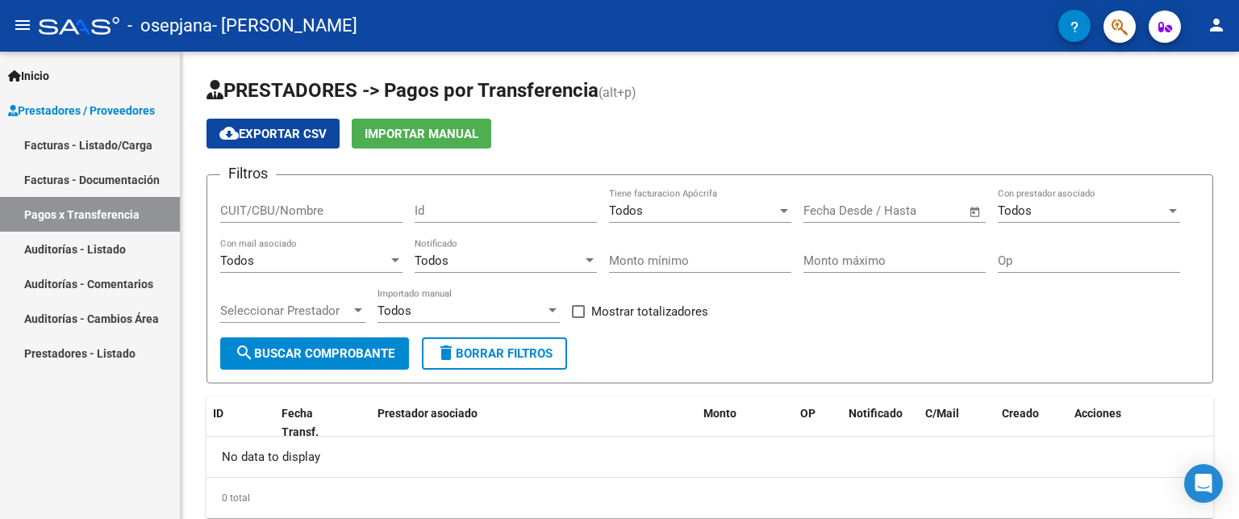
click at [106, 177] on link "Facturas - Documentación" at bounding box center [90, 179] width 180 height 35
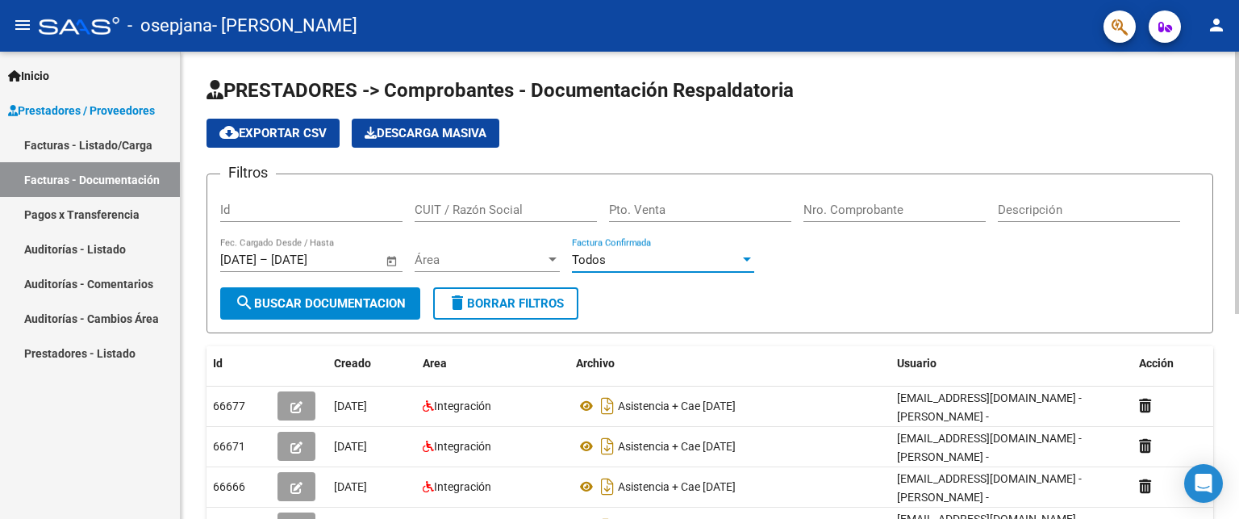
click at [700, 259] on div "Todos" at bounding box center [656, 260] width 168 height 15
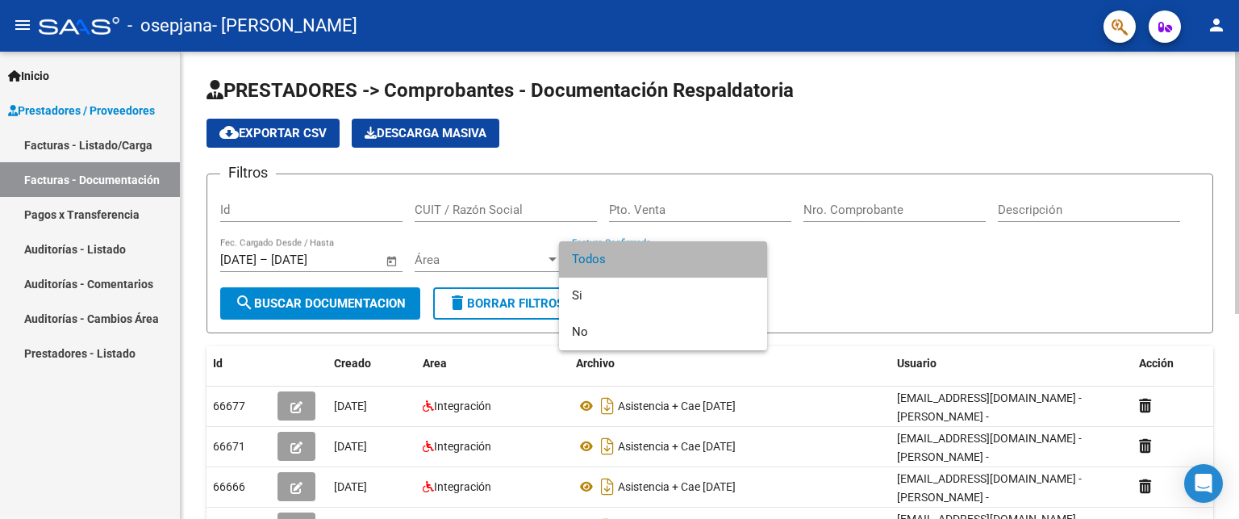
click at [700, 259] on span "Todos" at bounding box center [663, 259] width 182 height 36
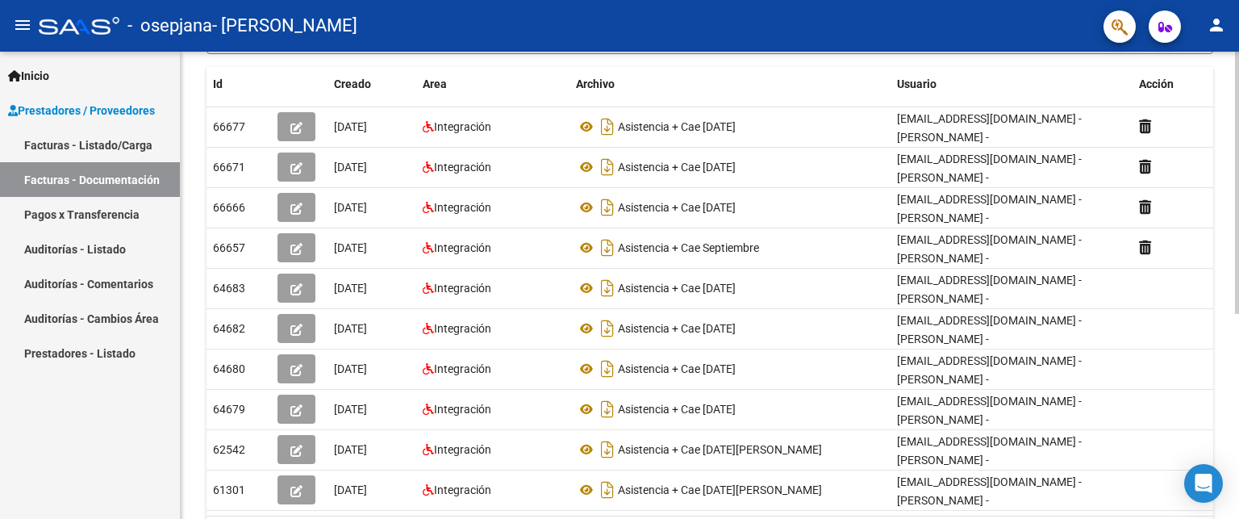
scroll to position [366, 0]
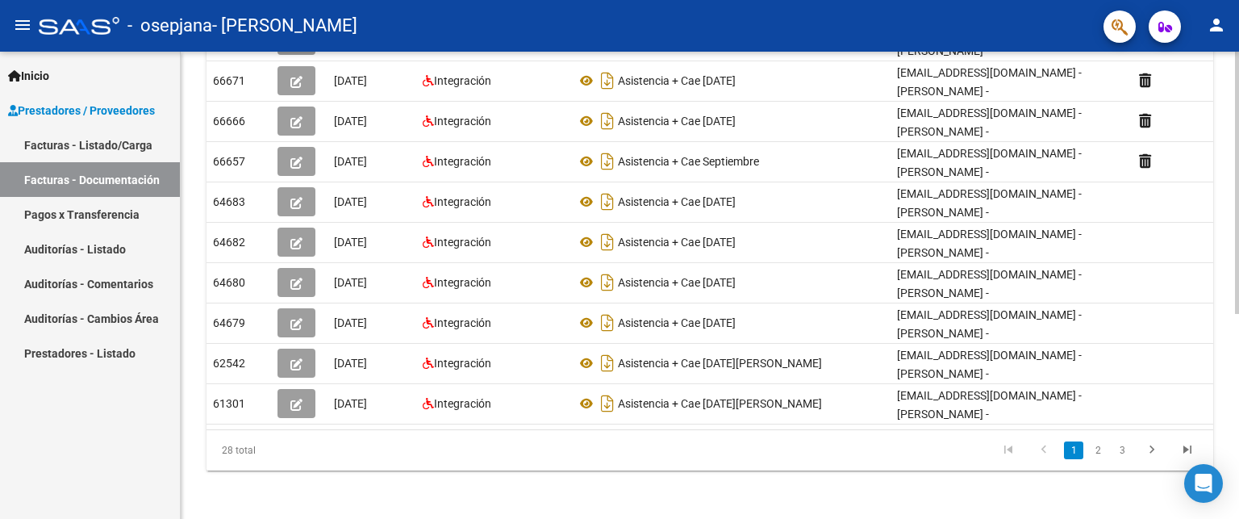
click at [662, 474] on div "PRESTADORES -> Comprobantes - Documentación Respaldatoria cloud_download Export…" at bounding box center [710, 104] width 1059 height 836
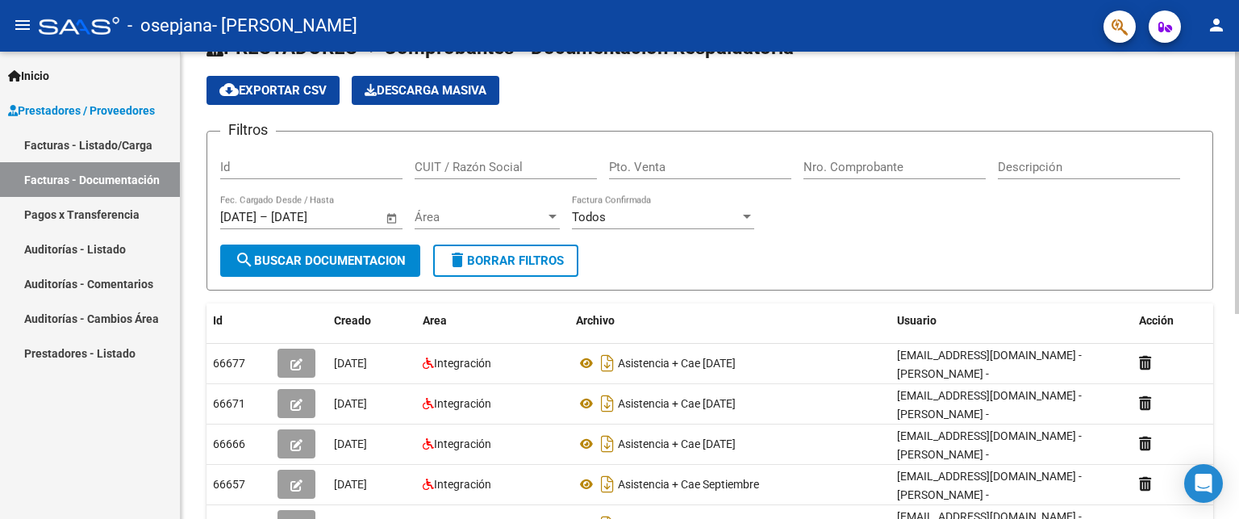
scroll to position [0, 0]
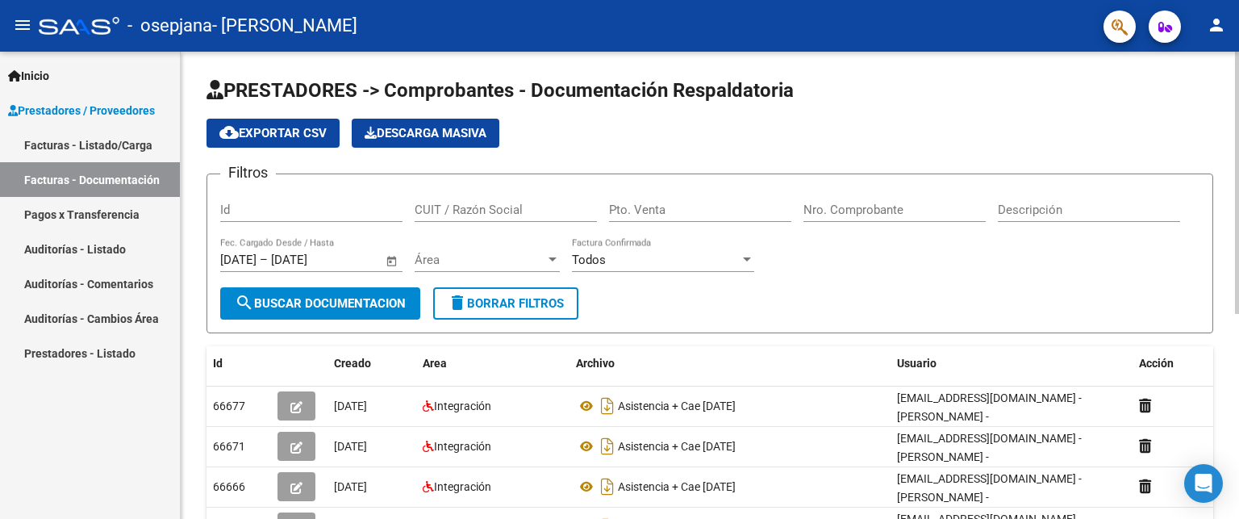
click at [487, 300] on span "delete Borrar Filtros" at bounding box center [506, 303] width 116 height 15
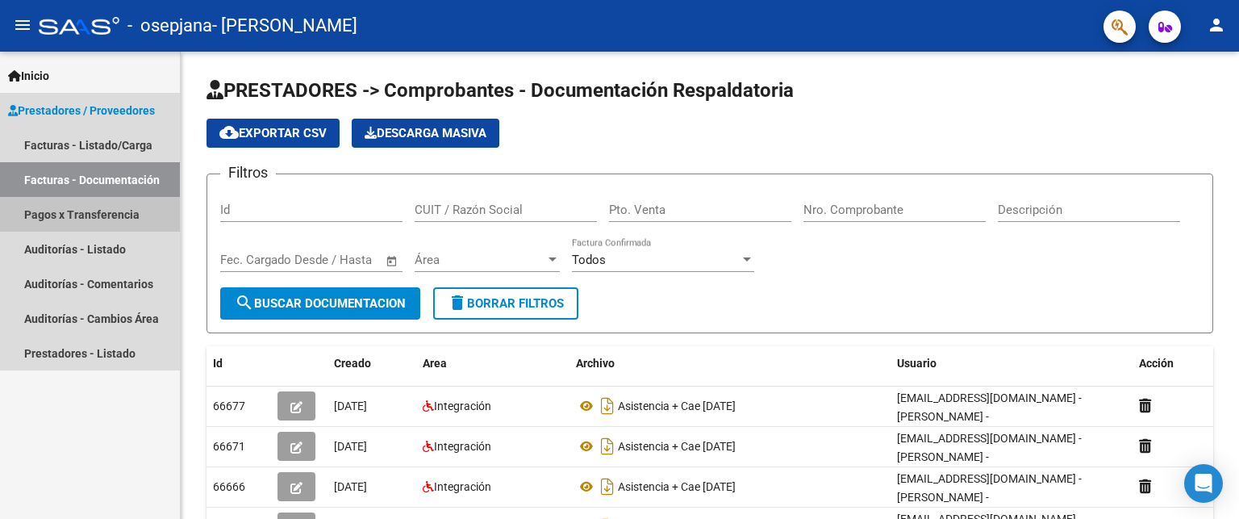
click at [111, 219] on link "Pagos x Transferencia" at bounding box center [90, 214] width 180 height 35
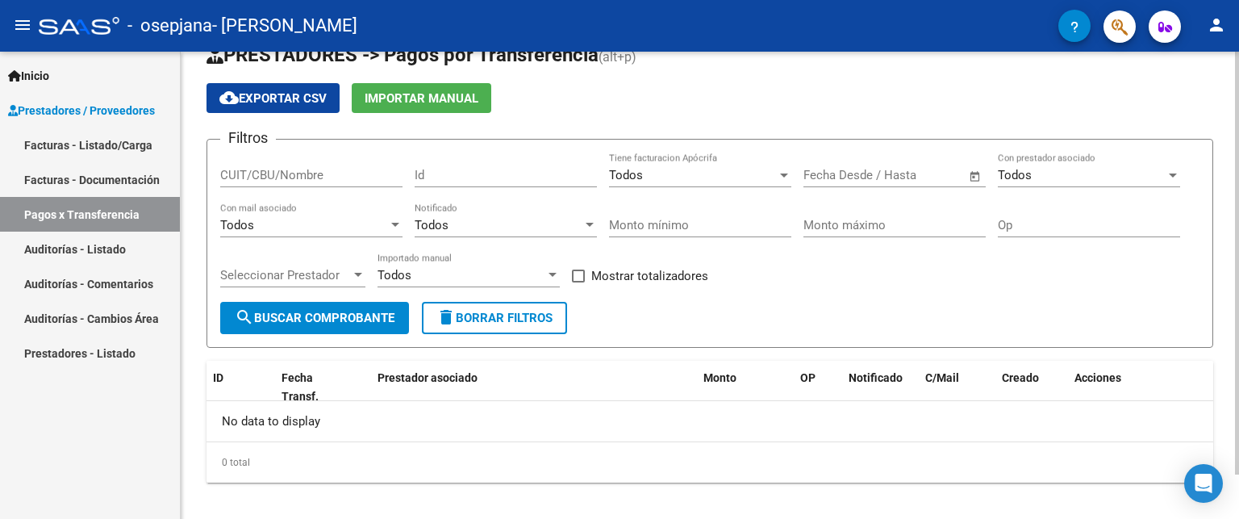
scroll to position [48, 0]
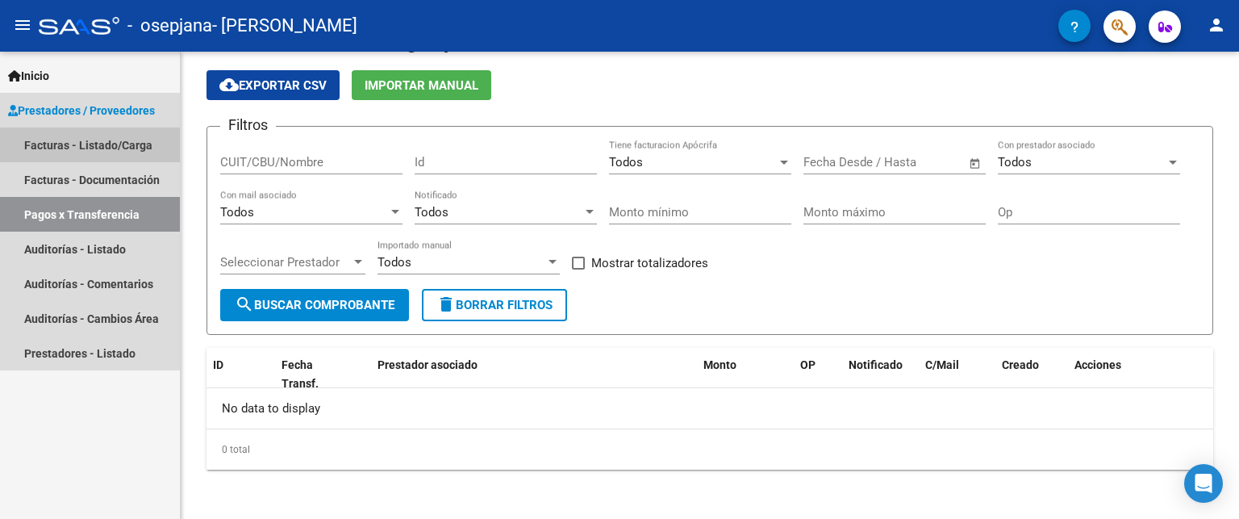
click at [103, 151] on link "Facturas - Listado/Carga" at bounding box center [90, 144] width 180 height 35
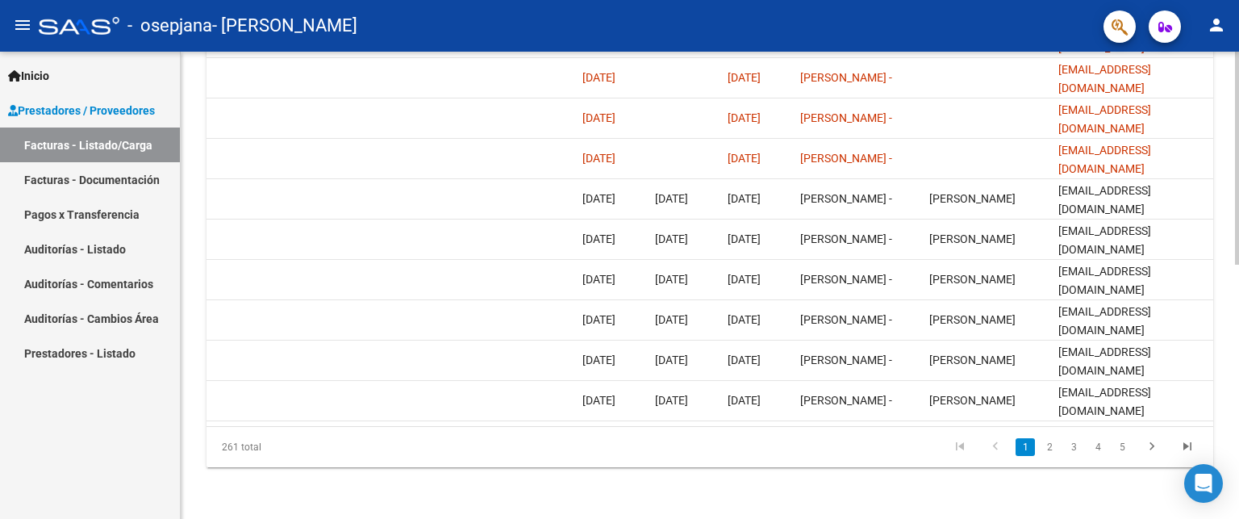
scroll to position [557, 0]
click at [1049, 444] on link "2" at bounding box center [1049, 447] width 19 height 18
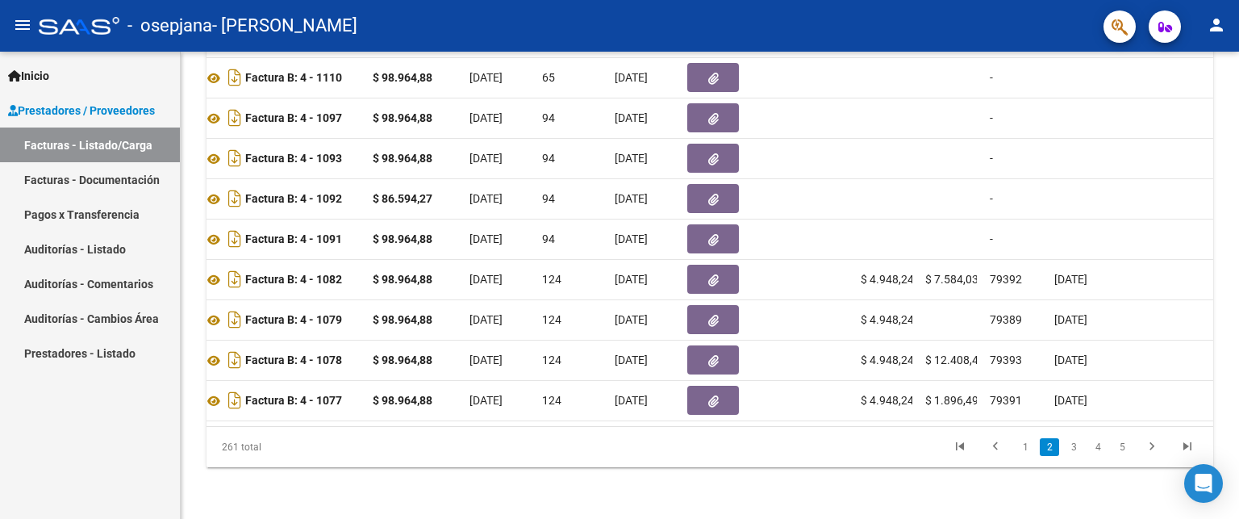
click at [52, 109] on span "Prestadores / Proveedores" at bounding box center [81, 111] width 147 height 18
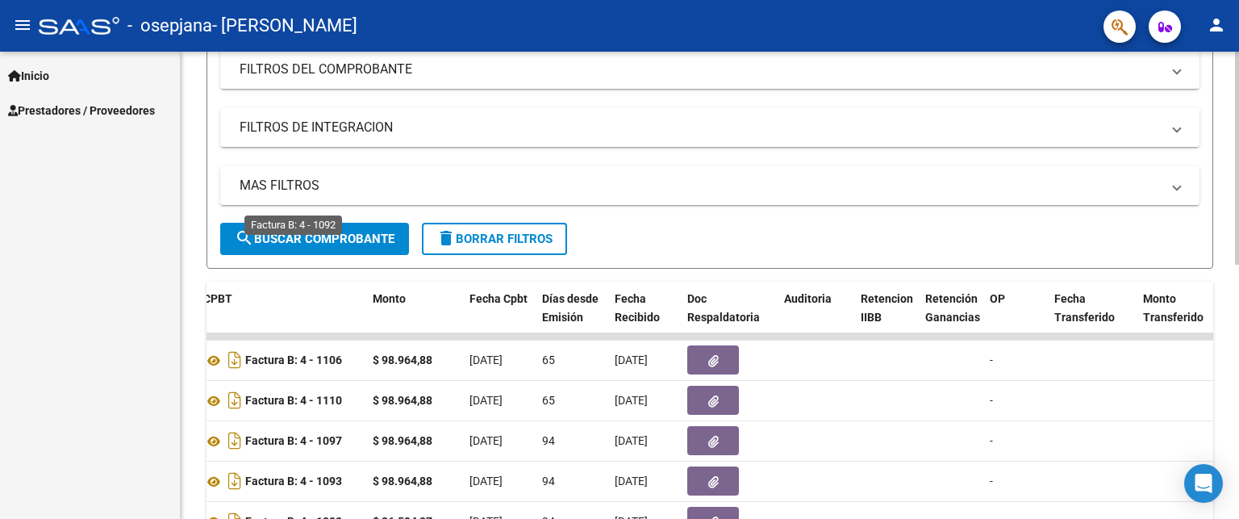
scroll to position [0, 0]
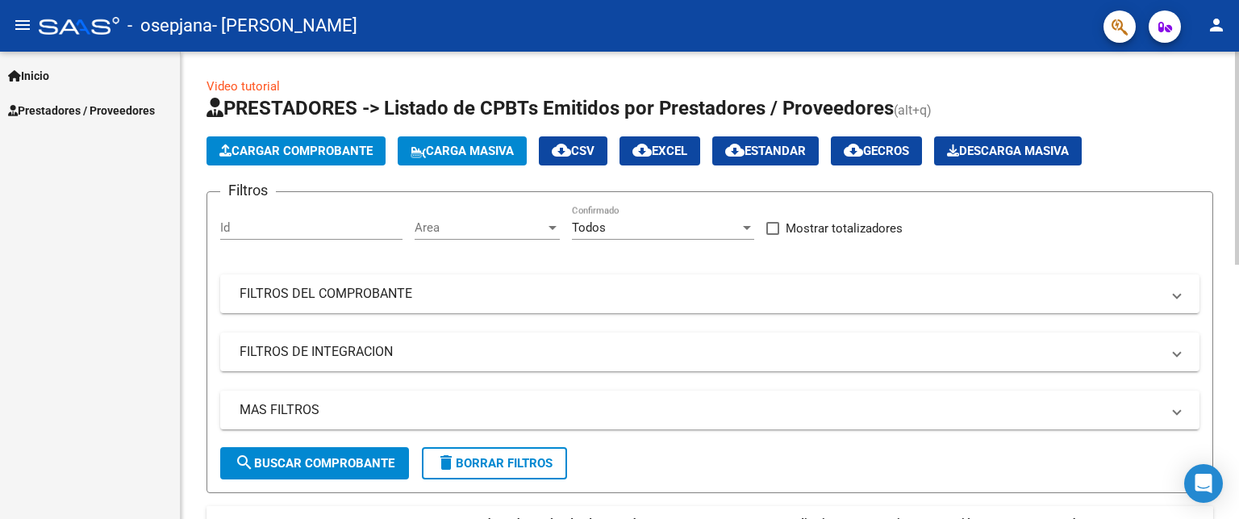
click at [297, 149] on span "Cargar Comprobante" at bounding box center [295, 151] width 153 height 15
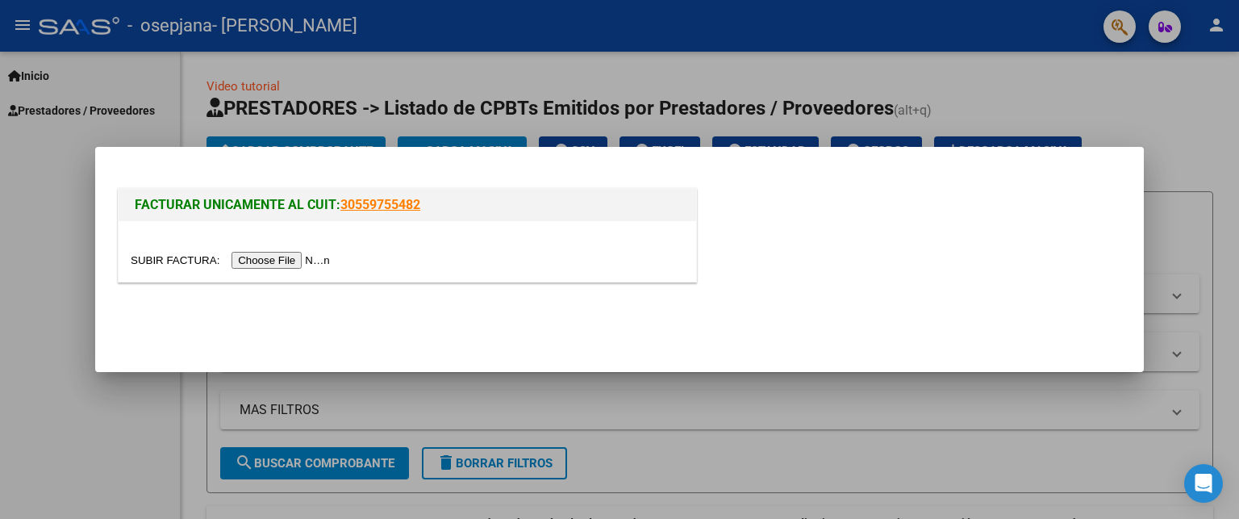
click at [281, 263] on input "file" at bounding box center [233, 260] width 204 height 17
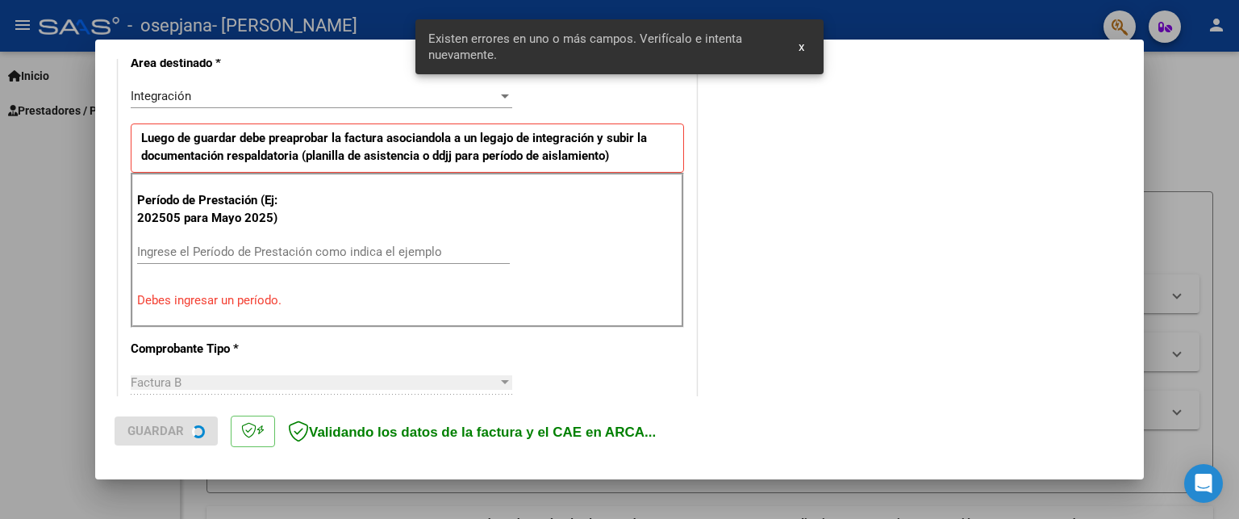
scroll to position [362, 0]
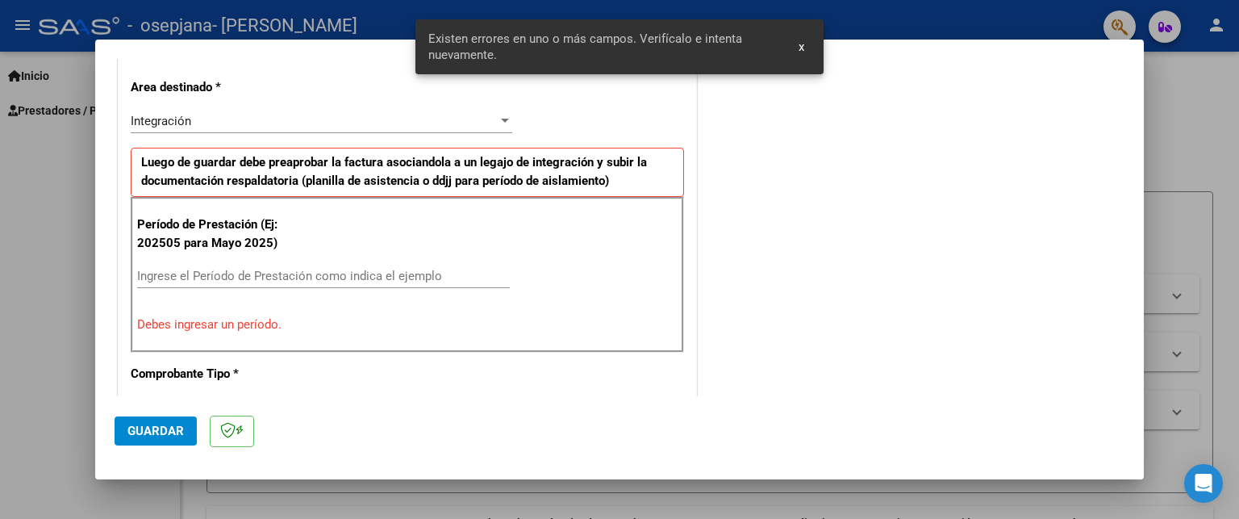
click at [164, 275] on input "Ingrese el Período de Prestación como indica el ejemplo" at bounding box center [323, 276] width 373 height 15
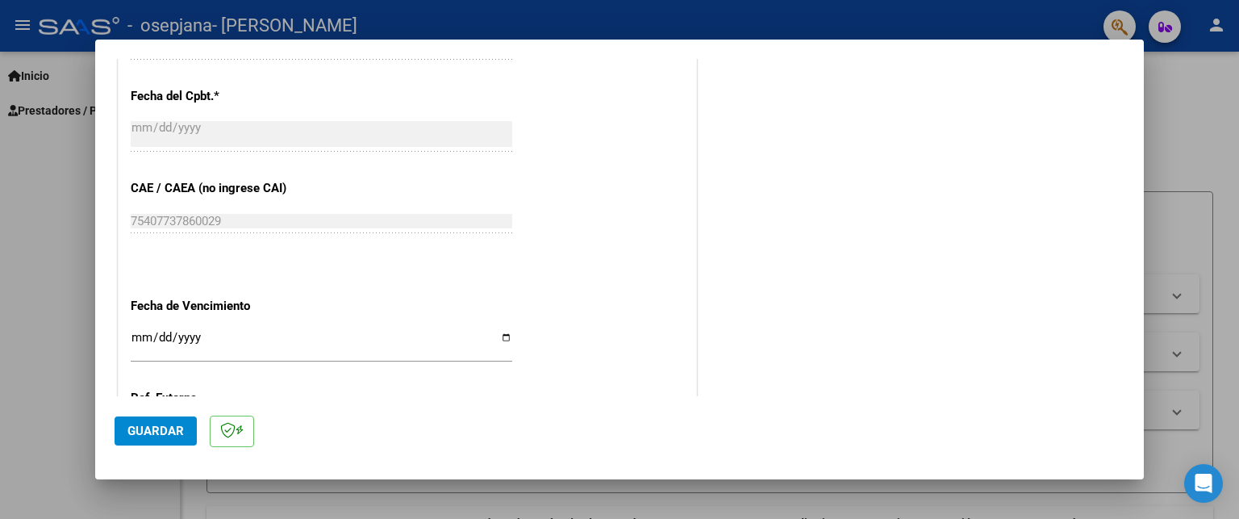
scroll to position [1007, 0]
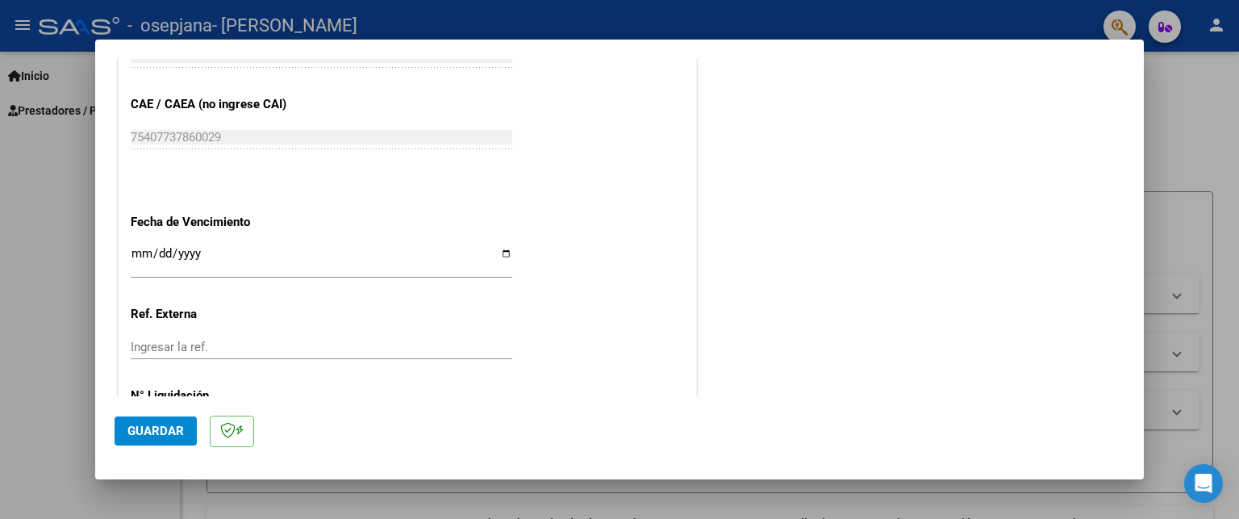
type input "202508"
click at [155, 251] on input "Ingresar la fecha" at bounding box center [322, 260] width 382 height 26
click at [137, 252] on input "Ingresar la fecha" at bounding box center [322, 260] width 382 height 26
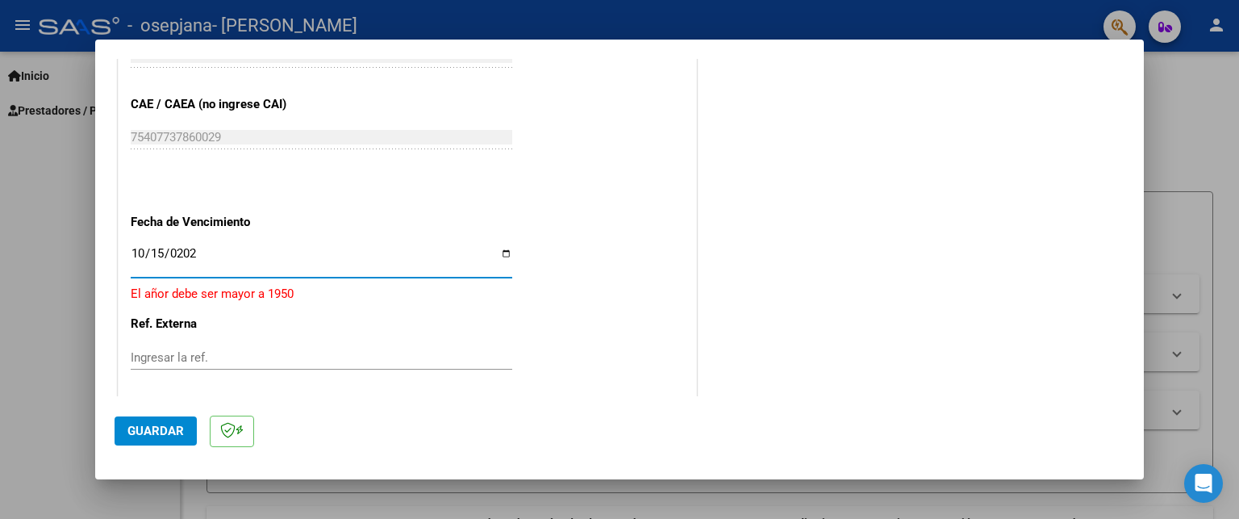
type input "[DATE]"
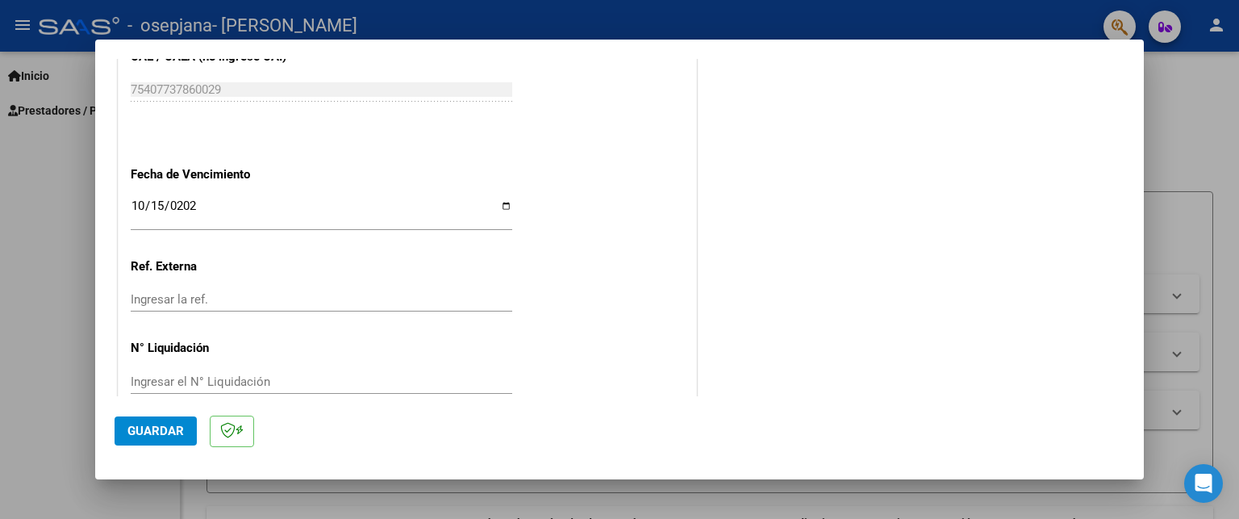
scroll to position [1080, 0]
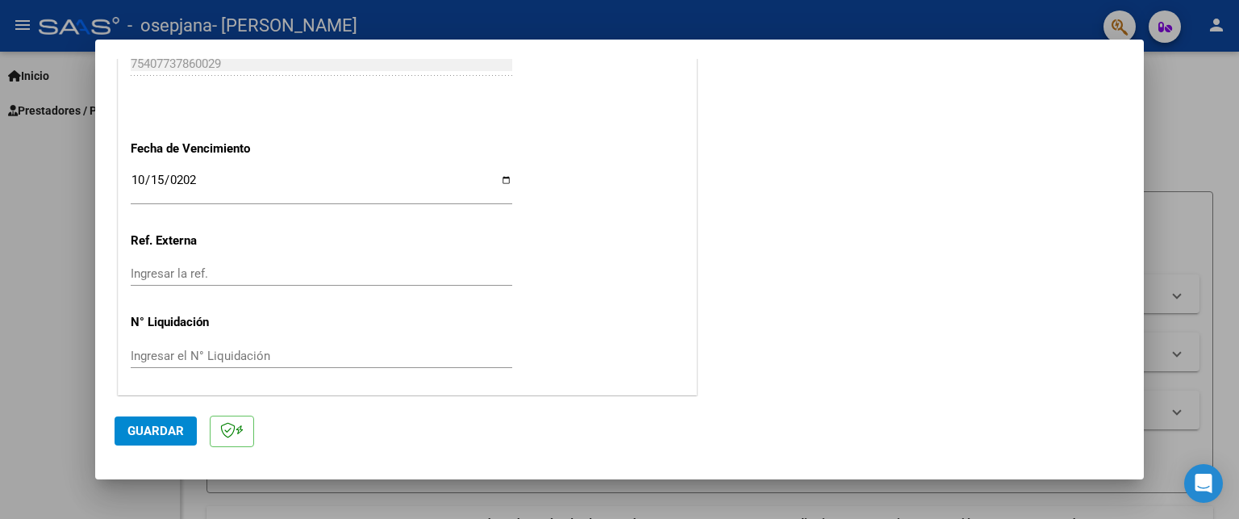
click at [158, 431] on span "Guardar" at bounding box center [155, 431] width 56 height 15
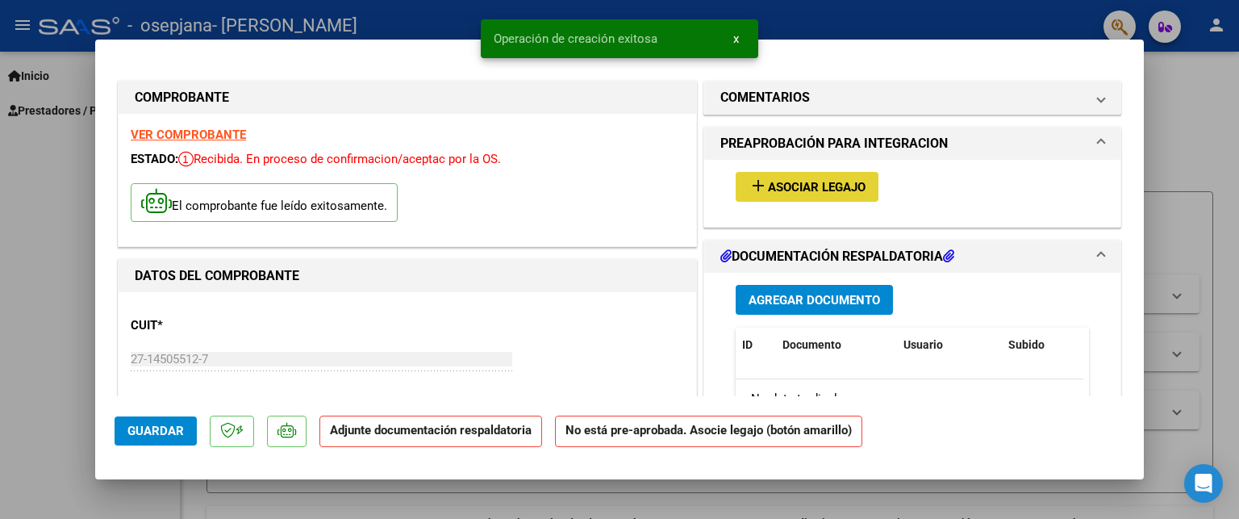
click at [830, 183] on span "Asociar Legajo" at bounding box center [817, 187] width 98 height 15
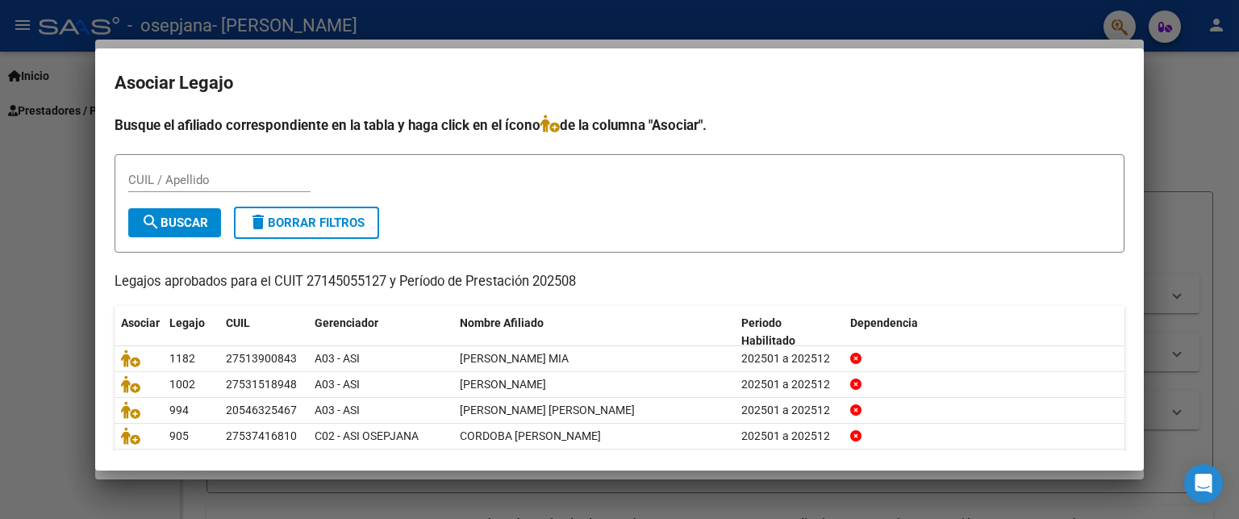
click at [81, 229] on div at bounding box center [619, 259] width 1239 height 519
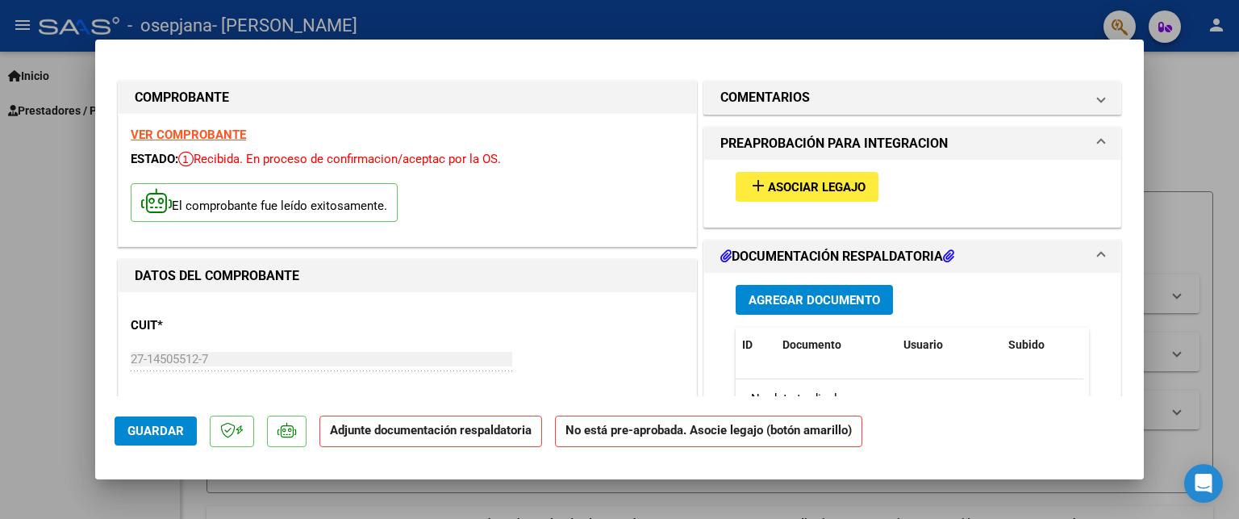
click at [71, 222] on div at bounding box center [619, 259] width 1239 height 519
type input "$ 0,00"
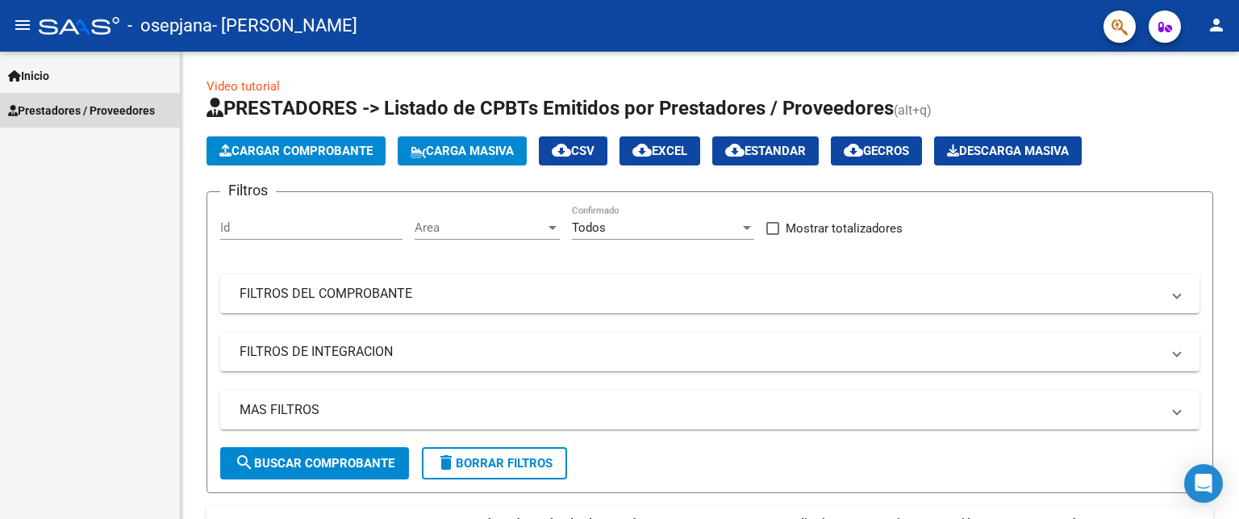
click at [58, 107] on span "Prestadores / Proveedores" at bounding box center [81, 111] width 147 height 18
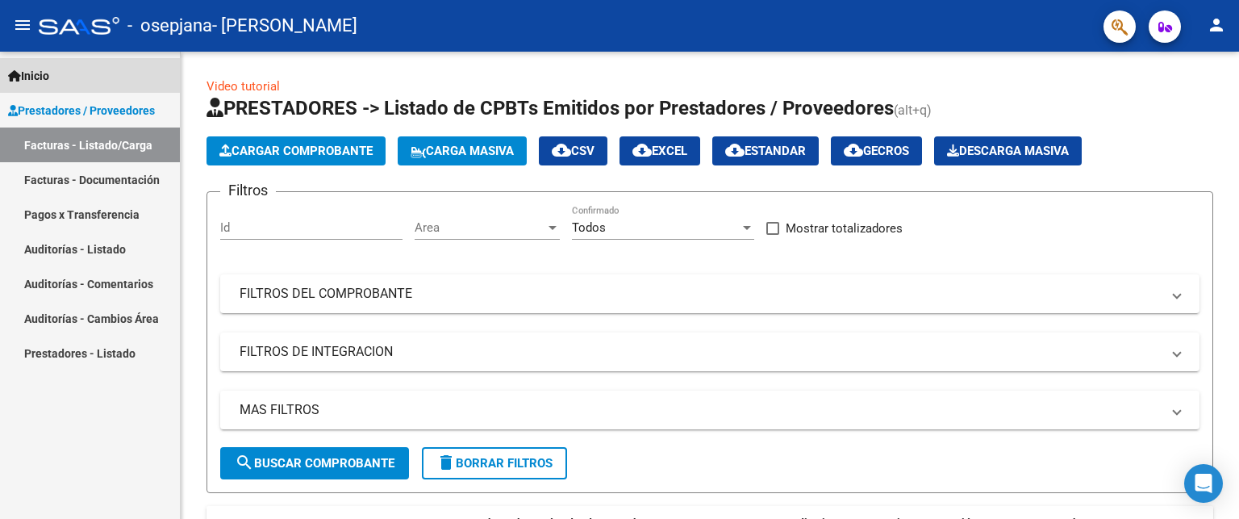
click at [43, 77] on span "Inicio" at bounding box center [28, 76] width 41 height 18
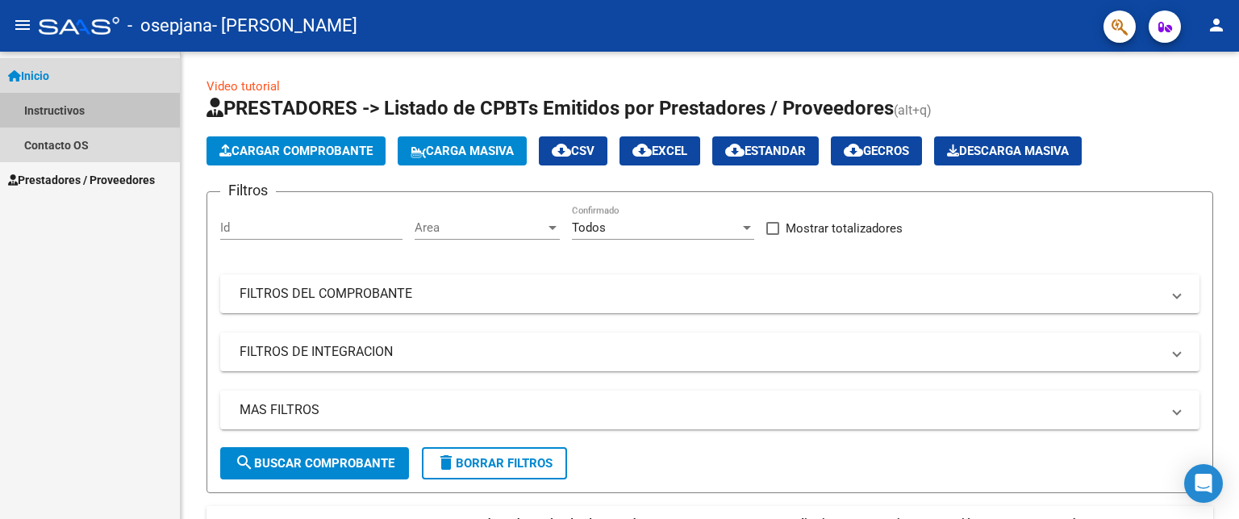
click at [74, 109] on link "Instructivos" at bounding box center [90, 110] width 180 height 35
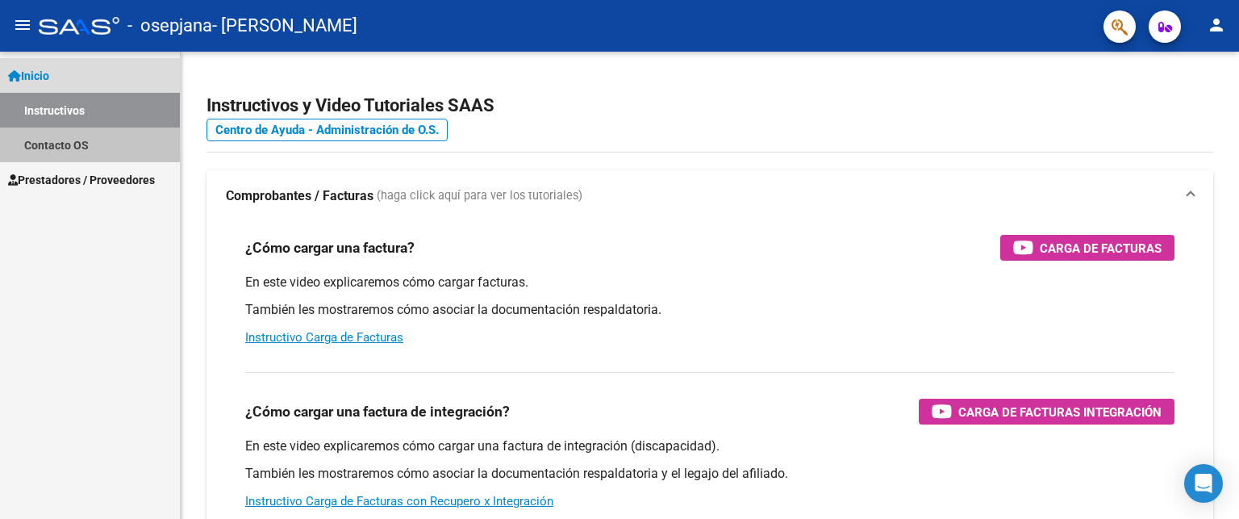
click at [74, 143] on link "Contacto OS" at bounding box center [90, 144] width 180 height 35
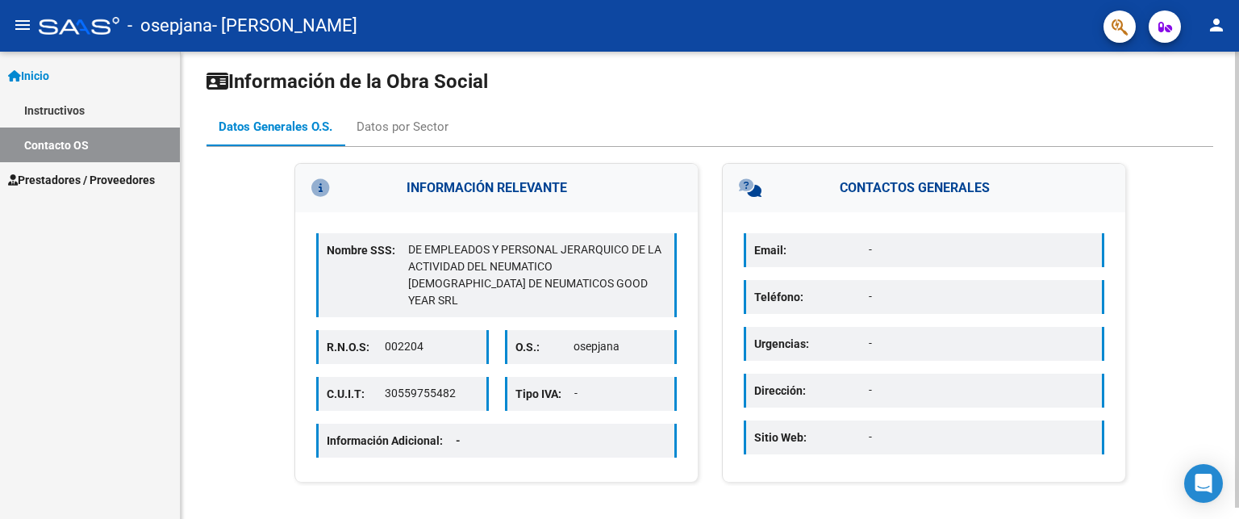
scroll to position [10, 0]
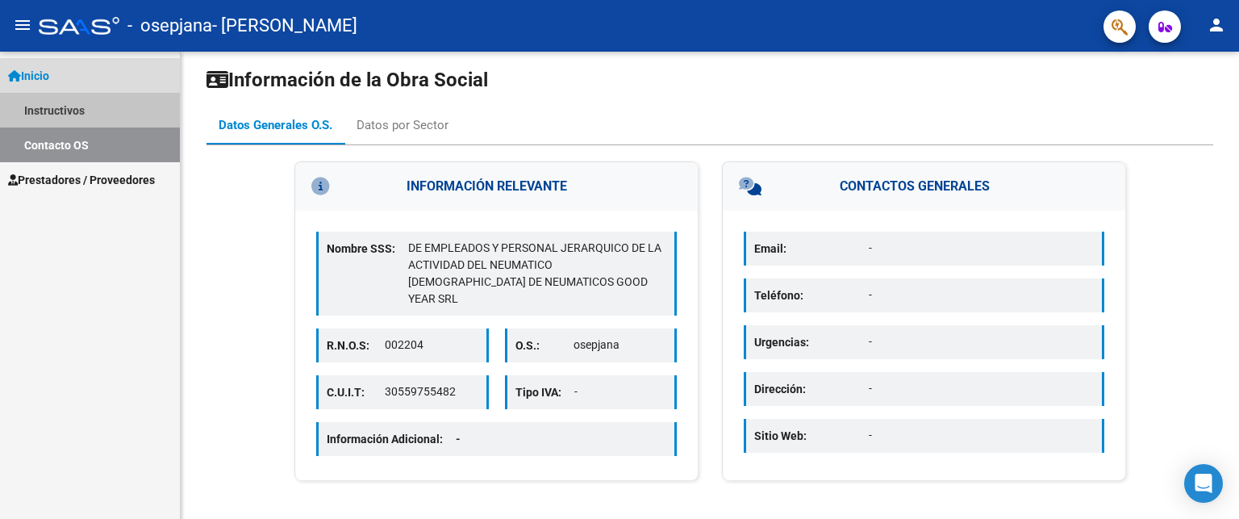
click at [67, 110] on link "Instructivos" at bounding box center [90, 110] width 180 height 35
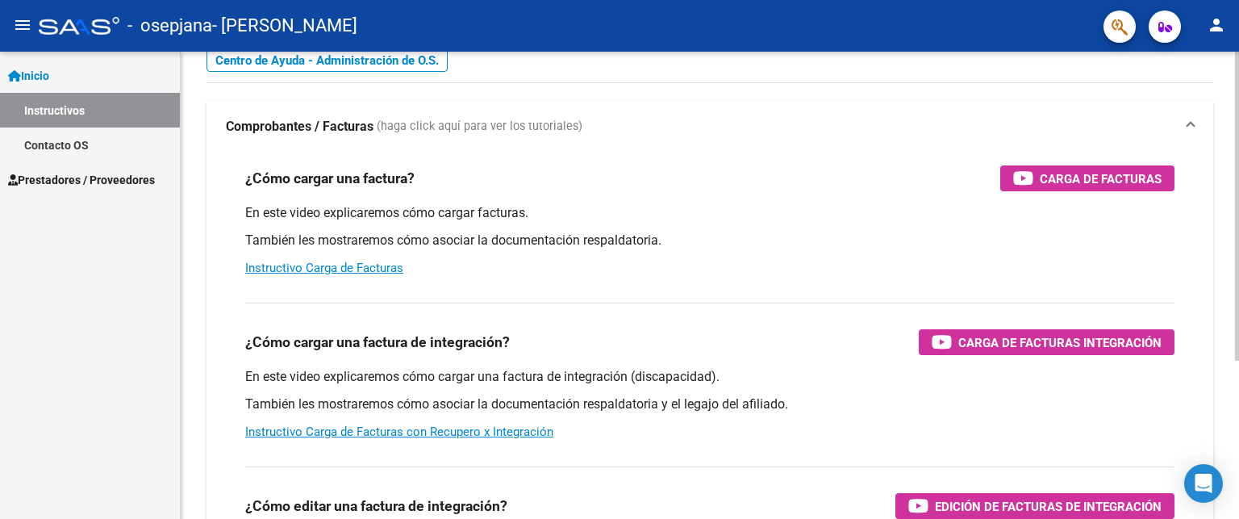
scroll to position [91, 0]
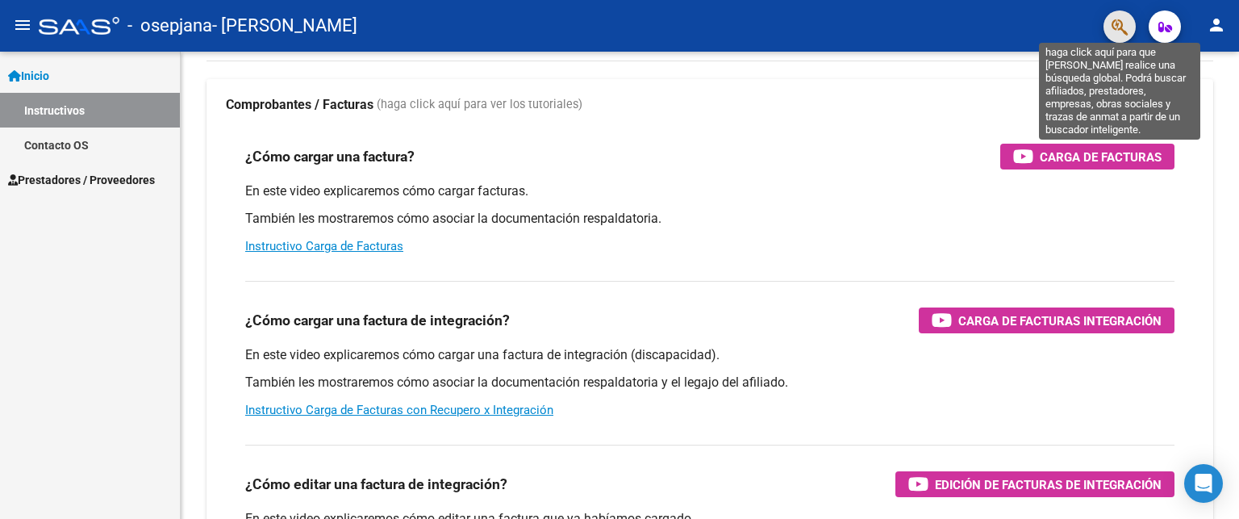
click at [1127, 31] on icon "button" at bounding box center [1120, 27] width 16 height 19
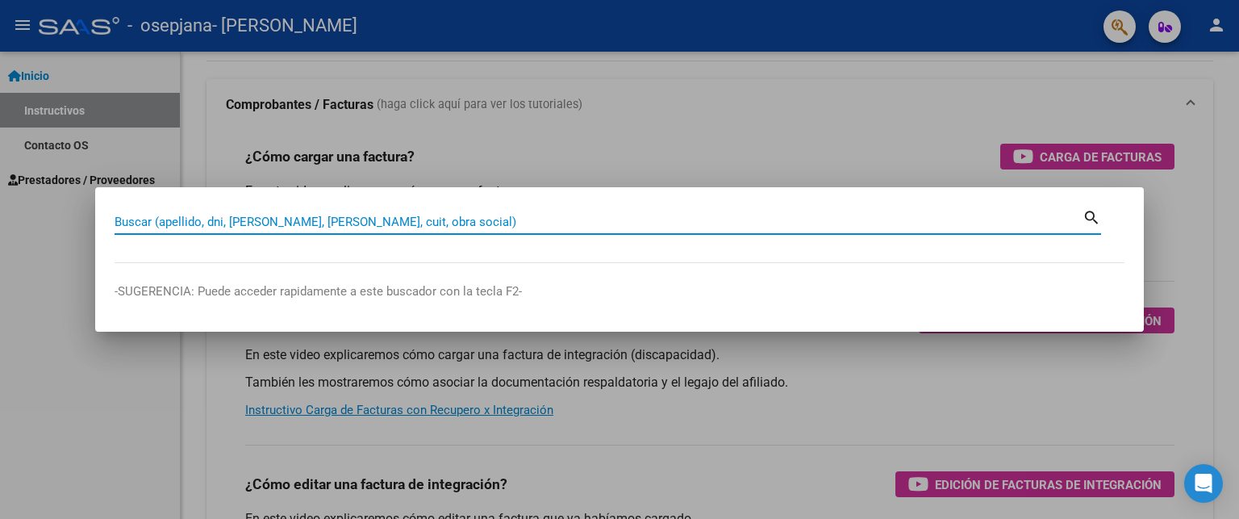
click at [485, 219] on input "Buscar (apellido, dni, [PERSON_NAME], [PERSON_NAME], cuit, obra social)" at bounding box center [599, 222] width 968 height 15
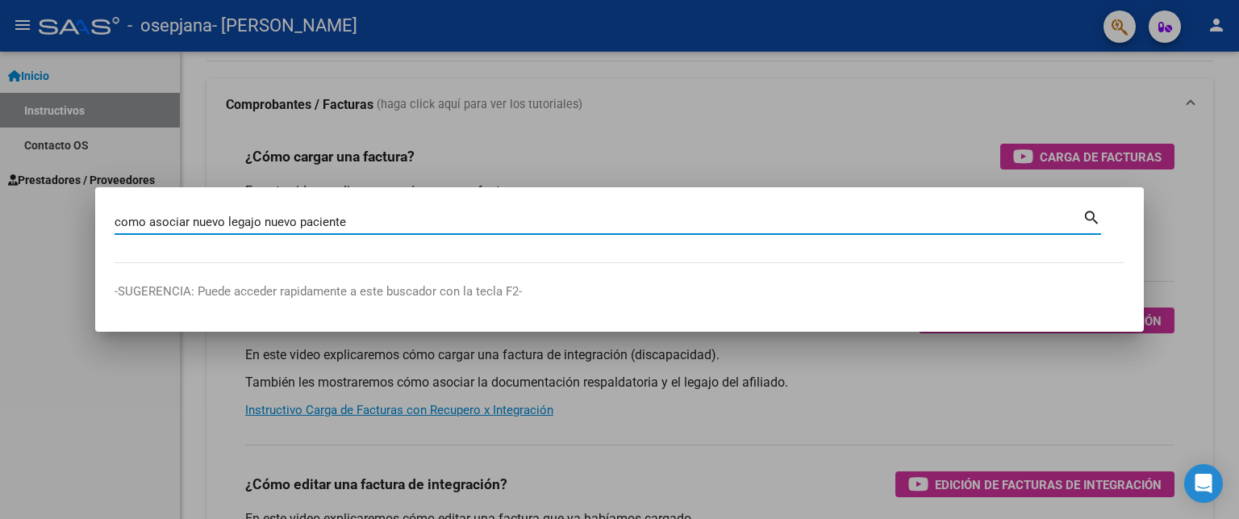
type input "como asociar nuevo legajo nuevo paciente"
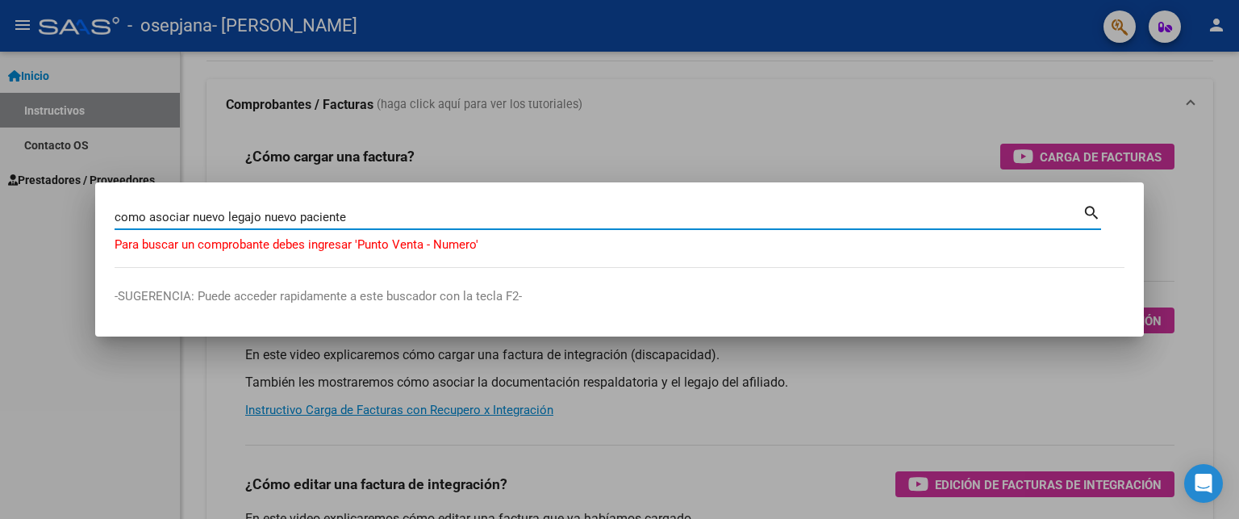
drag, startPoint x: 374, startPoint y: 213, endPoint x: 113, endPoint y: 194, distance: 261.4
click at [113, 194] on mat-dialog-container "como asociar nuevo legajo nuevo paciente Buscar (apellido, dni, cuil, nro trasp…" at bounding box center [619, 259] width 1049 height 155
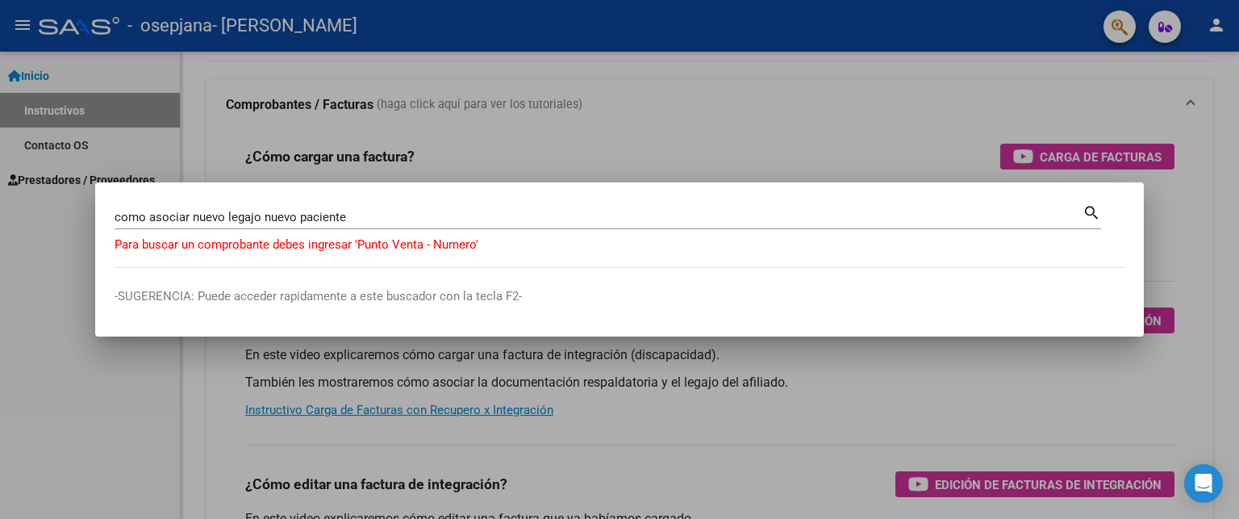
click at [570, 148] on div at bounding box center [619, 259] width 1239 height 519
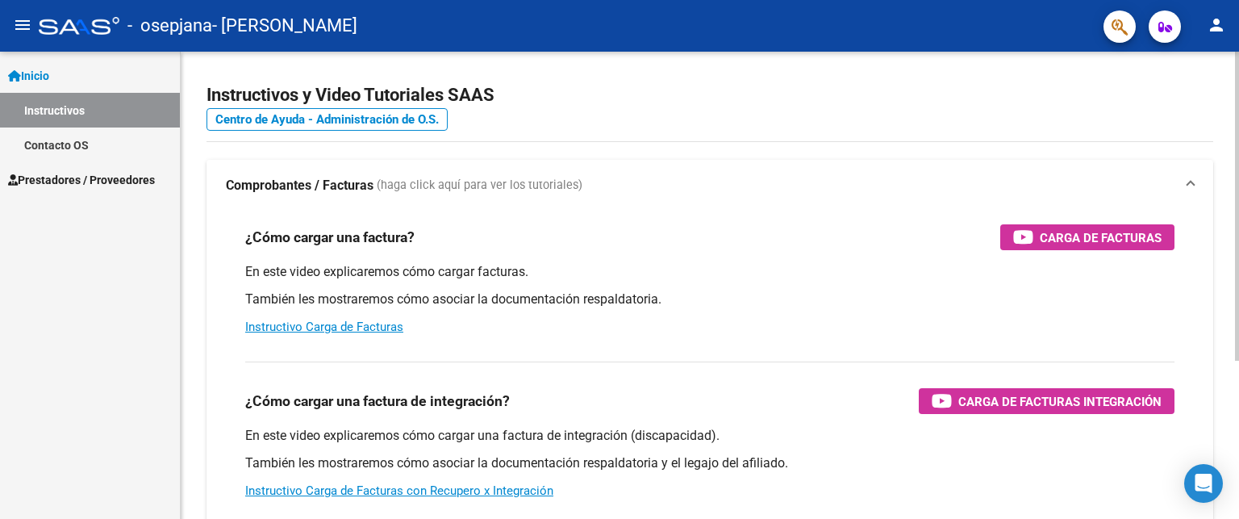
scroll to position [0, 0]
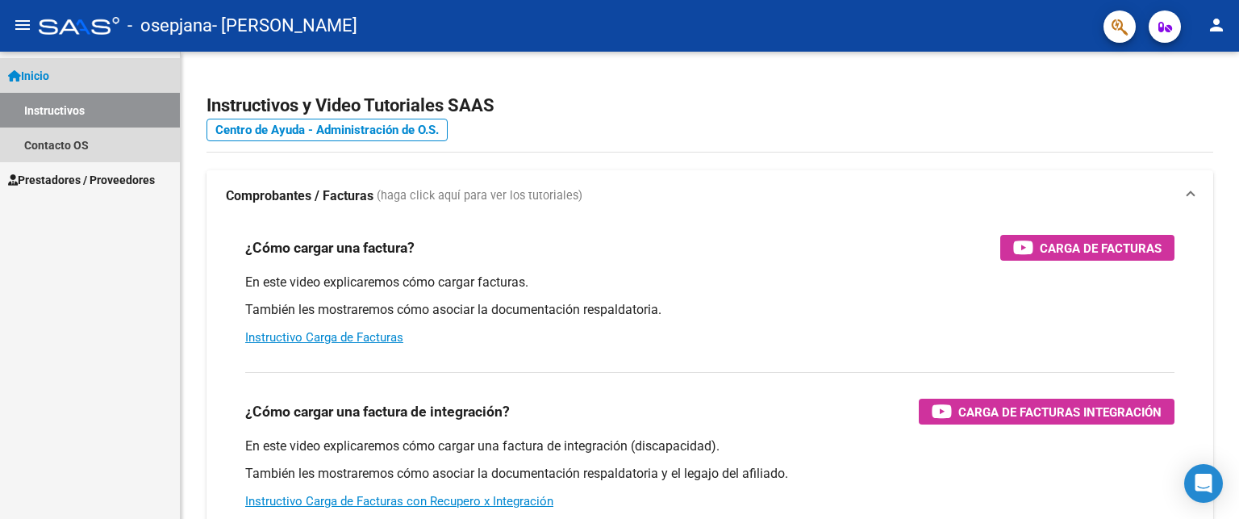
click at [44, 73] on span "Inicio" at bounding box center [28, 76] width 41 height 18
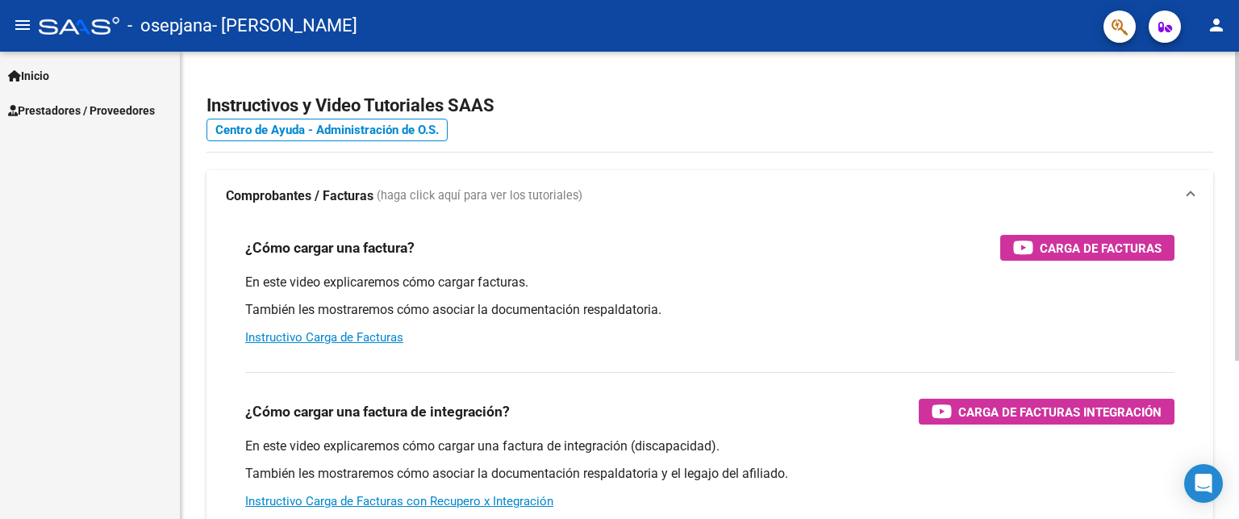
scroll to position [81, 0]
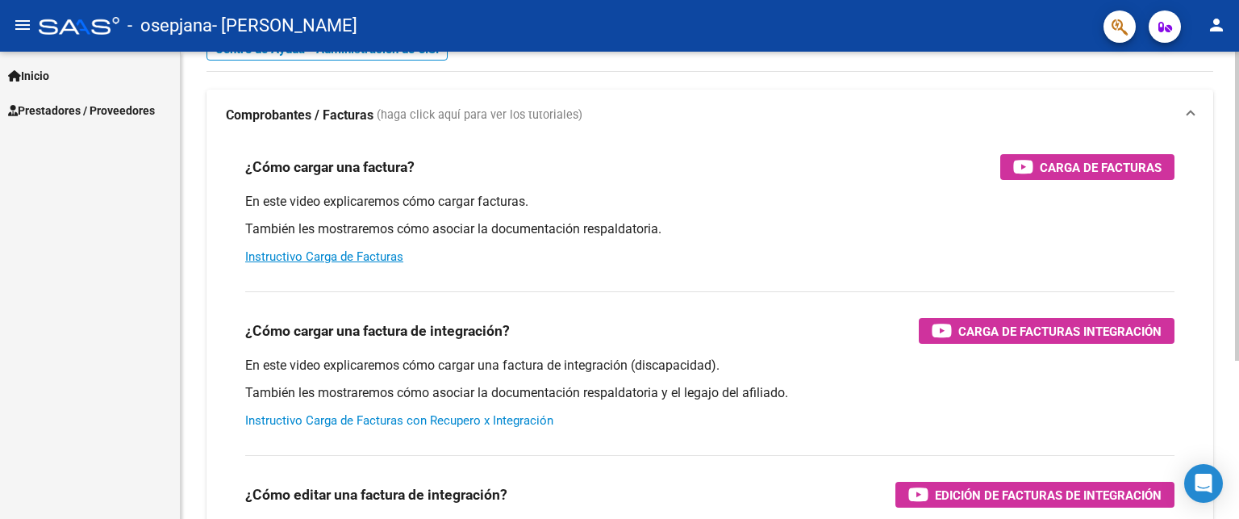
click at [387, 423] on link "Instructivo Carga de Facturas con Recupero x Integración" at bounding box center [399, 420] width 308 height 15
click at [22, 31] on mat-icon "menu" at bounding box center [22, 24] width 19 height 19
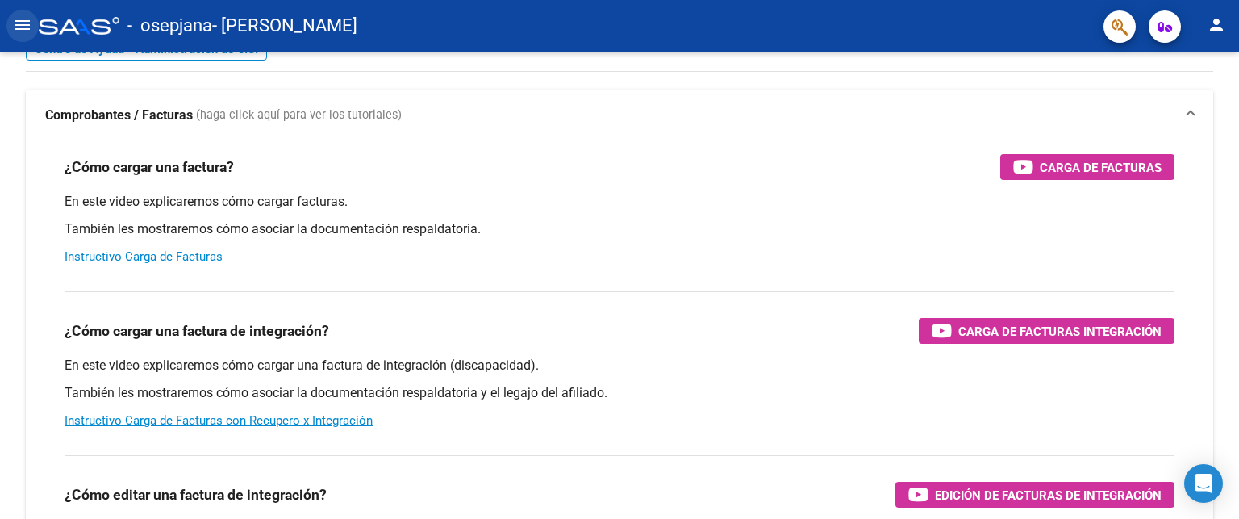
click at [23, 19] on mat-icon "menu" at bounding box center [22, 24] width 19 height 19
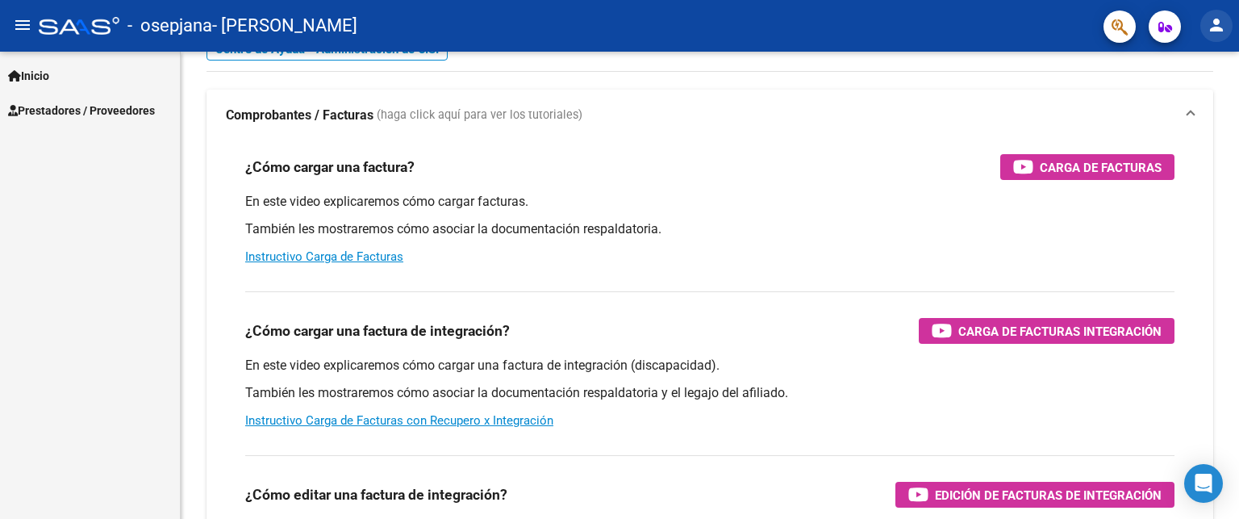
click at [1221, 24] on mat-icon "person" at bounding box center [1216, 24] width 19 height 19
click at [42, 105] on div at bounding box center [619, 259] width 1239 height 519
click at [40, 111] on span "Prestadores / Proveedores" at bounding box center [81, 111] width 147 height 18
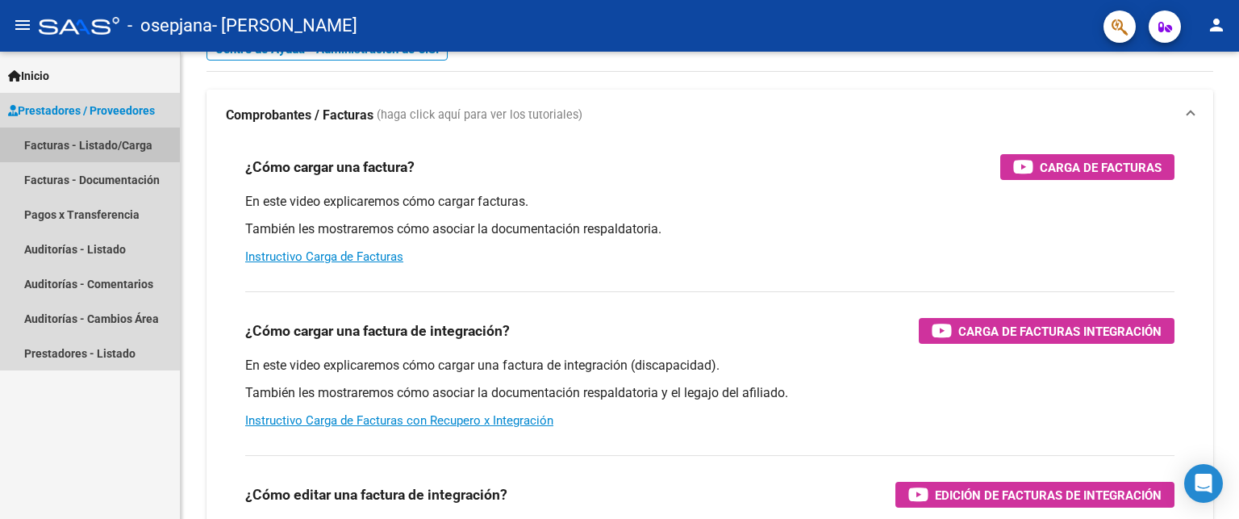
click at [69, 144] on link "Facturas - Listado/Carga" at bounding box center [90, 144] width 180 height 35
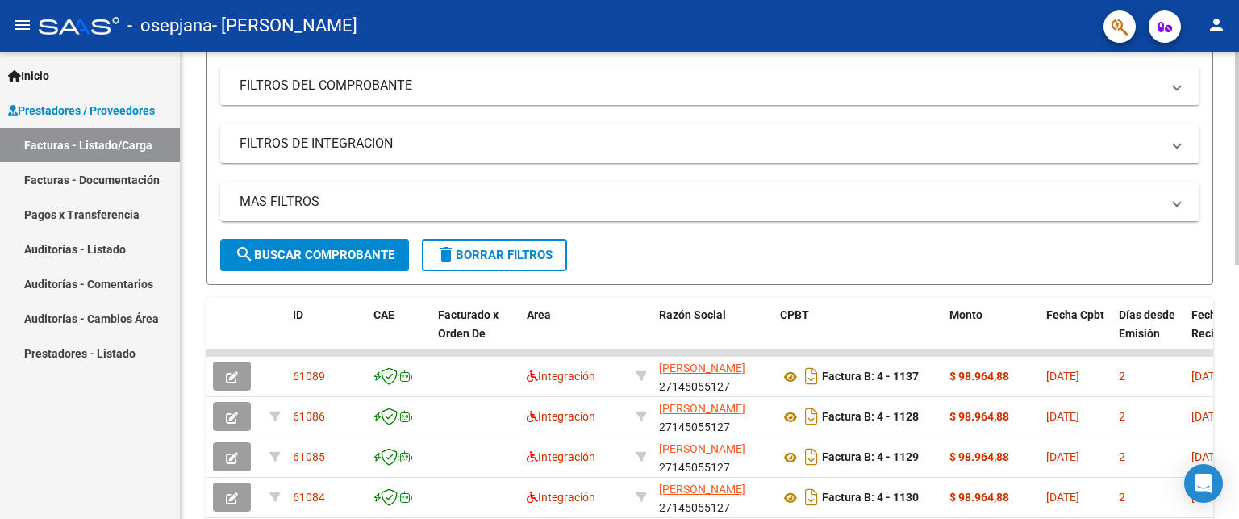
scroll to position [242, 0]
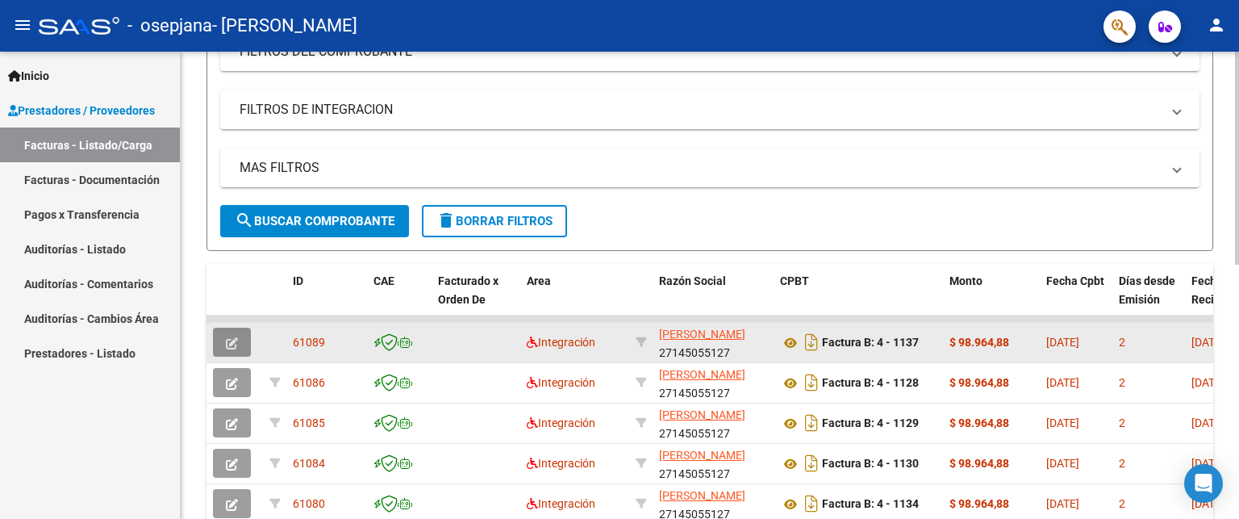
click at [235, 341] on icon "button" at bounding box center [232, 343] width 12 height 12
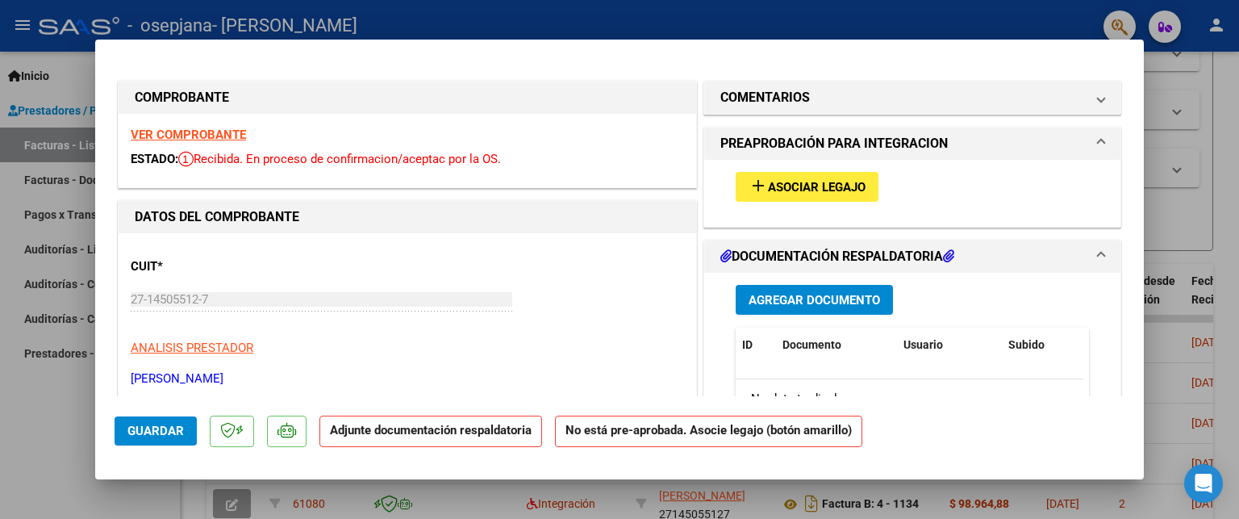
click at [1098, 140] on span at bounding box center [1101, 143] width 6 height 19
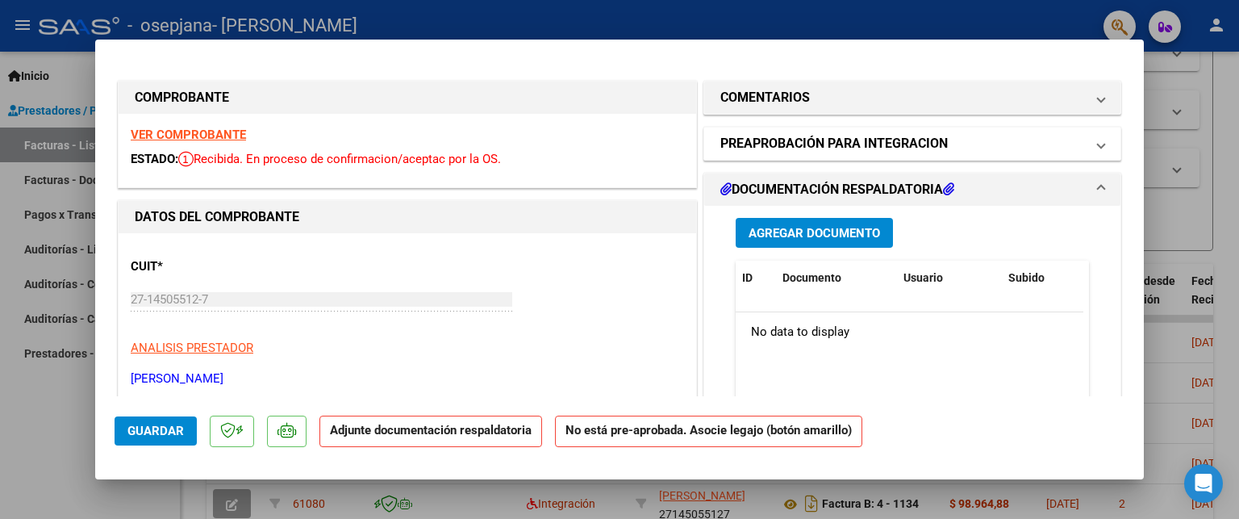
click at [1098, 140] on span at bounding box center [1101, 143] width 6 height 19
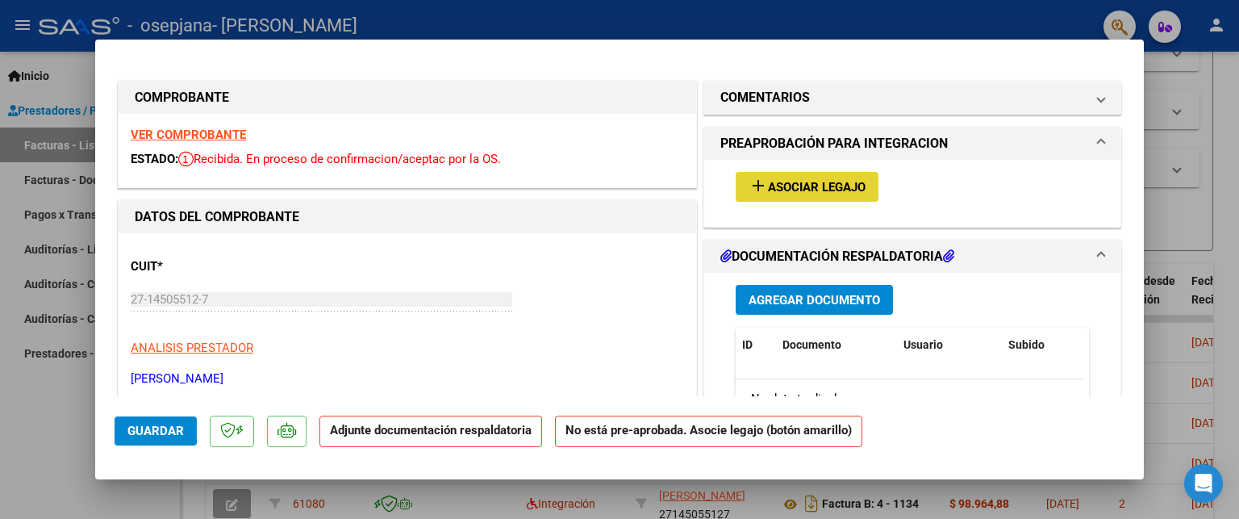
click at [859, 194] on span "Asociar Legajo" at bounding box center [817, 187] width 98 height 15
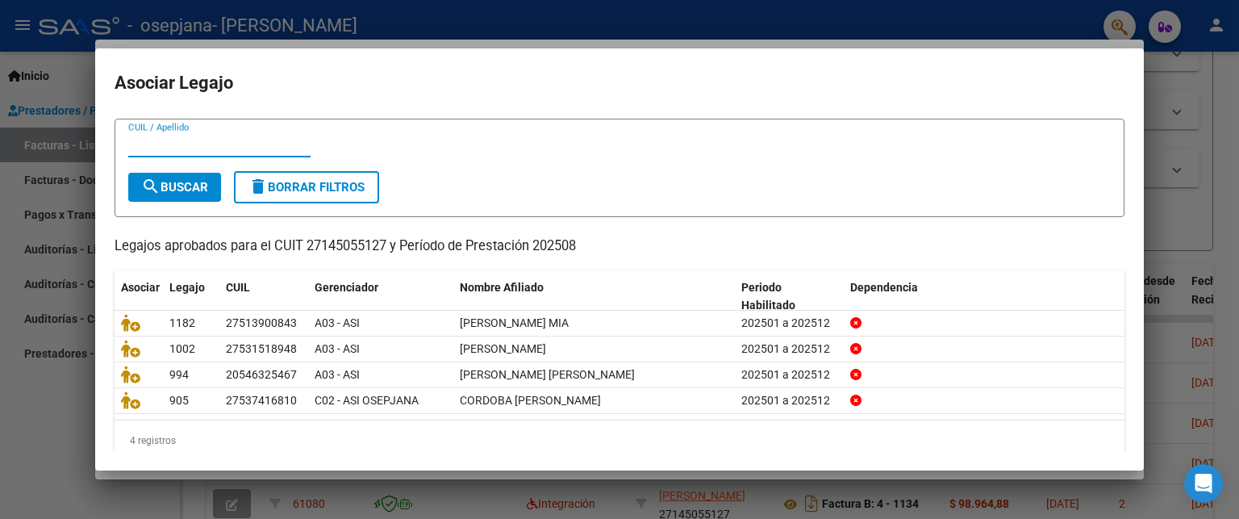
scroll to position [55, 0]
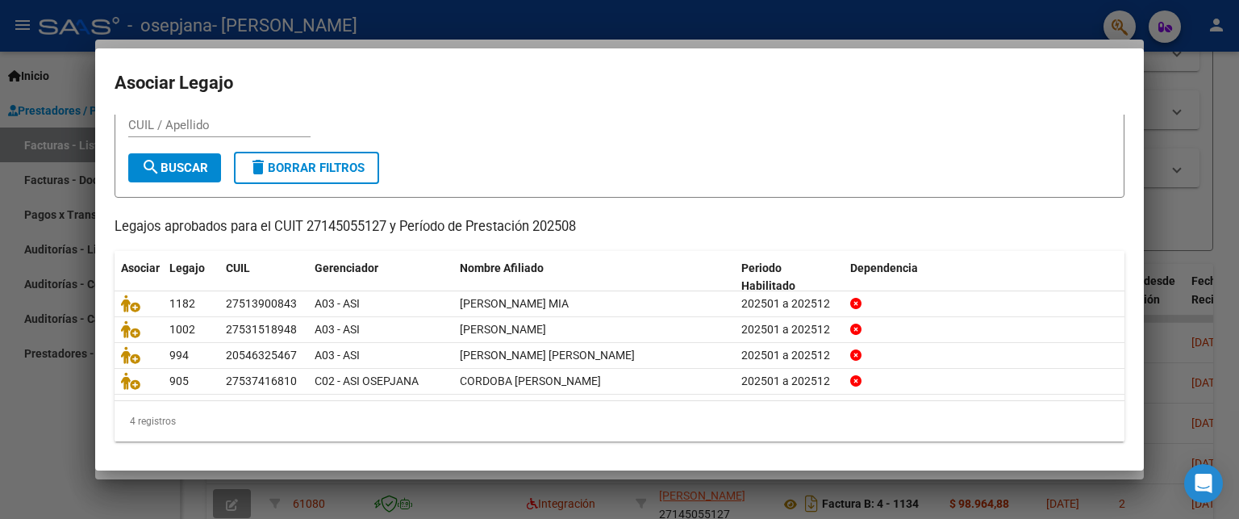
click at [72, 434] on div at bounding box center [619, 259] width 1239 height 519
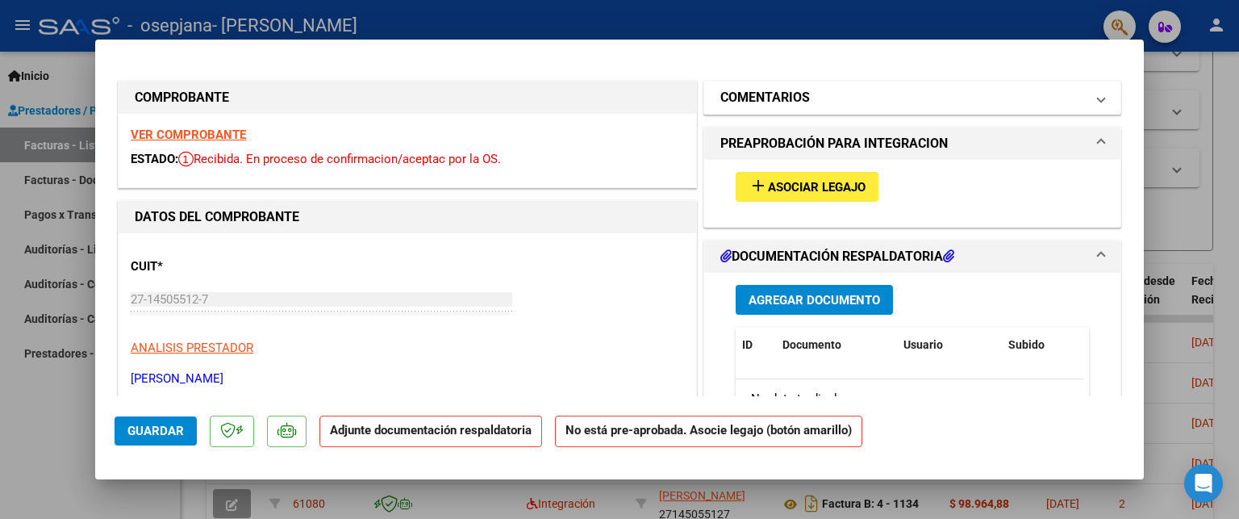
click at [1098, 98] on span at bounding box center [1101, 97] width 6 height 19
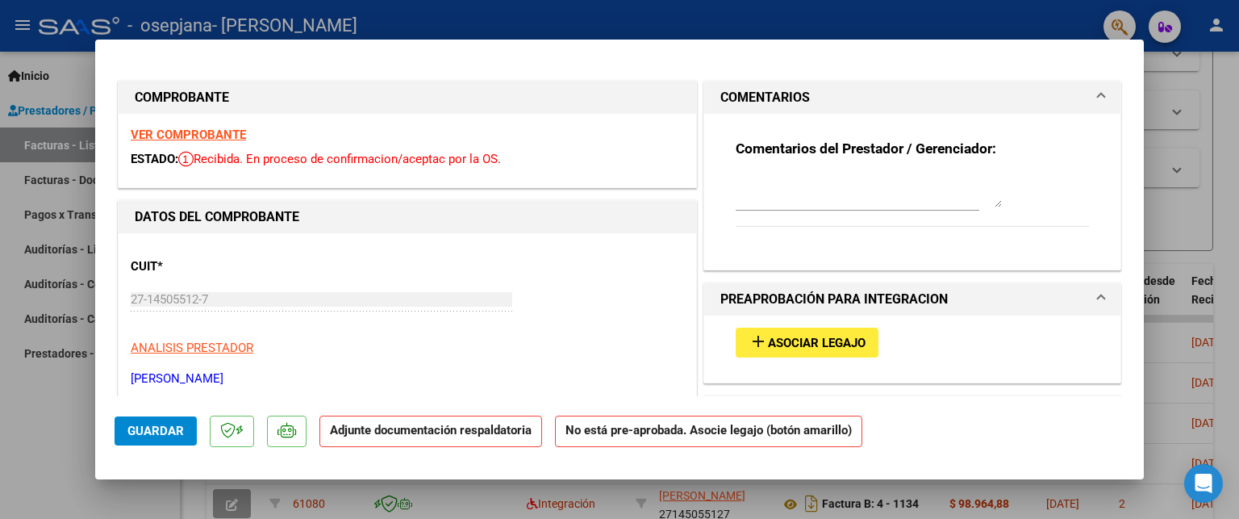
click at [58, 420] on div at bounding box center [619, 259] width 1239 height 519
type input "$ 0,00"
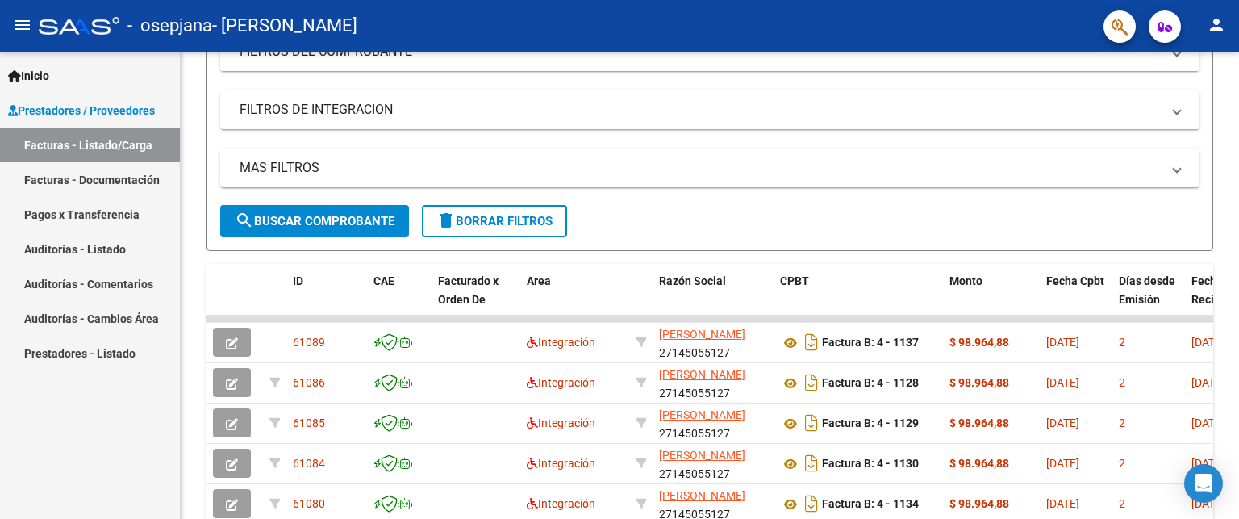
click at [1165, 27] on icon "button" at bounding box center [1166, 27] width 14 height 12
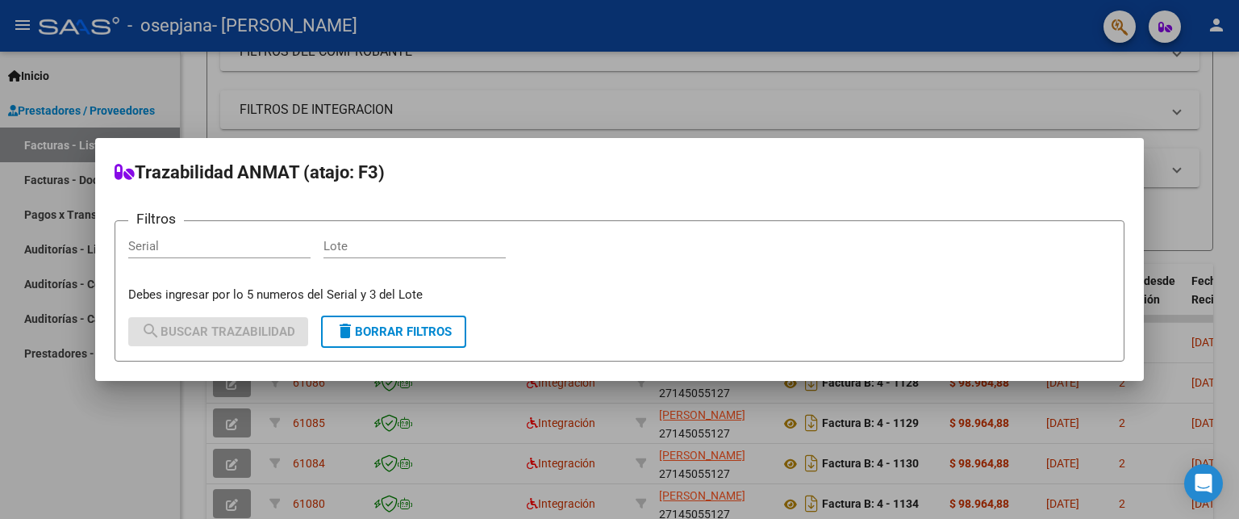
click at [1150, 34] on div at bounding box center [619, 259] width 1239 height 519
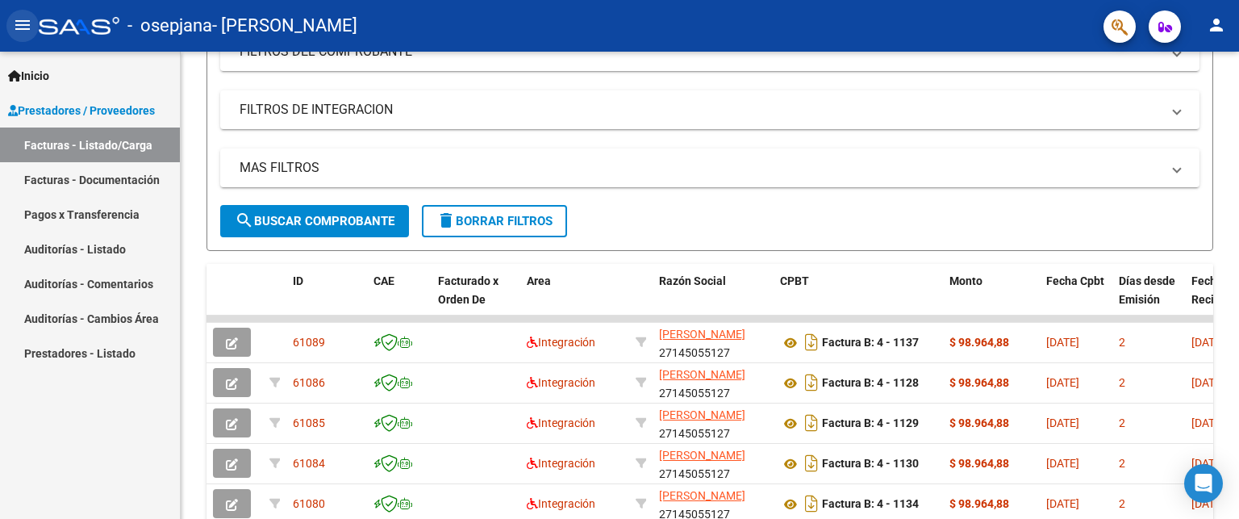
click at [24, 23] on mat-icon "menu" at bounding box center [22, 24] width 19 height 19
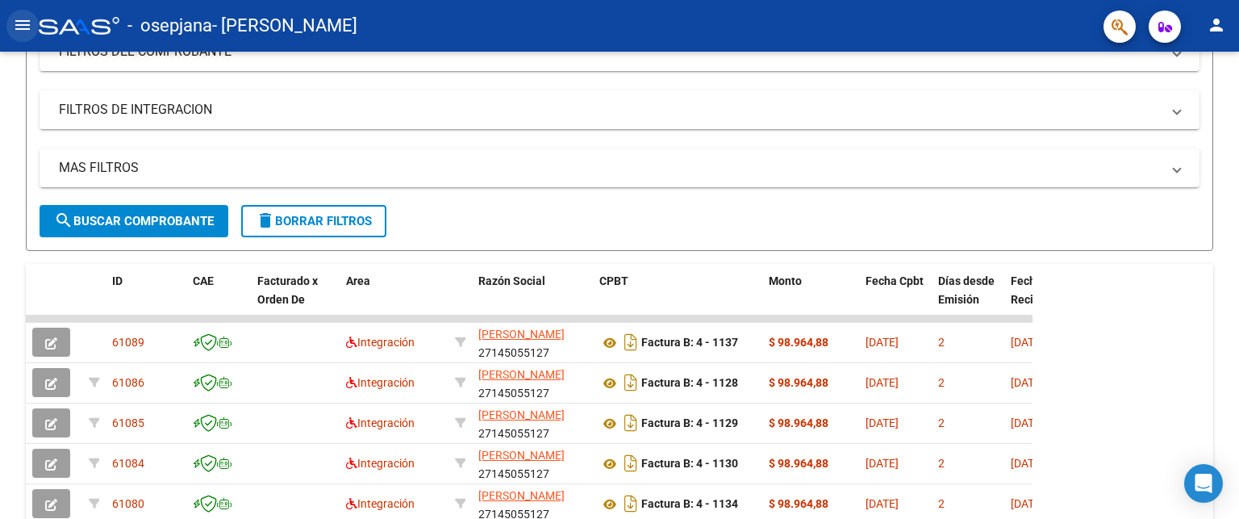
click at [24, 23] on mat-icon "menu" at bounding box center [22, 24] width 19 height 19
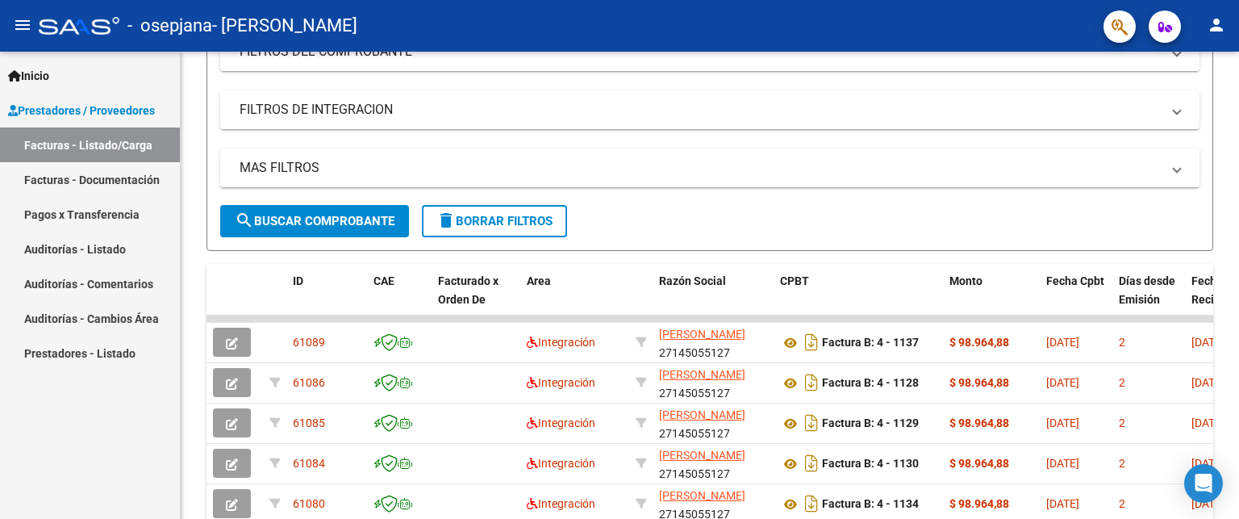
click at [49, 75] on span "Inicio" at bounding box center [28, 76] width 41 height 18
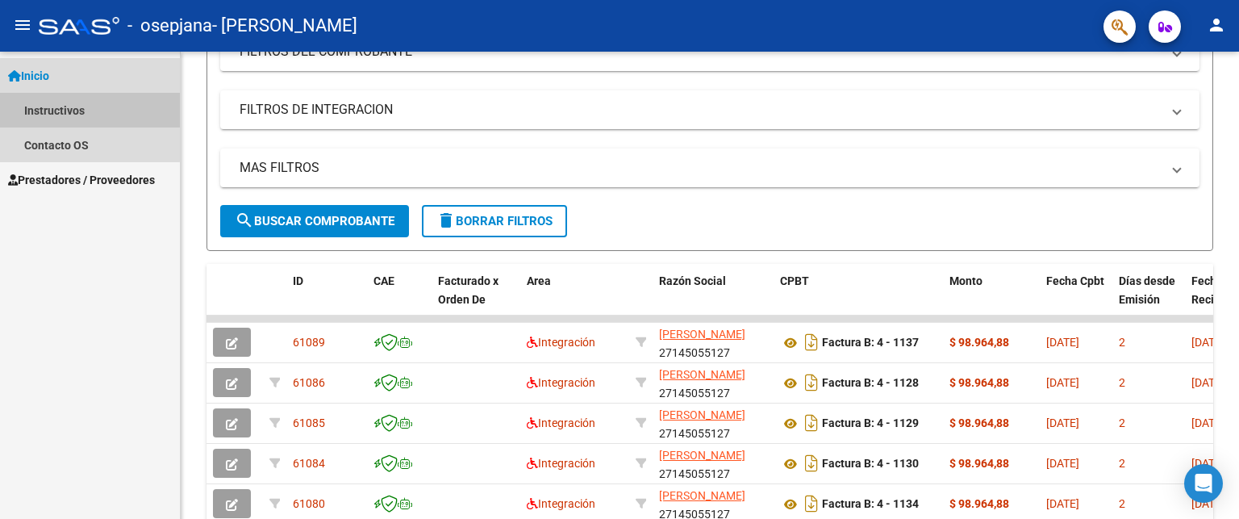
click at [61, 109] on link "Instructivos" at bounding box center [90, 110] width 180 height 35
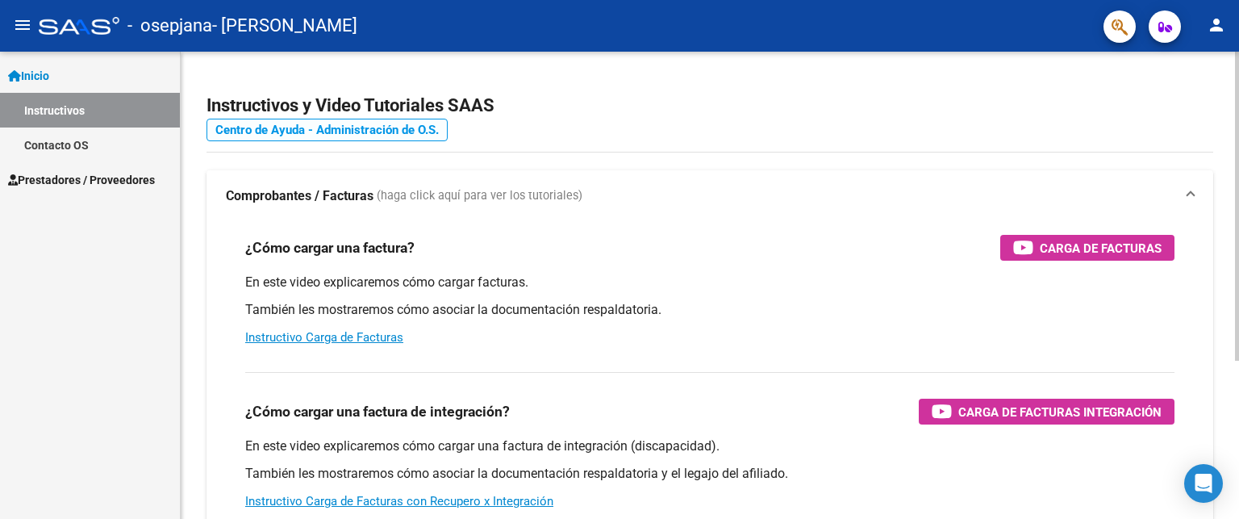
click at [363, 132] on link "Centro de Ayuda - Administración de O.S." at bounding box center [327, 130] width 241 height 23
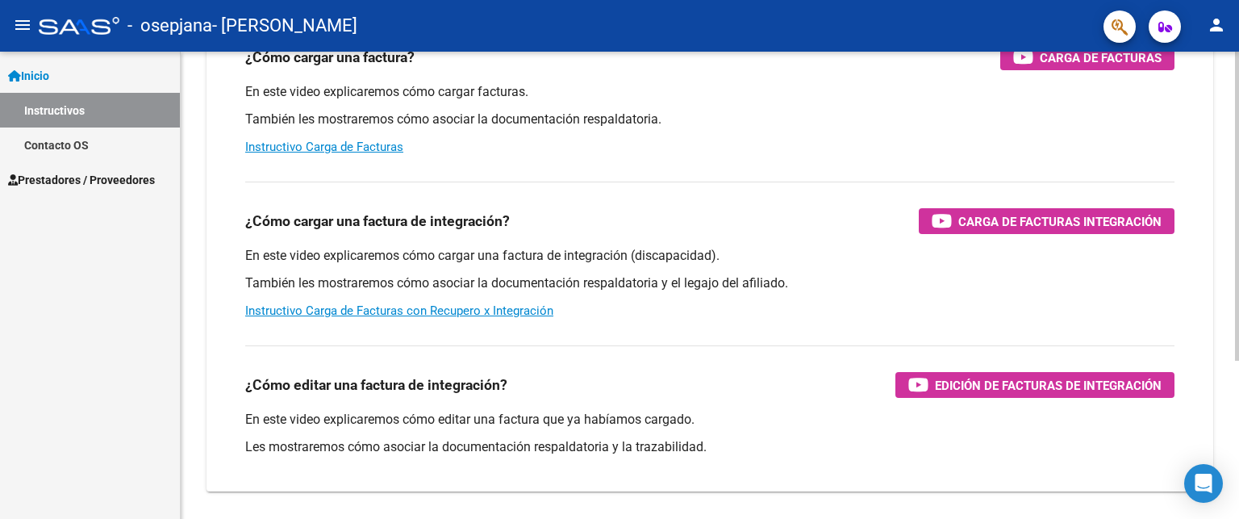
scroll to position [240, 0]
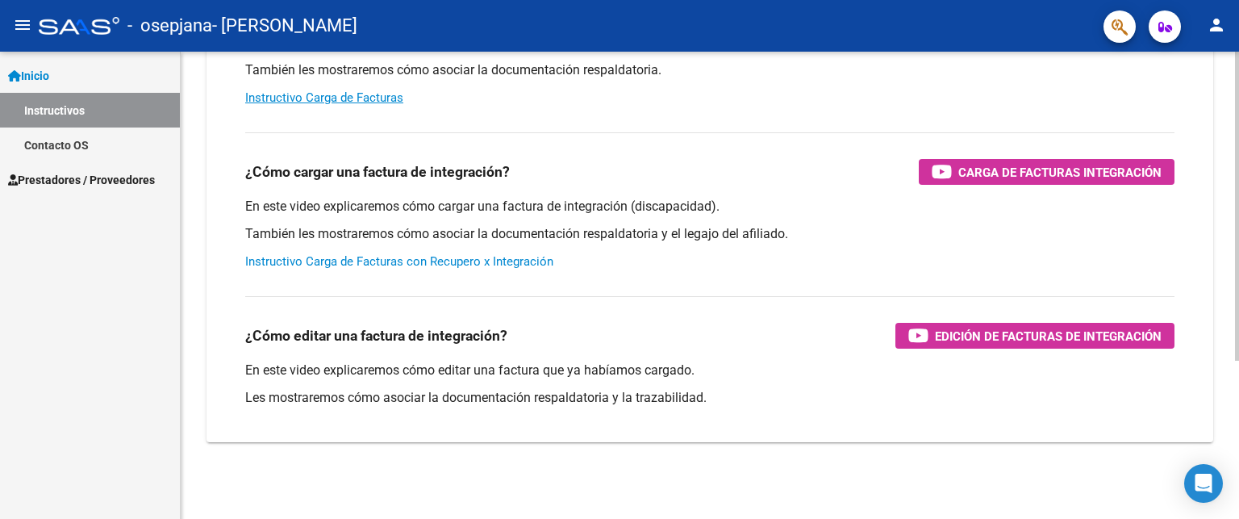
click at [378, 265] on link "Instructivo Carga de Facturas con Recupero x Integración" at bounding box center [399, 261] width 308 height 15
click at [27, 31] on mat-icon "menu" at bounding box center [22, 24] width 19 height 19
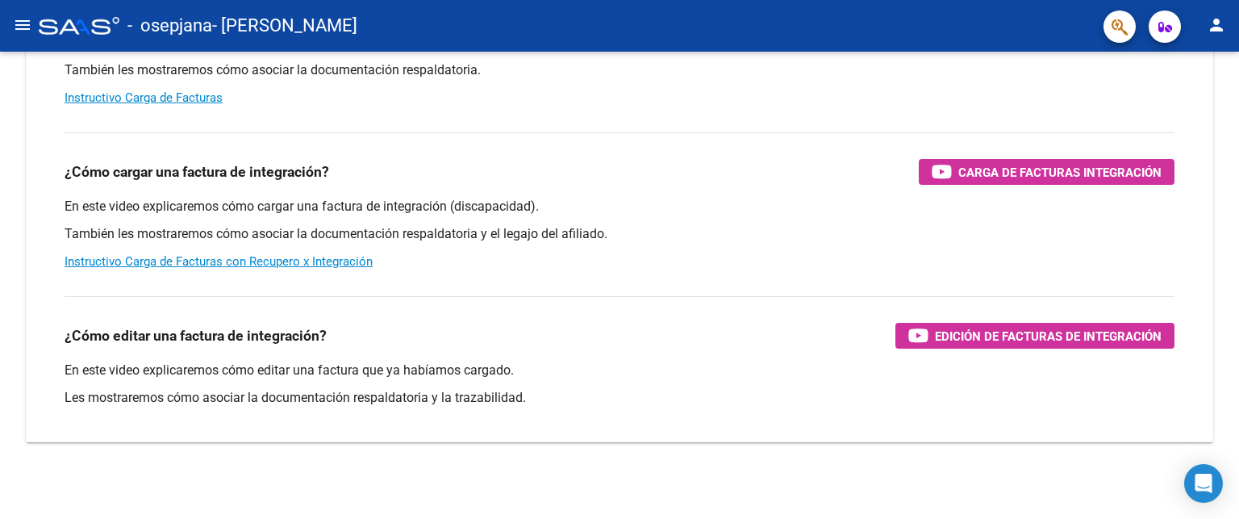
click at [14, 21] on mat-icon "menu" at bounding box center [22, 24] width 19 height 19
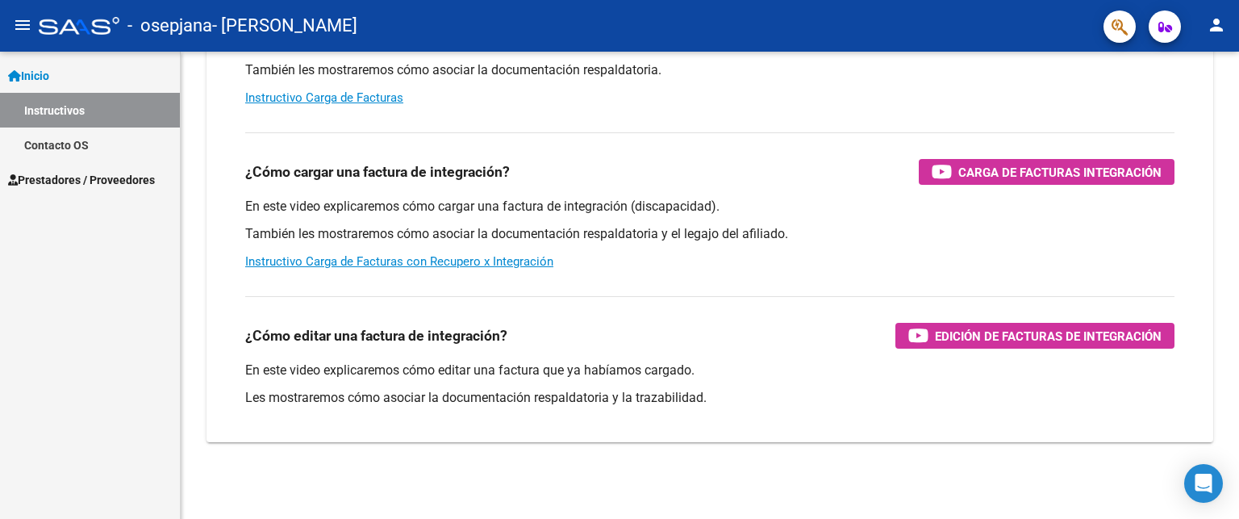
click at [72, 180] on span "Prestadores / Proveedores" at bounding box center [81, 180] width 147 height 18
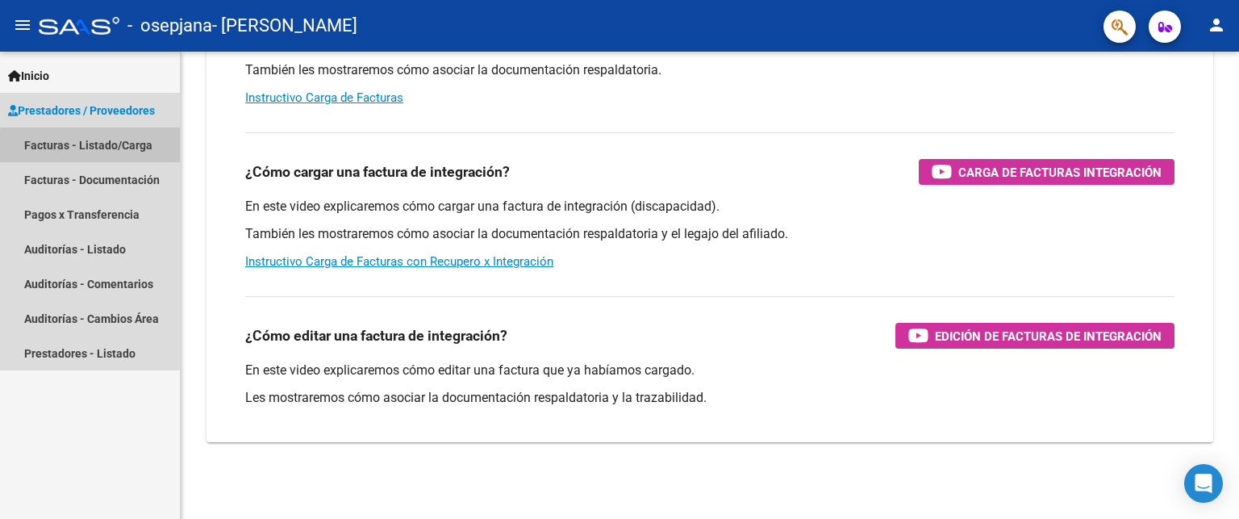
click at [140, 151] on link "Facturas - Listado/Carga" at bounding box center [90, 144] width 180 height 35
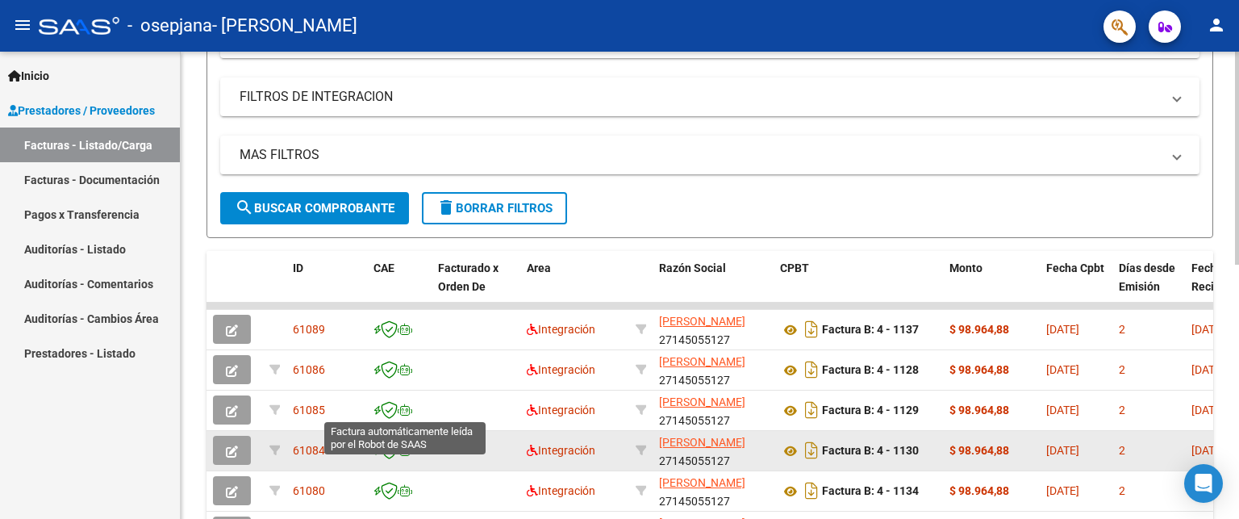
scroll to position [295, 0]
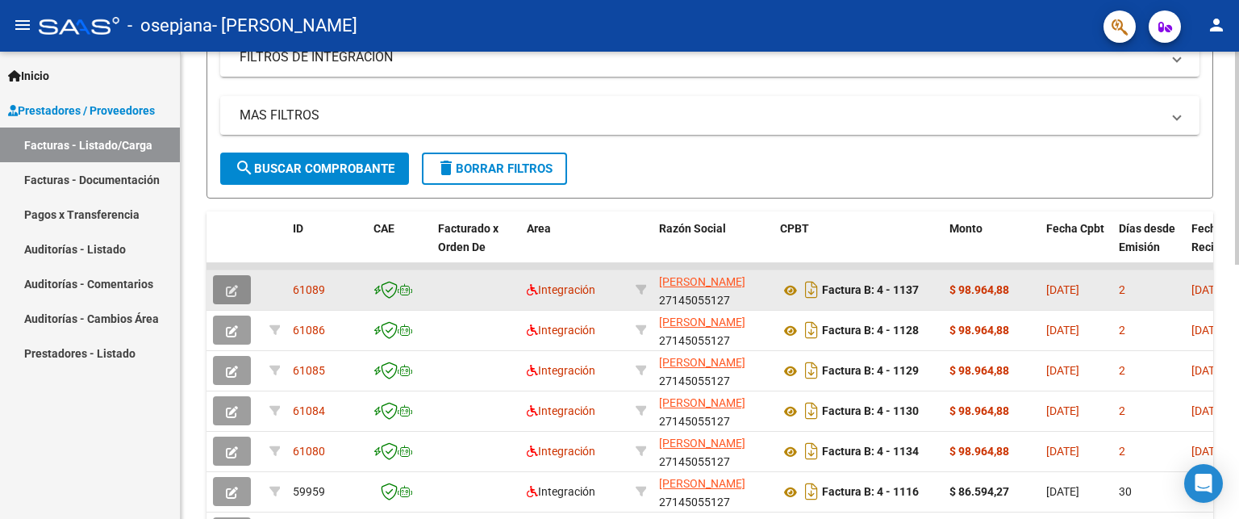
click at [236, 286] on icon "button" at bounding box center [232, 291] width 12 height 12
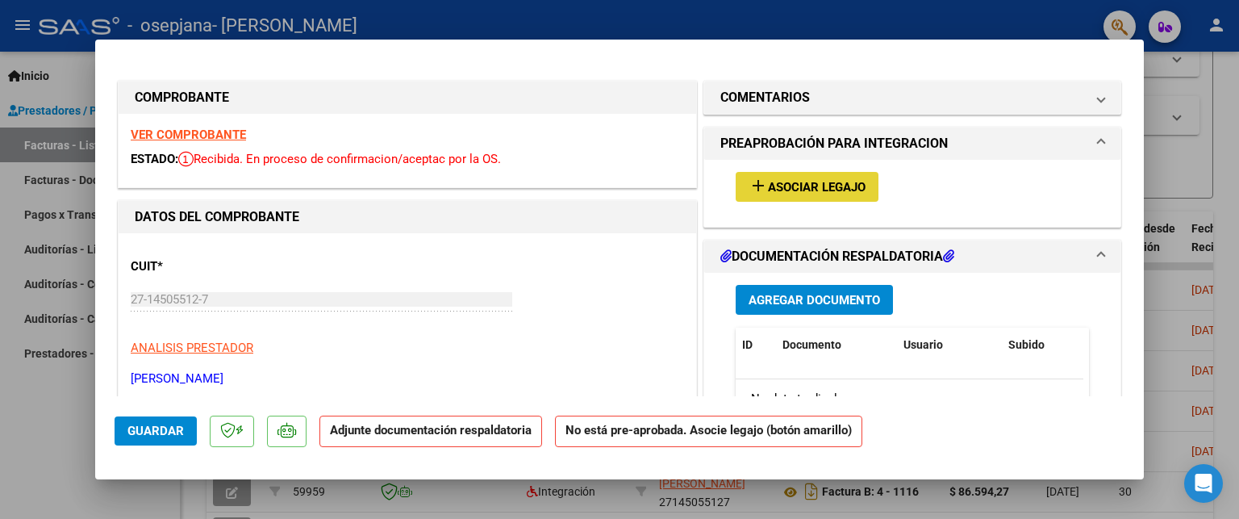
click at [833, 183] on span "Asociar Legajo" at bounding box center [817, 187] width 98 height 15
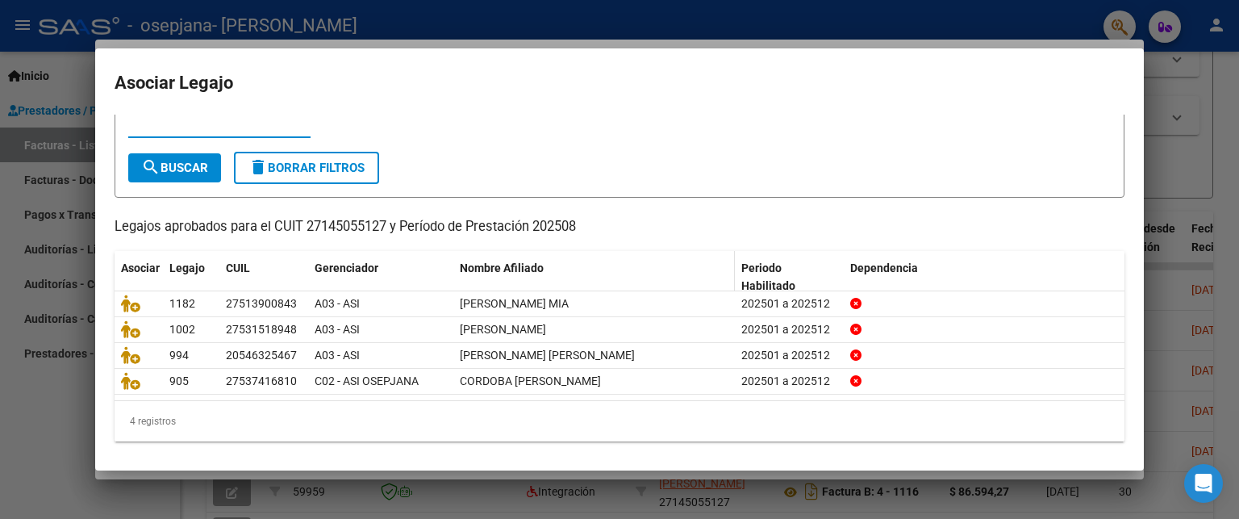
scroll to position [0, 0]
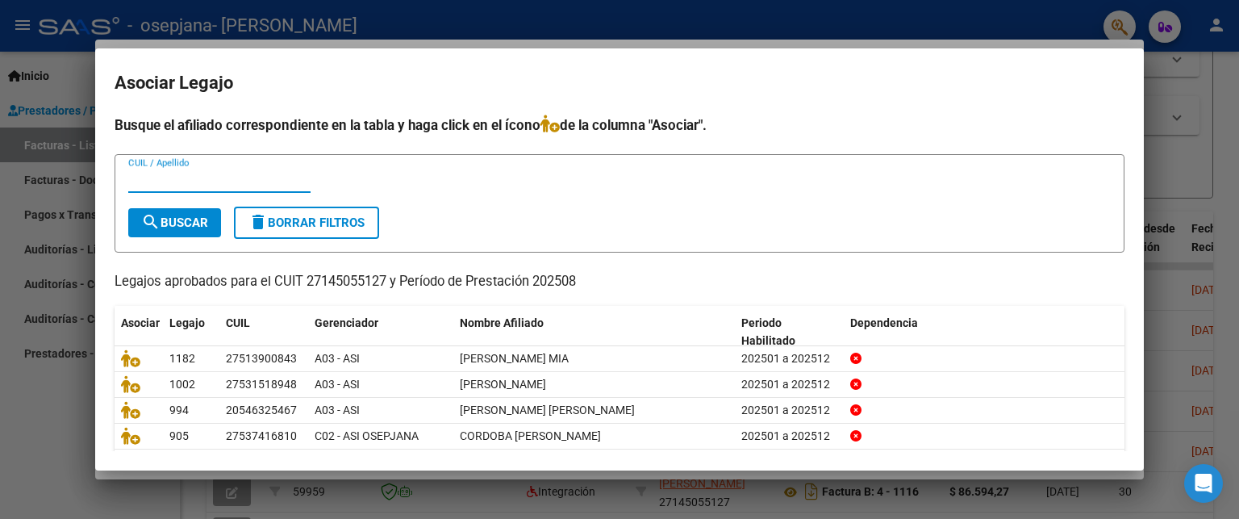
click at [144, 183] on input "CUIL / Apellido" at bounding box center [219, 180] width 182 height 15
click at [41, 383] on div at bounding box center [619, 259] width 1239 height 519
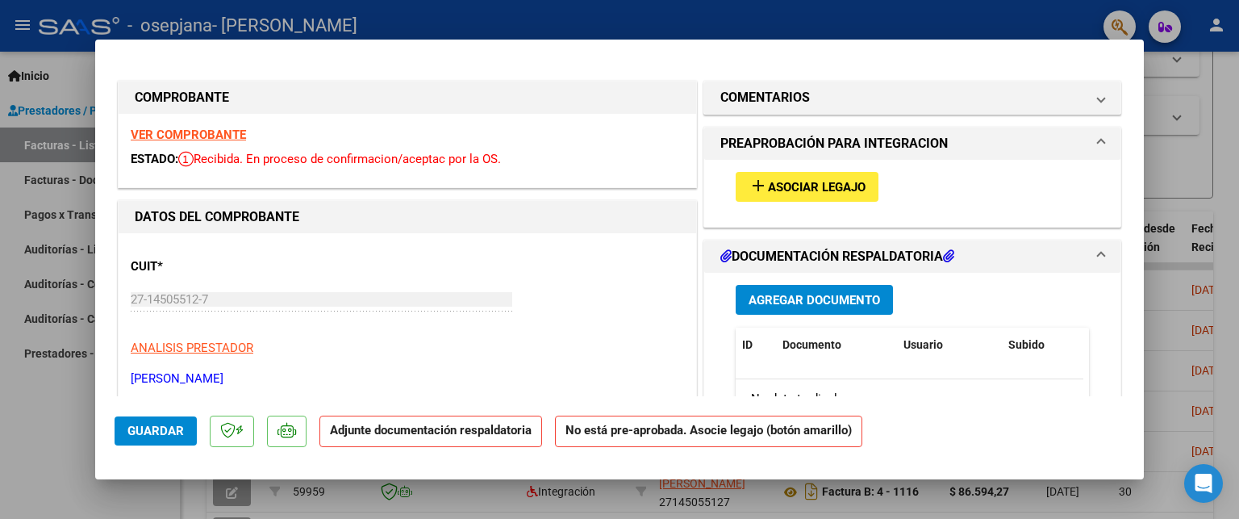
click at [787, 189] on span "Asociar Legajo" at bounding box center [817, 187] width 98 height 15
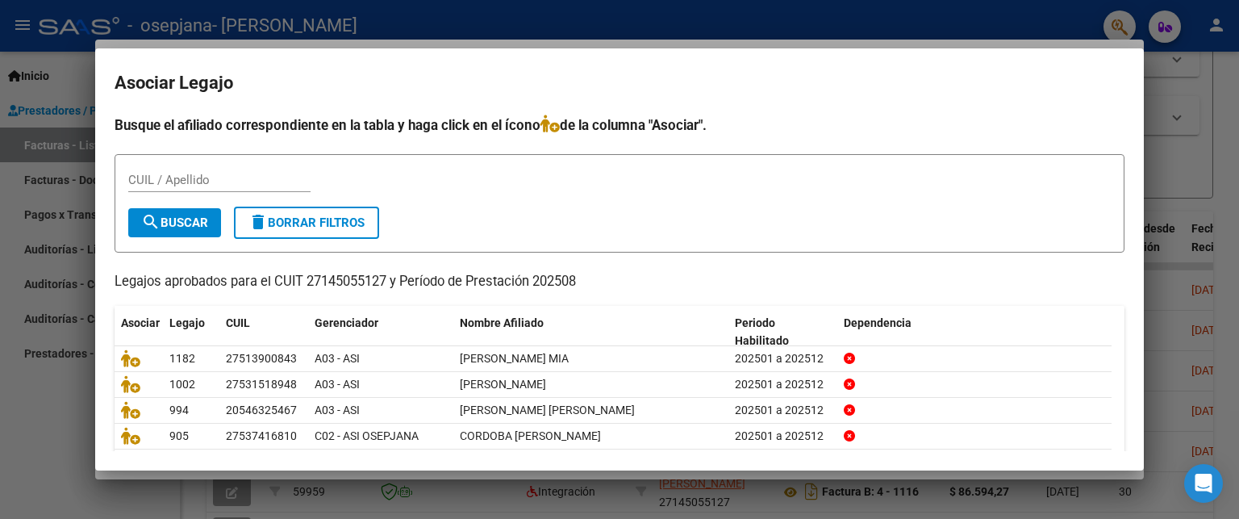
click at [42, 412] on div at bounding box center [619, 259] width 1239 height 519
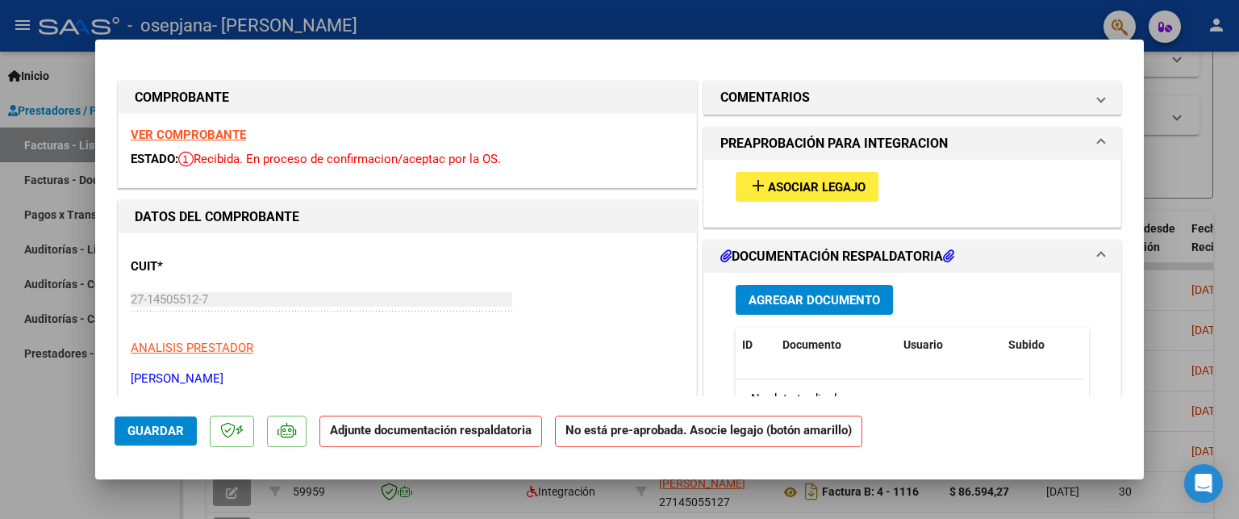
click at [781, 298] on span "Agregar Documento" at bounding box center [815, 300] width 132 height 15
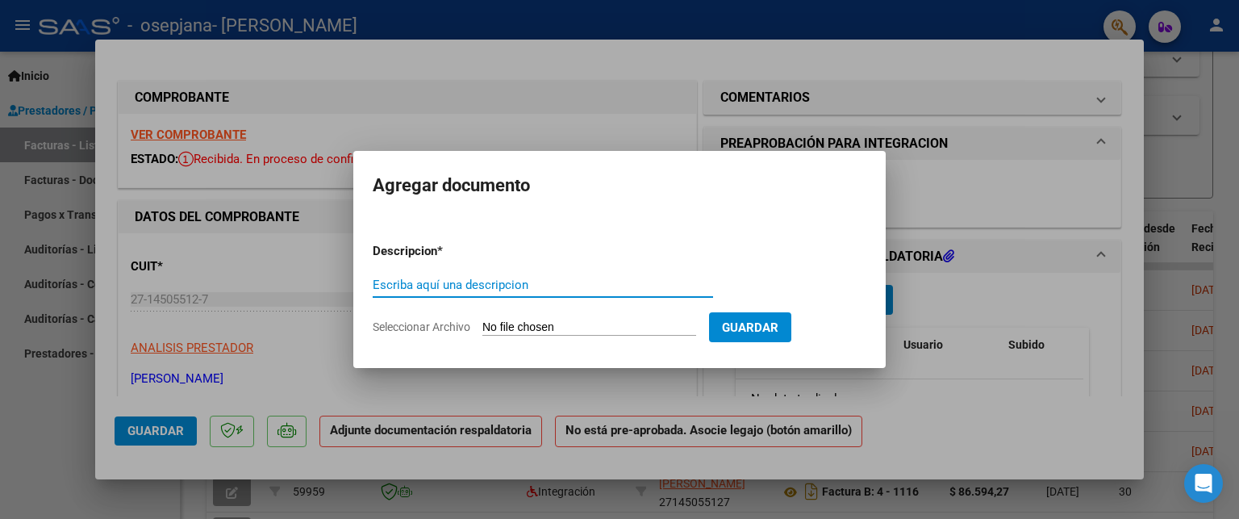
paste input "como asociar nuevo legajo nuevo paciente"
drag, startPoint x: 618, startPoint y: 280, endPoint x: 232, endPoint y: 202, distance: 393.6
click at [232, 202] on div "COMPROBANTE VER COMPROBANTE ESTADO: Recibida. En proceso de confirmacion/acepta…" at bounding box center [619, 259] width 1239 height 519
type input "Asistencia + CAE 2025 septiebre"
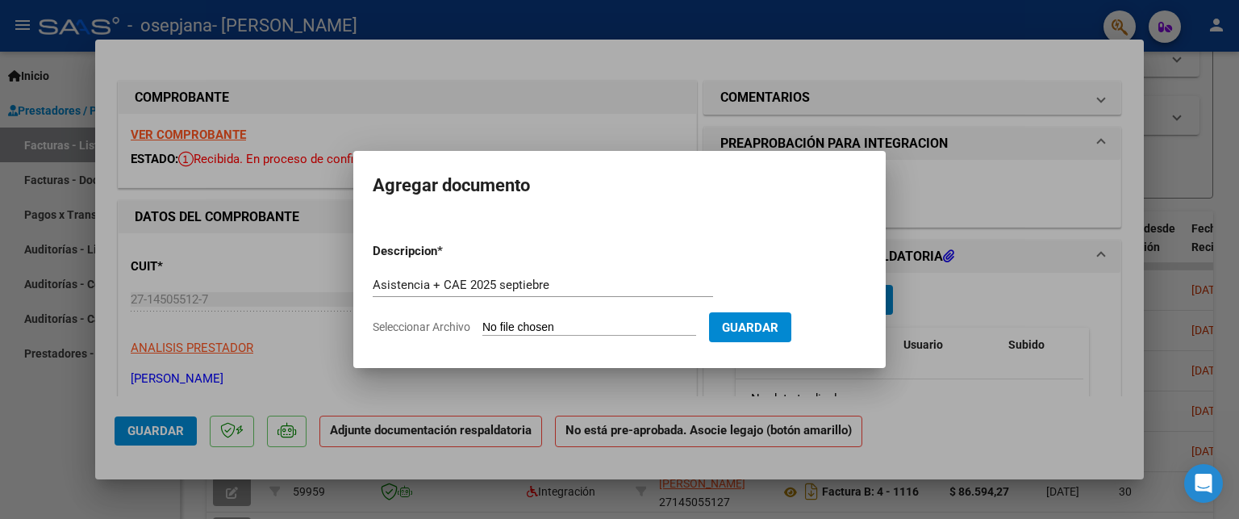
click at [436, 324] on span "Seleccionar Archivo" at bounding box center [422, 326] width 98 height 13
click at [483, 324] on input "Seleccionar Archivo" at bounding box center [590, 327] width 214 height 15
type input "C:\fakepath\[PERSON_NAME] CAE asistencia agosto.pdf"
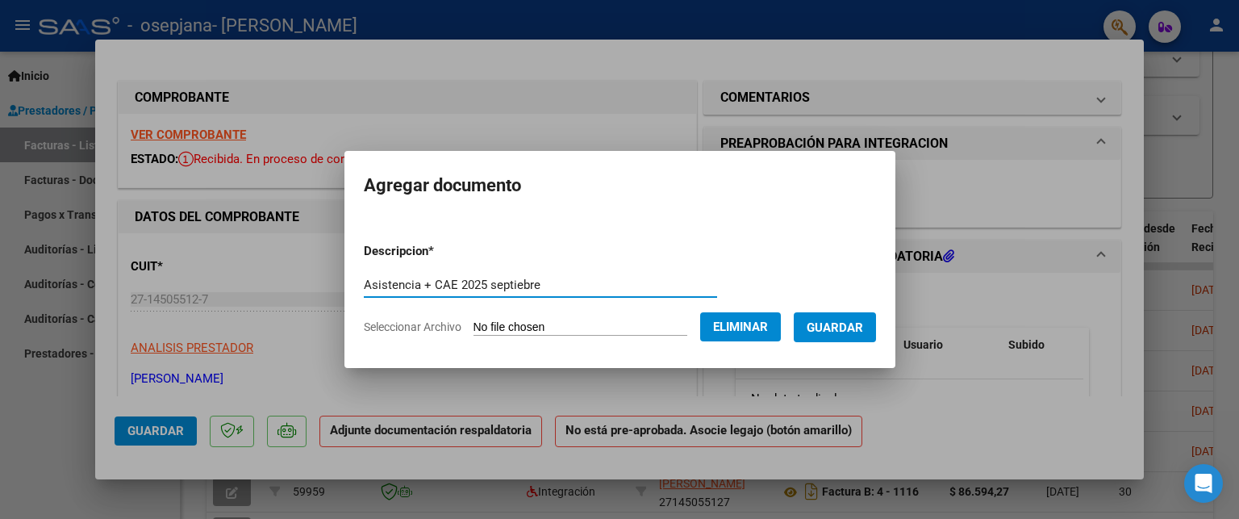
drag, startPoint x: 475, startPoint y: 265, endPoint x: 573, endPoint y: 283, distance: 99.2
click at [573, 283] on input "Asistencia + CAE 2025 septiebre" at bounding box center [540, 285] width 353 height 15
type input "Asistencia + CAE [DATE]"
click at [864, 335] on button "Guardar" at bounding box center [835, 327] width 82 height 30
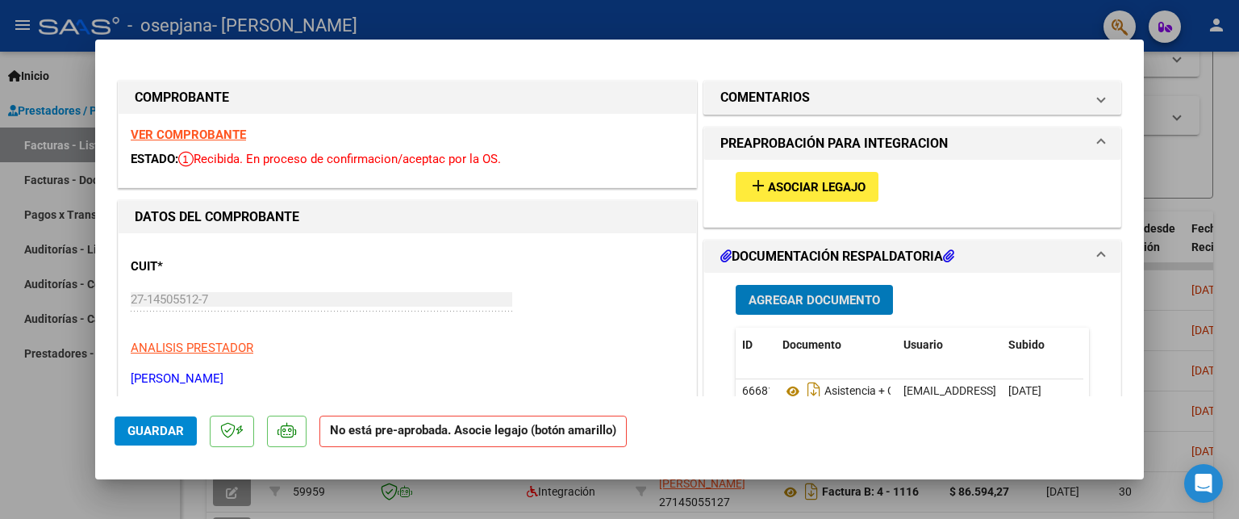
click at [819, 186] on span "Asociar Legajo" at bounding box center [817, 187] width 98 height 15
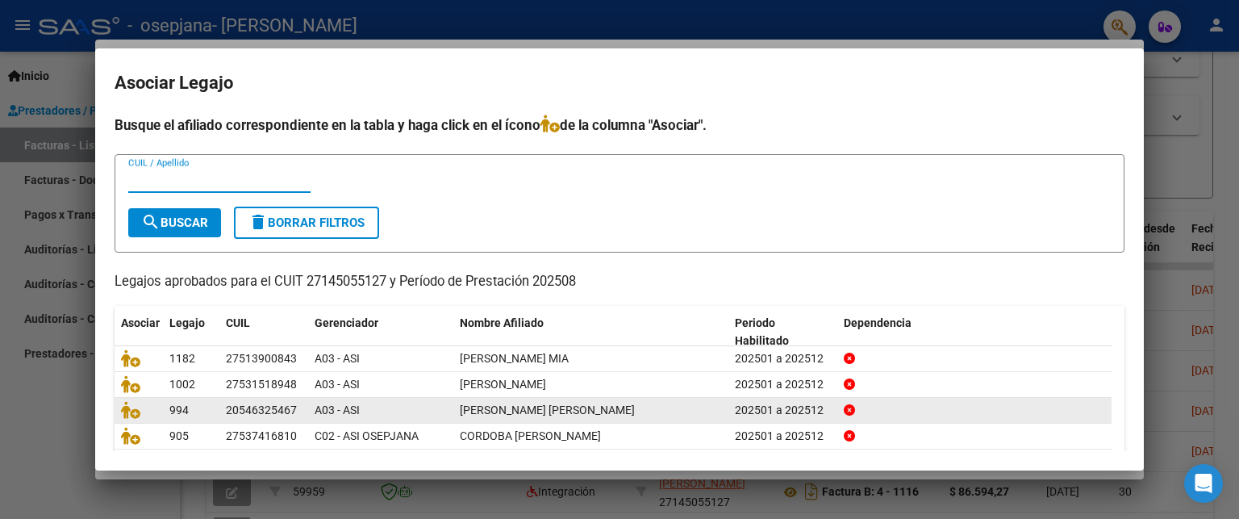
scroll to position [55, 0]
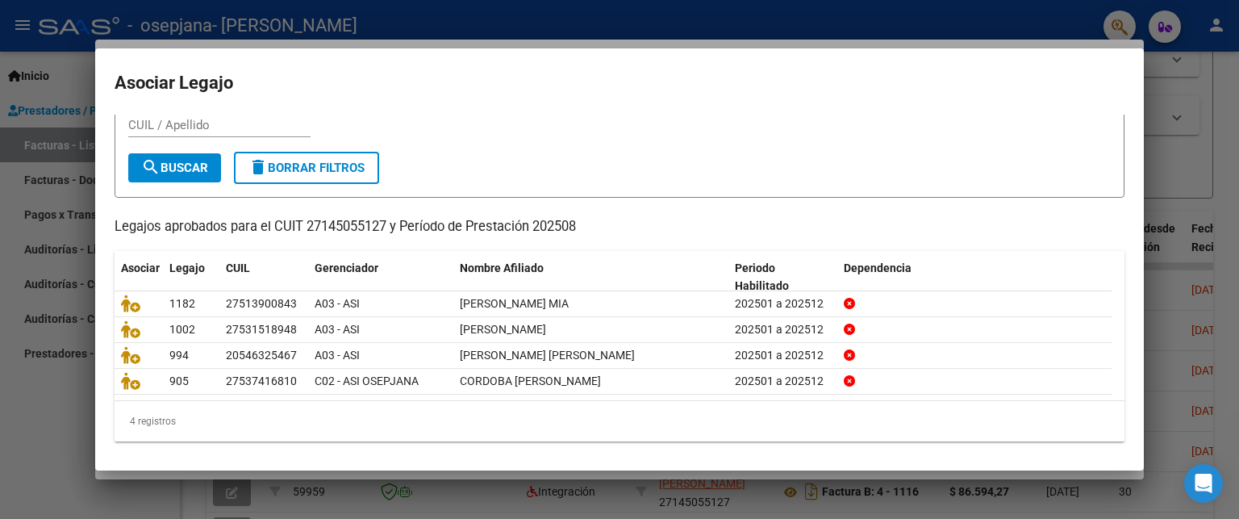
click at [47, 395] on div at bounding box center [619, 259] width 1239 height 519
